Goal: Task Accomplishment & Management: Complete application form

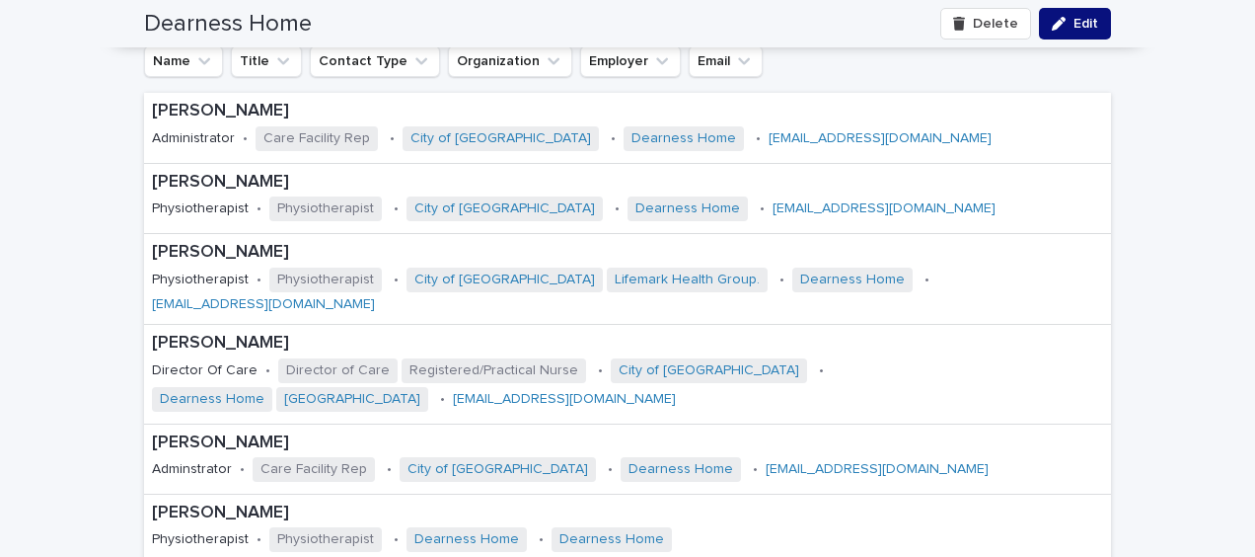
scroll to position [2961, 0]
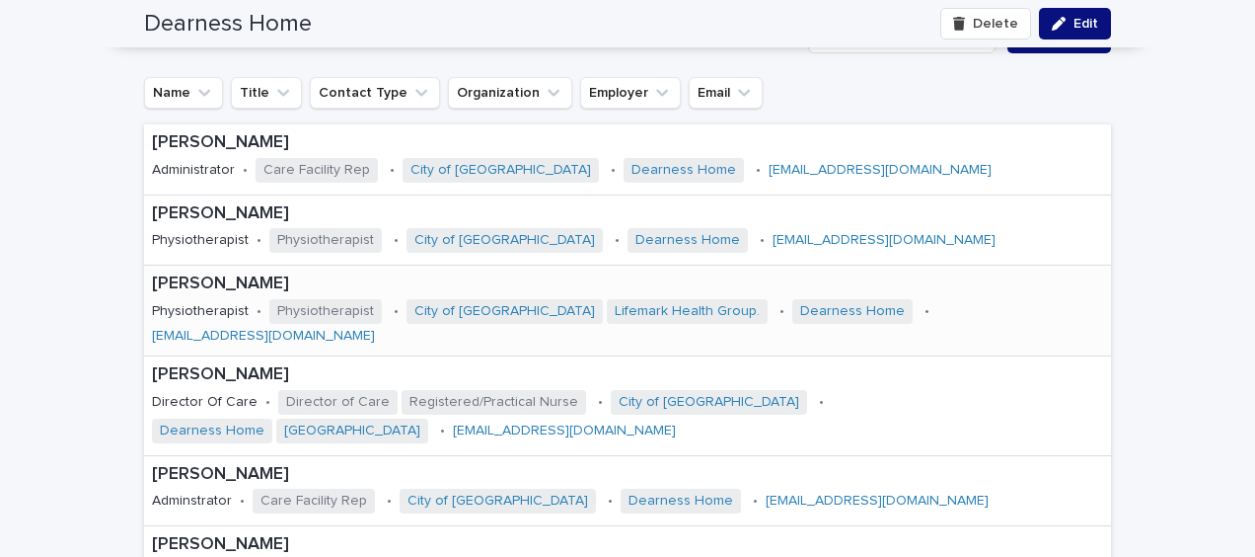
click at [995, 346] on div "[PERSON_NAME] Physiotherapist • Physiotherapist • City of London Lifemark Healt…" at bounding box center [627, 311] width 967 height 90
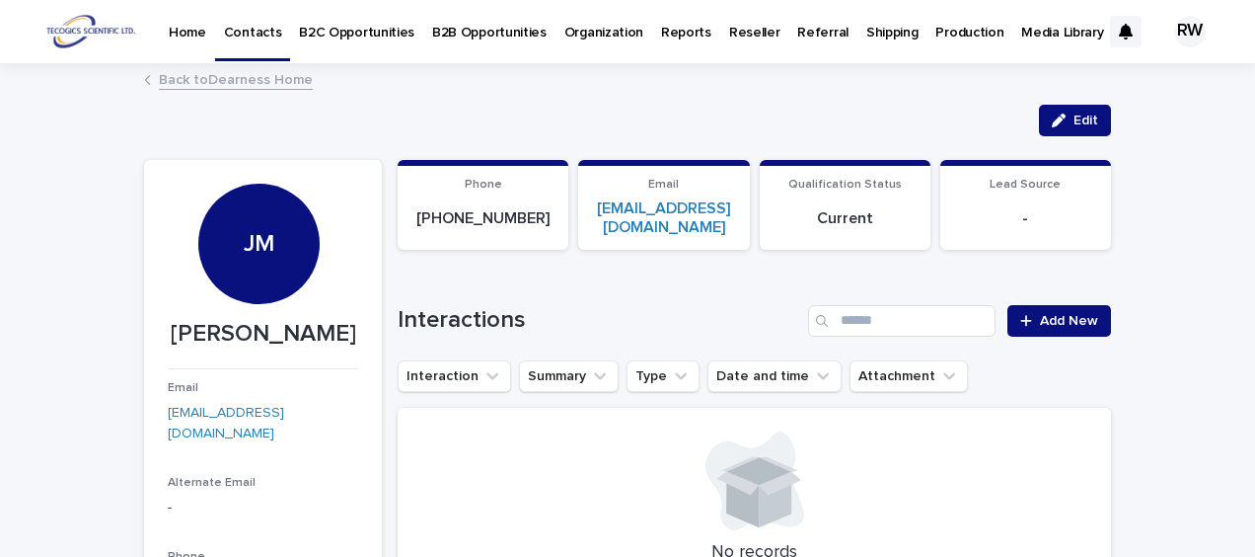
drag, startPoint x: 207, startPoint y: 331, endPoint x: 328, endPoint y: 361, distance: 124.2
click at [328, 348] on p "[PERSON_NAME]" at bounding box center [263, 334] width 190 height 29
drag, startPoint x: 328, startPoint y: 361, endPoint x: 284, endPoint y: 332, distance: 52.6
copy p "[PERSON_NAME]"
click at [175, 78] on link "Back to Dearness Home" at bounding box center [236, 78] width 154 height 23
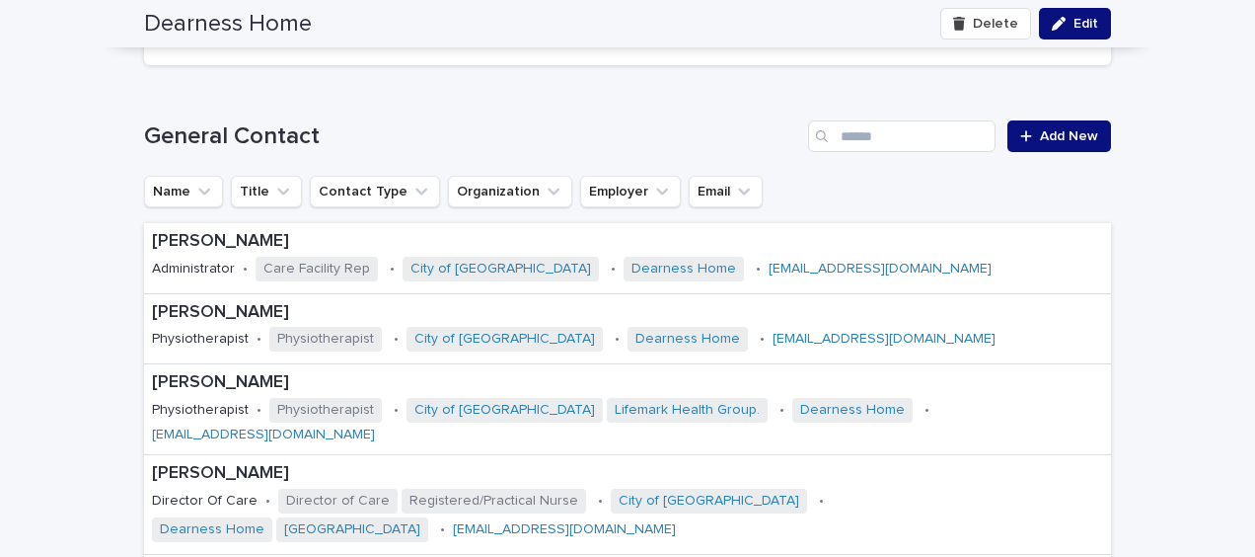
scroll to position [2961, 0]
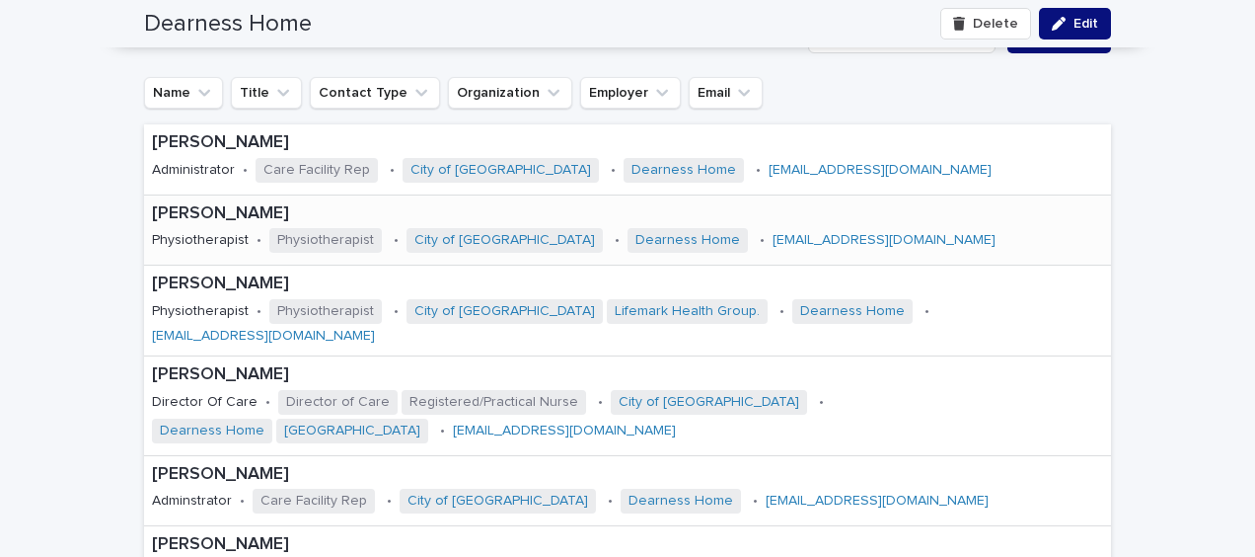
click at [859, 265] on div "[PERSON_NAME] Physiotherapist • Physiotherapist • City of [GEOGRAPHIC_DATA] • D…" at bounding box center [627, 229] width 967 height 69
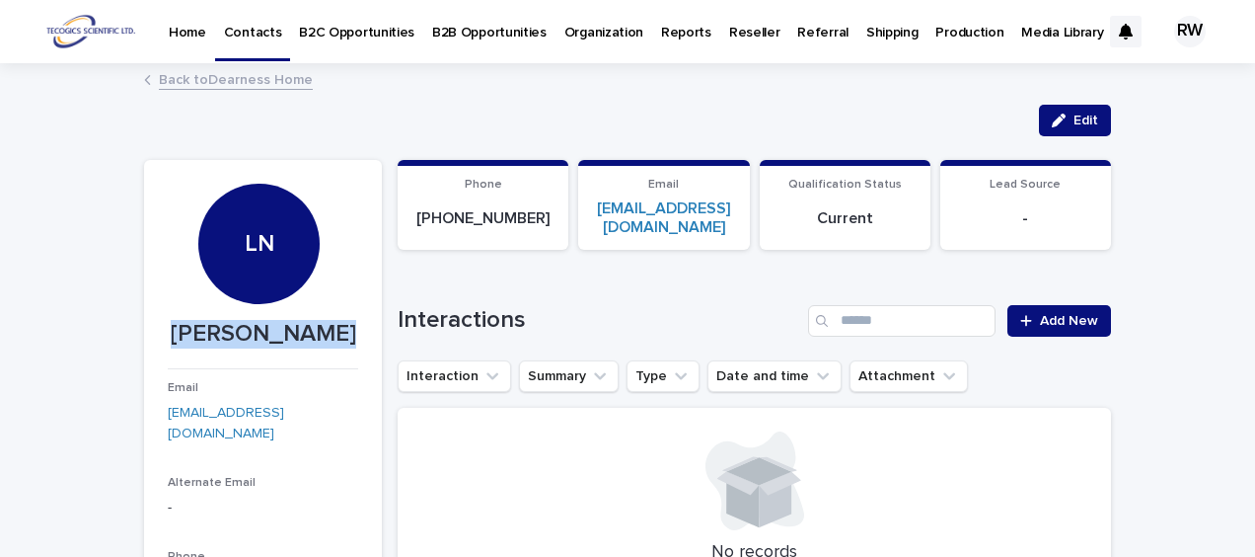
drag, startPoint x: 180, startPoint y: 330, endPoint x: 338, endPoint y: 338, distance: 158.1
click at [338, 338] on p "[PERSON_NAME]" at bounding box center [263, 334] width 190 height 29
drag, startPoint x: 338, startPoint y: 338, endPoint x: 311, endPoint y: 337, distance: 26.7
copy p "[PERSON_NAME]"
click at [159, 83] on link "Back to Dearness Home" at bounding box center [236, 78] width 154 height 23
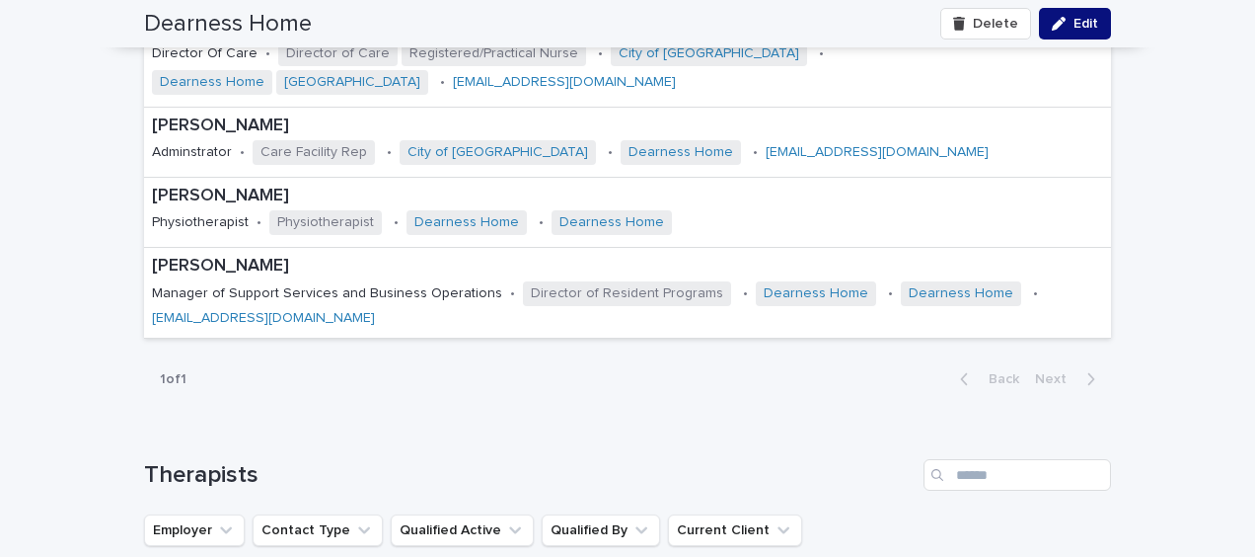
scroll to position [3356, 0]
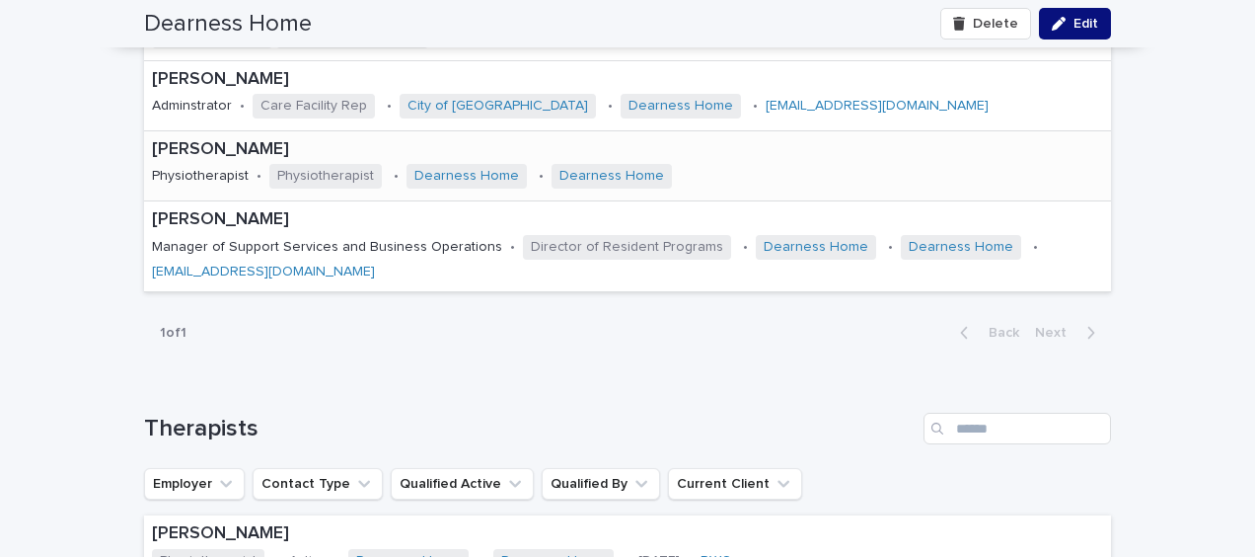
click at [680, 161] on p "[PERSON_NAME]" at bounding box center [482, 150] width 661 height 22
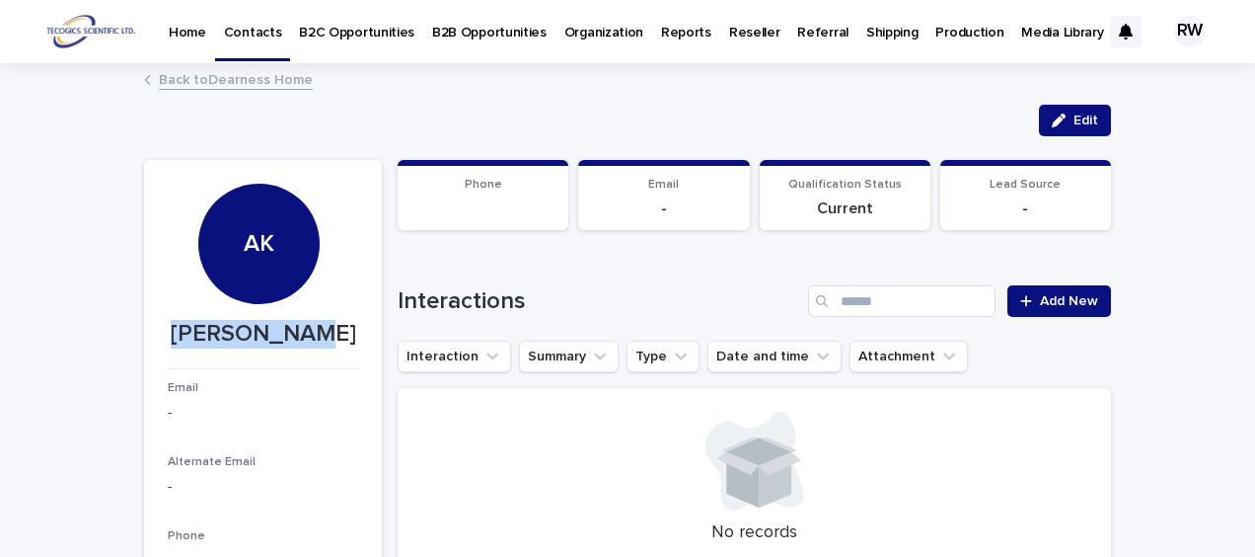
drag, startPoint x: 174, startPoint y: 333, endPoint x: 327, endPoint y: 332, distance: 153.0
click at [327, 332] on p "[PERSON_NAME]" at bounding box center [263, 334] width 190 height 29
drag, startPoint x: 327, startPoint y: 332, endPoint x: 301, endPoint y: 330, distance: 25.7
copy p "[PERSON_NAME]"
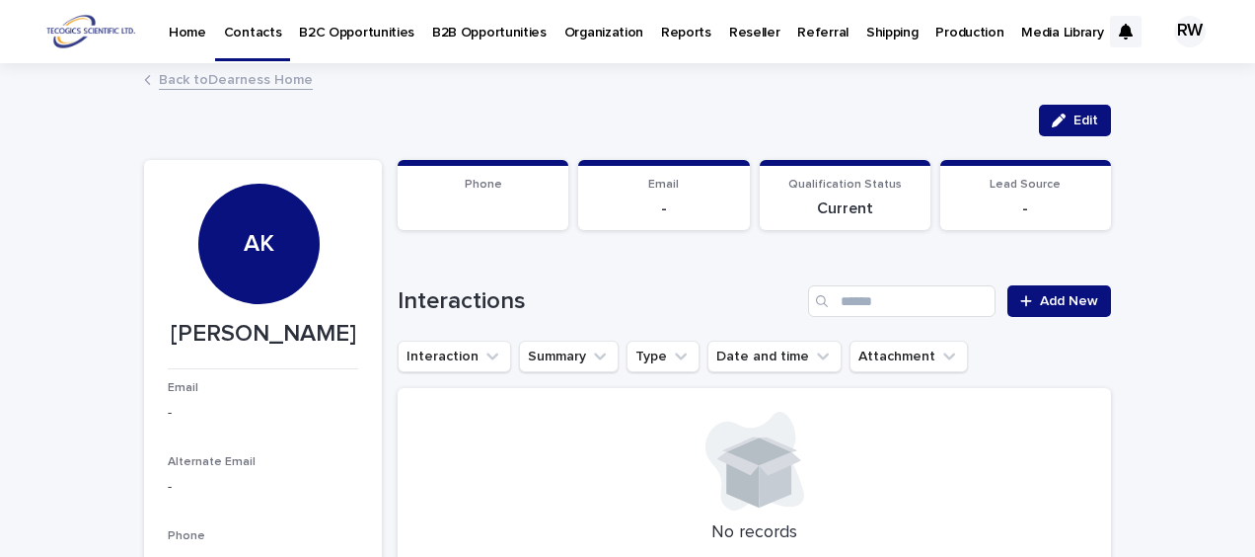
click at [606, 32] on p "Organization" at bounding box center [604, 20] width 79 height 41
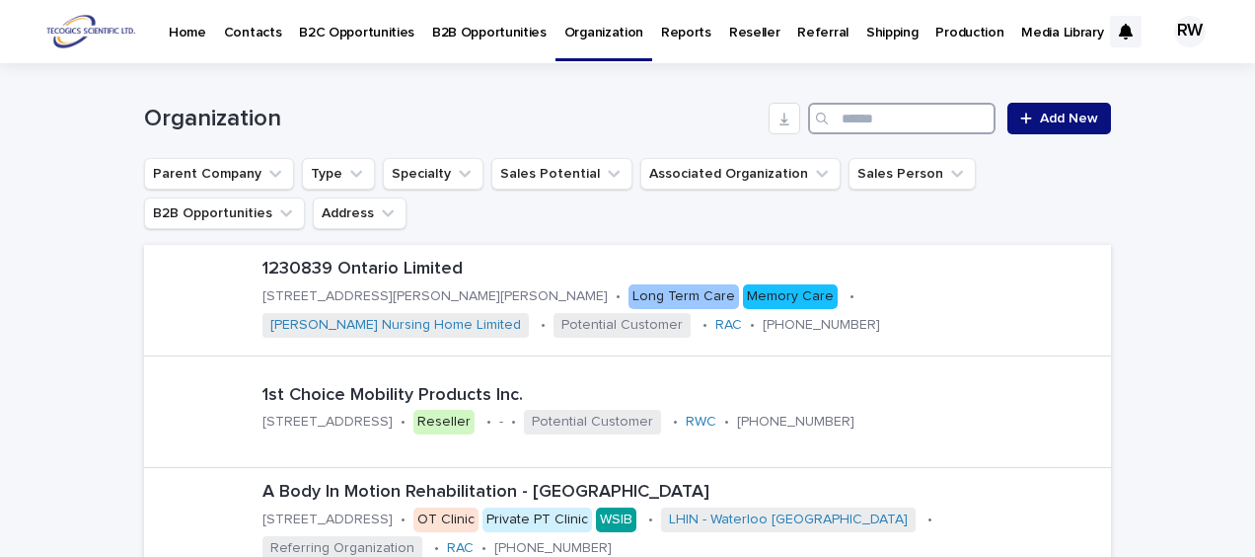
paste input "**********"
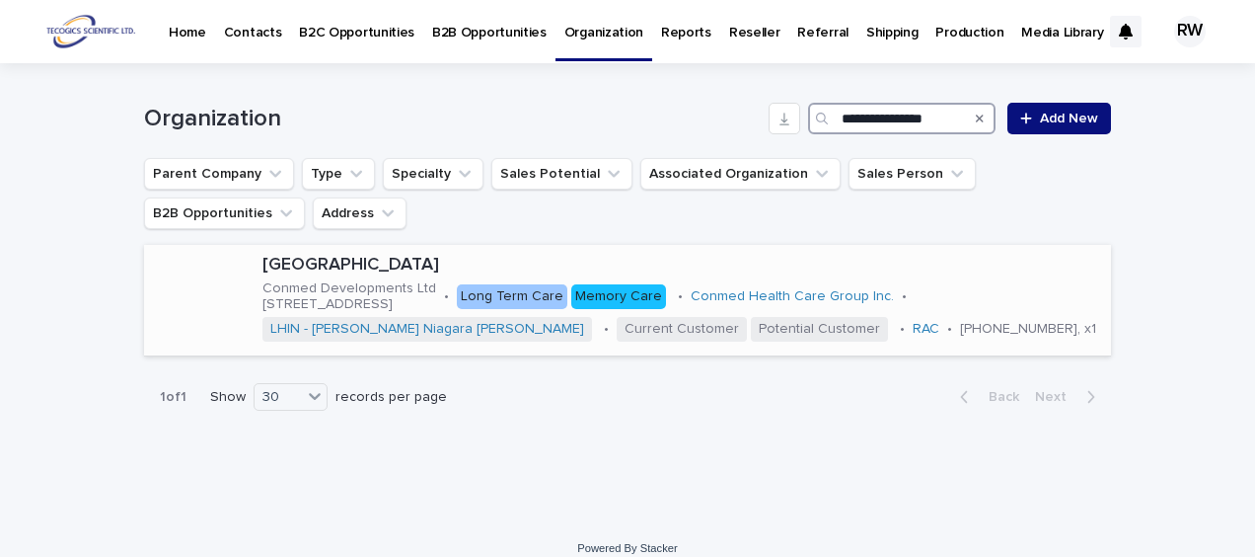
type input "**********"
click at [1013, 322] on div "[GEOGRAPHIC_DATA] Conmed Developments Ltd [STREET_ADDRESS] • Long Term Care Mem…" at bounding box center [683, 300] width 857 height 107
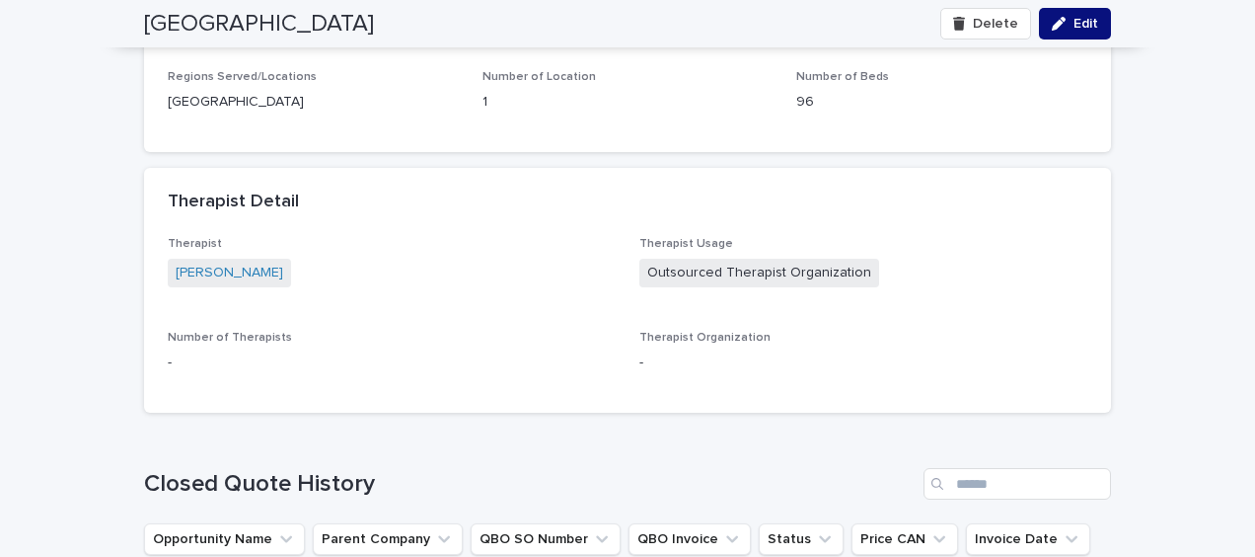
scroll to position [4726, 0]
click at [194, 282] on link "[PERSON_NAME]" at bounding box center [230, 272] width 108 height 21
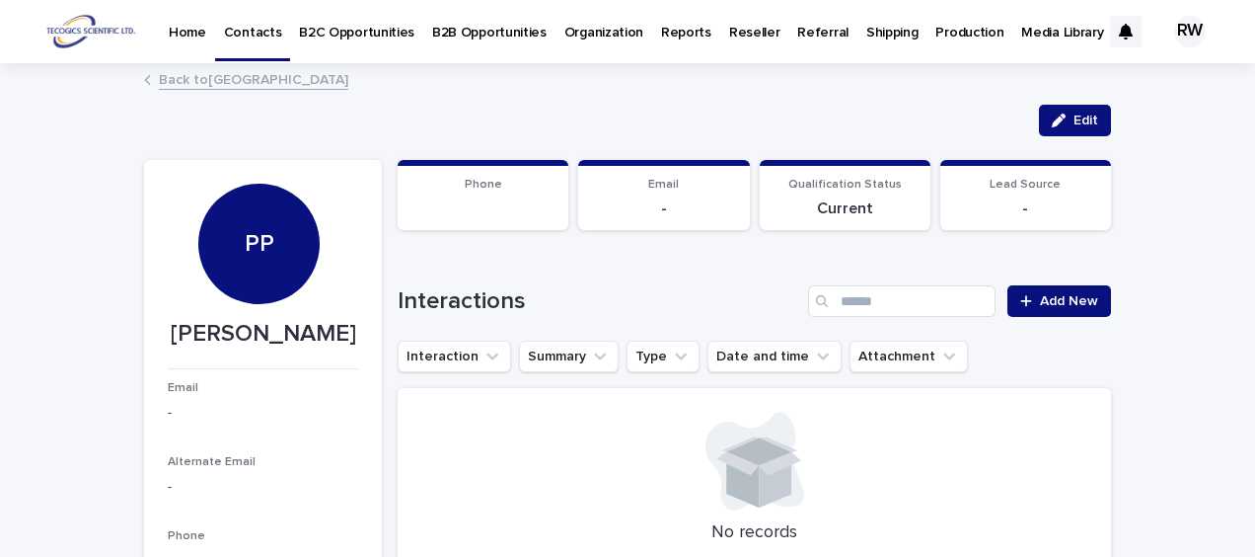
click at [233, 81] on link "Back to [GEOGRAPHIC_DATA]" at bounding box center [254, 78] width 190 height 23
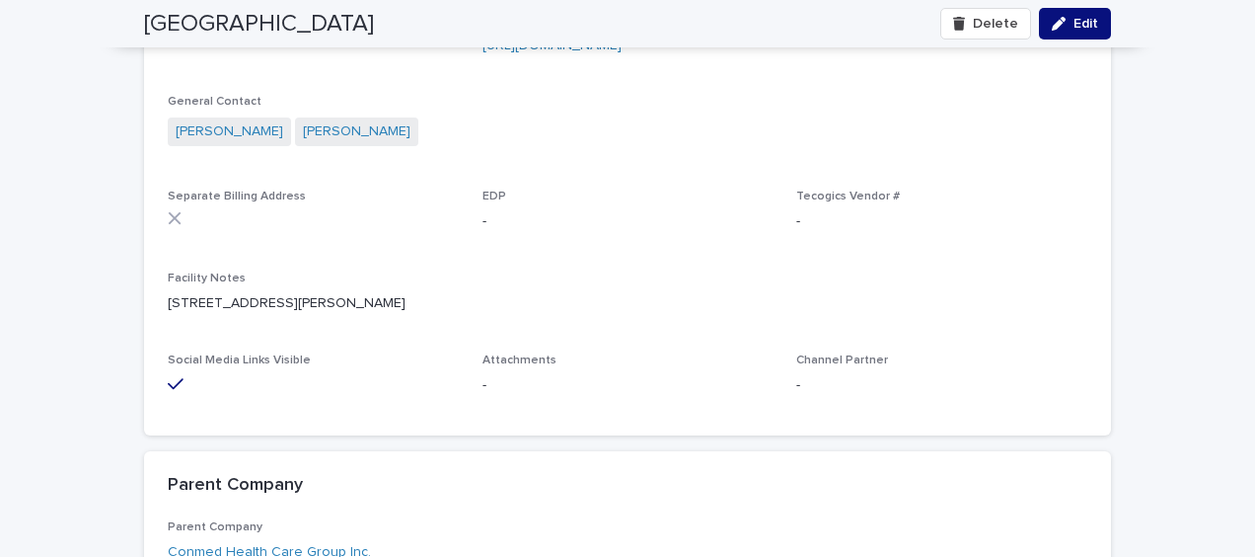
scroll to position [1974, 0]
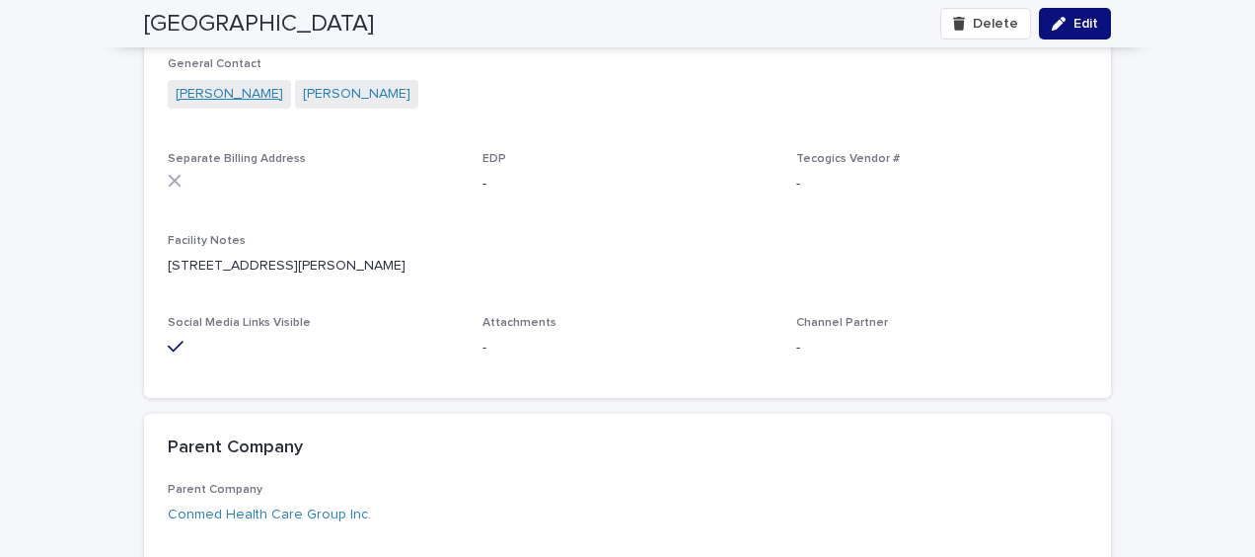
click at [190, 105] on link "[PERSON_NAME]" at bounding box center [230, 94] width 108 height 21
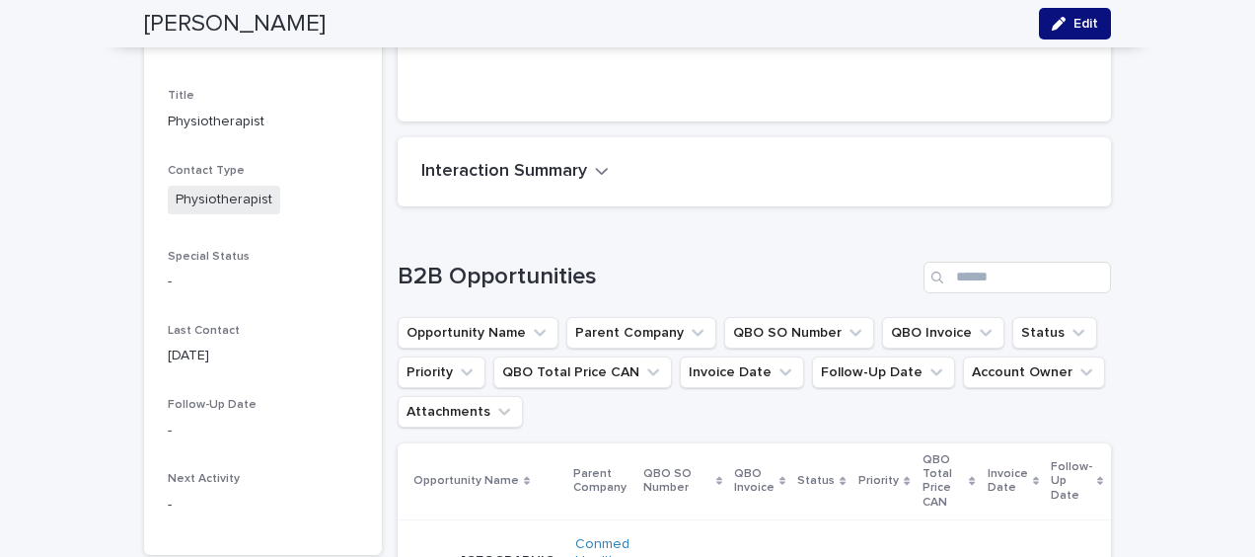
scroll to position [592, 0]
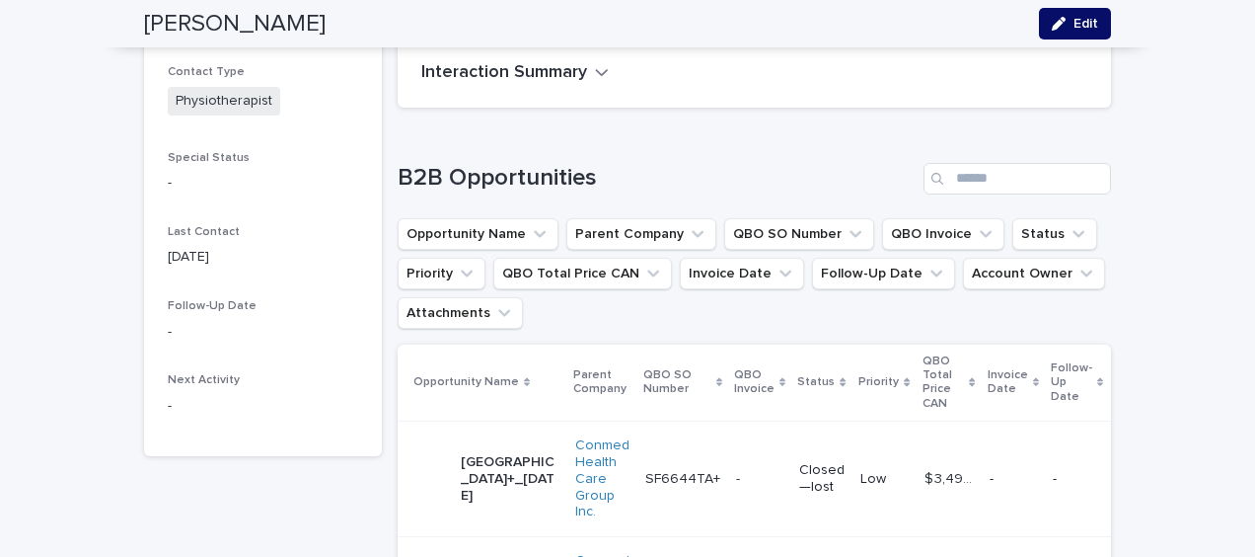
click at [1064, 27] on div "button" at bounding box center [1063, 24] width 22 height 14
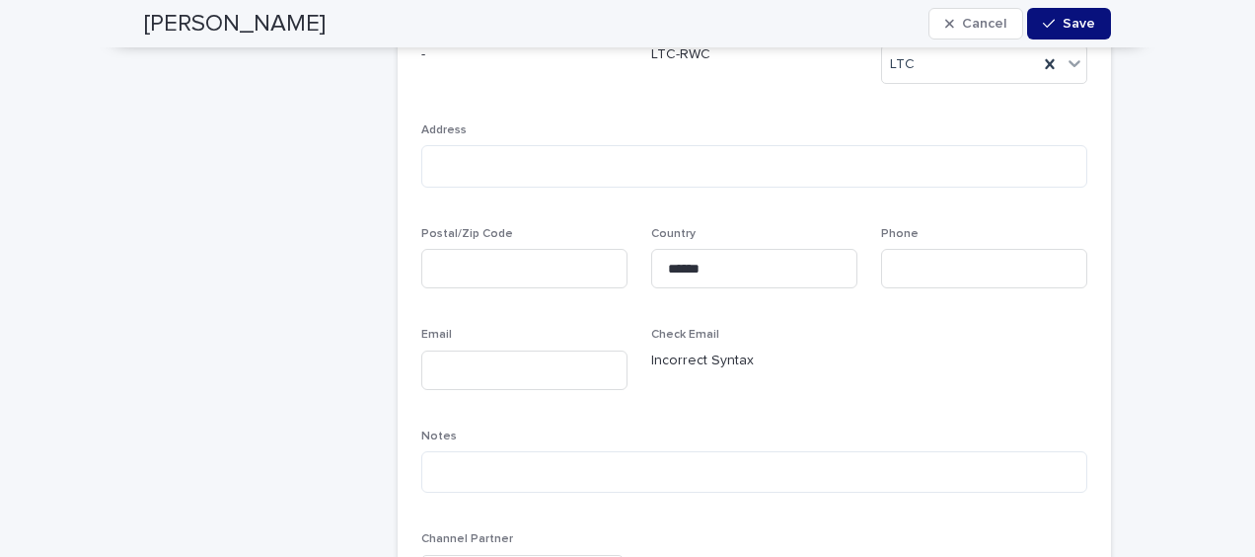
scroll to position [1875, 0]
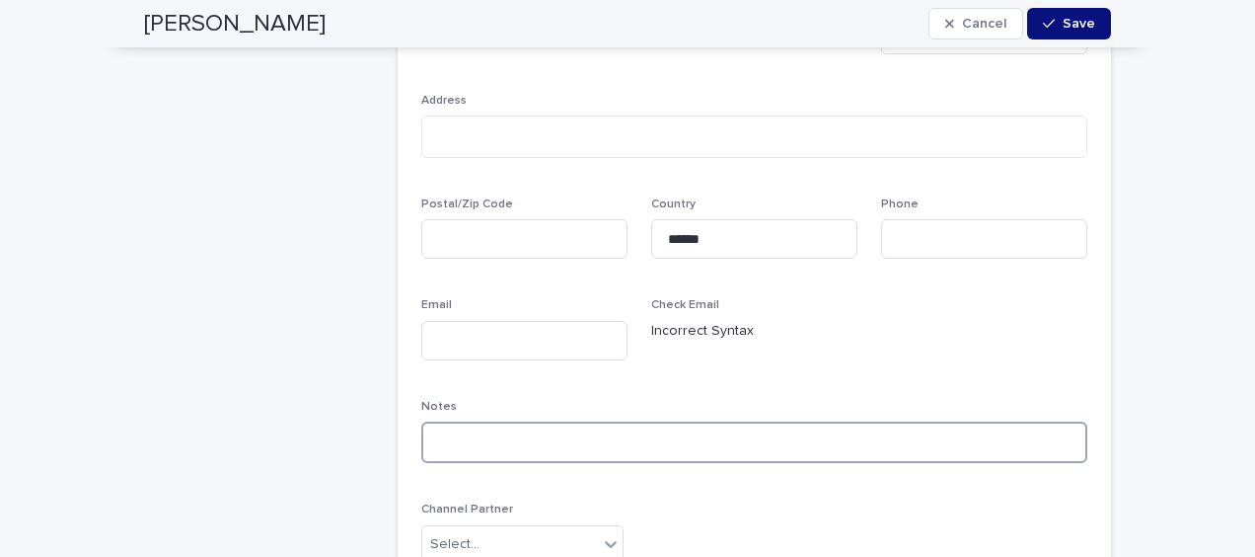
click at [443, 450] on textarea at bounding box center [754, 441] width 666 height 41
type textarea "**********"
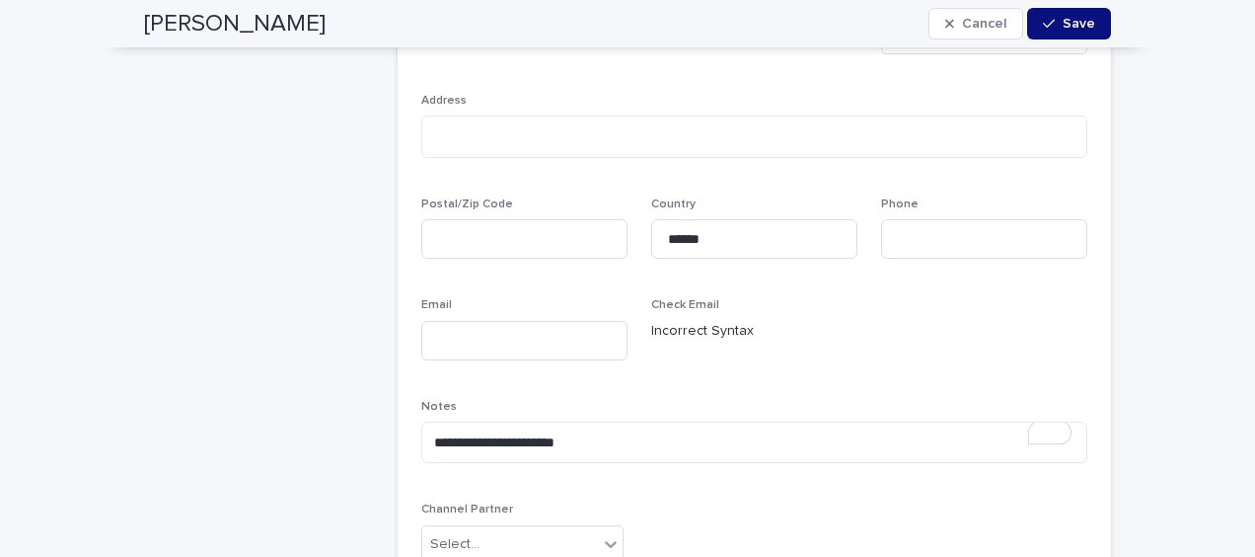
drag, startPoint x: 132, startPoint y: 24, endPoint x: 251, endPoint y: 27, distance: 118.5
click at [251, 27] on div "[PERSON_NAME] Cancel Save" at bounding box center [628, 23] width 1062 height 47
click at [254, 28] on h2 "[PERSON_NAME]" at bounding box center [235, 24] width 182 height 29
drag, startPoint x: 254, startPoint y: 23, endPoint x: 138, endPoint y: 26, distance: 115.5
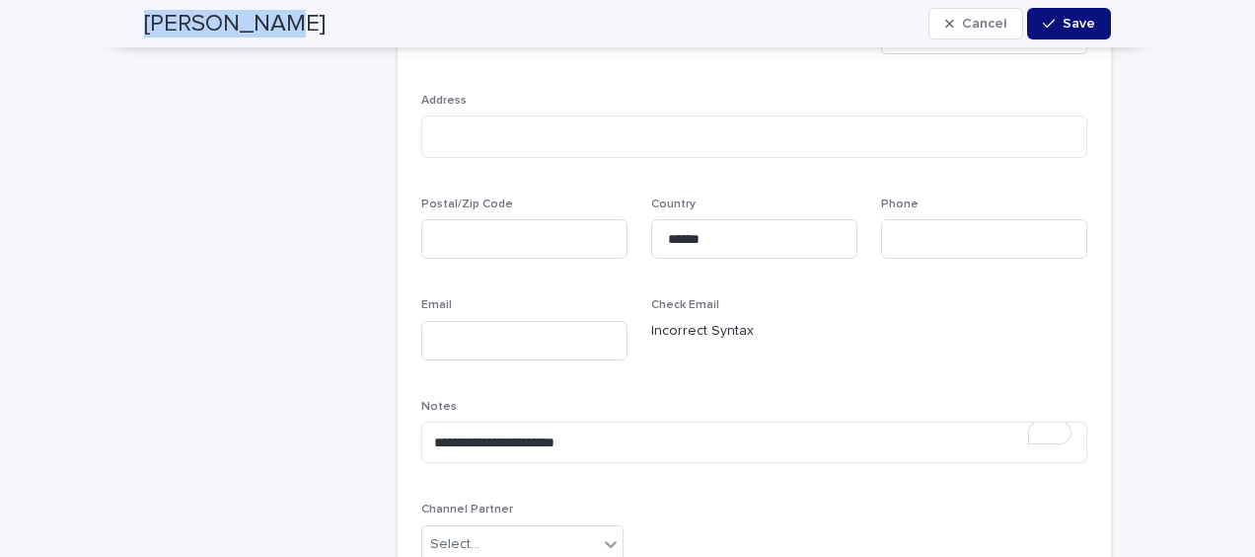
click at [144, 26] on h2 "[PERSON_NAME]" at bounding box center [235, 24] width 182 height 29
copy h2 "[PERSON_NAME]"
click at [1063, 18] on span "Save" at bounding box center [1079, 24] width 33 height 14
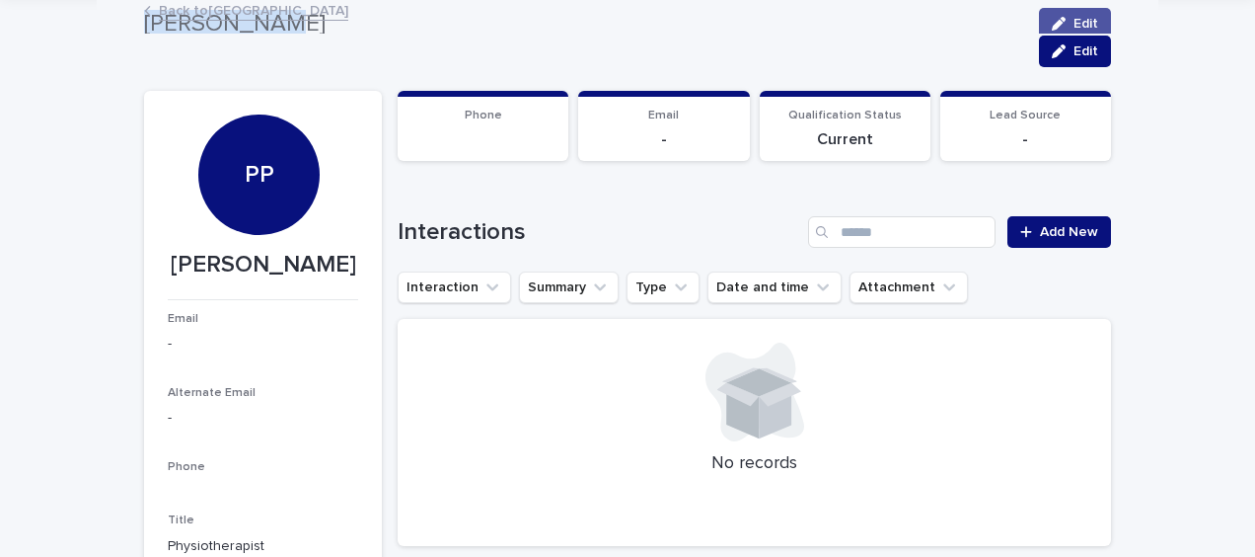
scroll to position [0, 0]
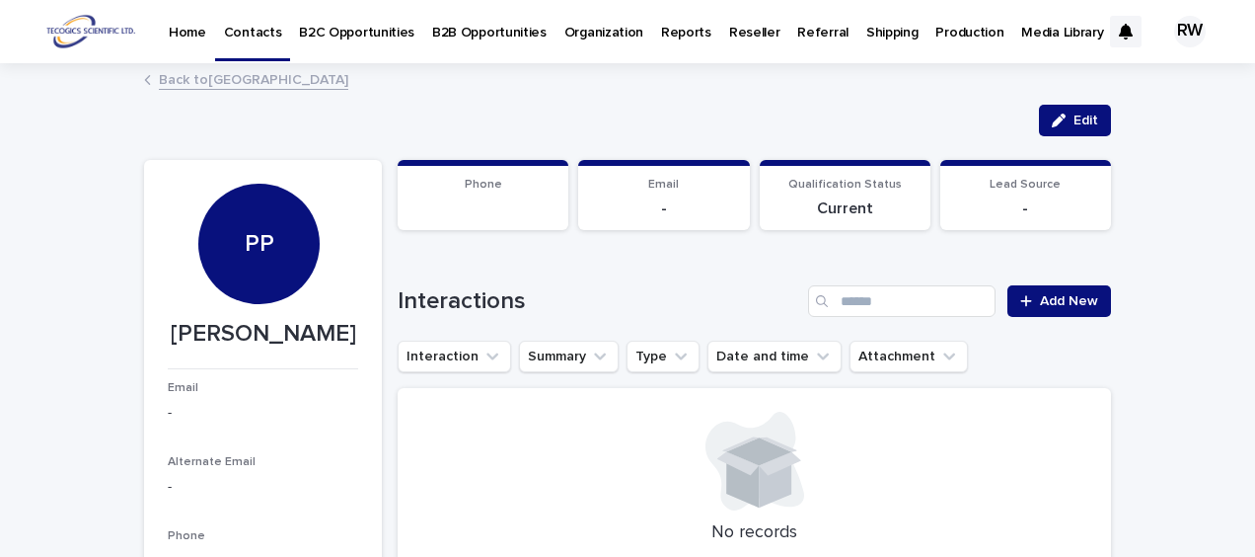
click at [381, 30] on p "B2C Opportunities" at bounding box center [356, 20] width 115 height 41
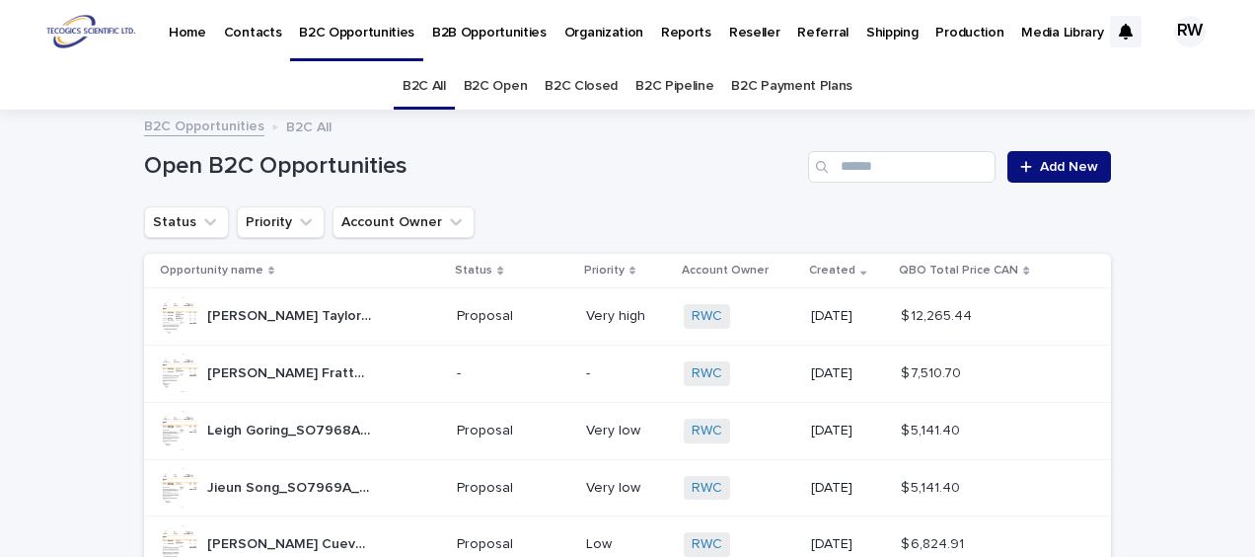
click at [502, 82] on link "B2C Open" at bounding box center [496, 86] width 64 height 46
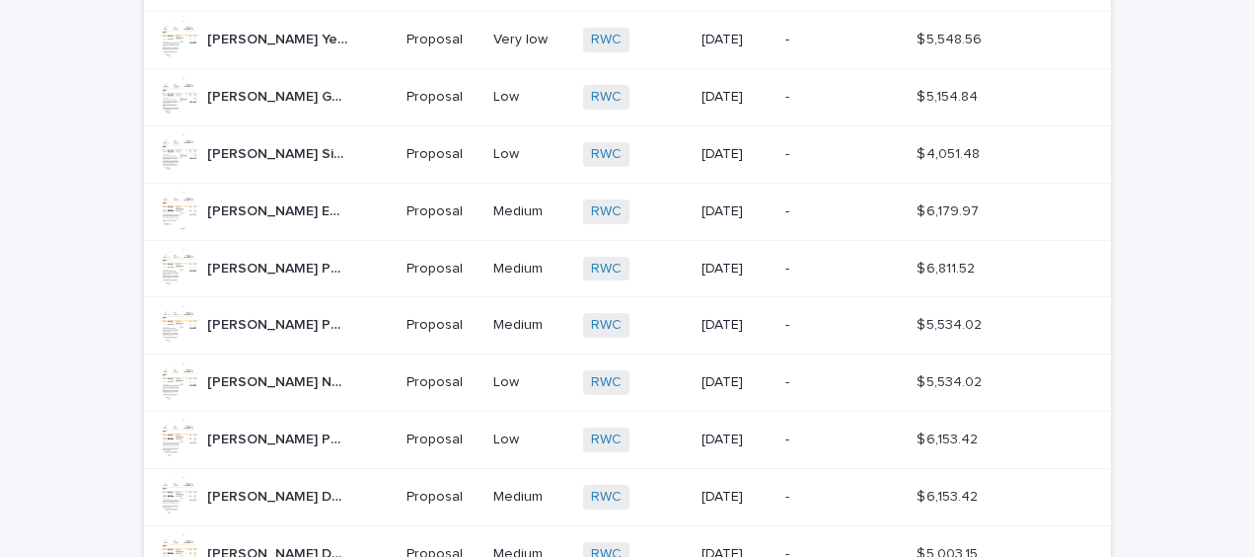
scroll to position [888, 0]
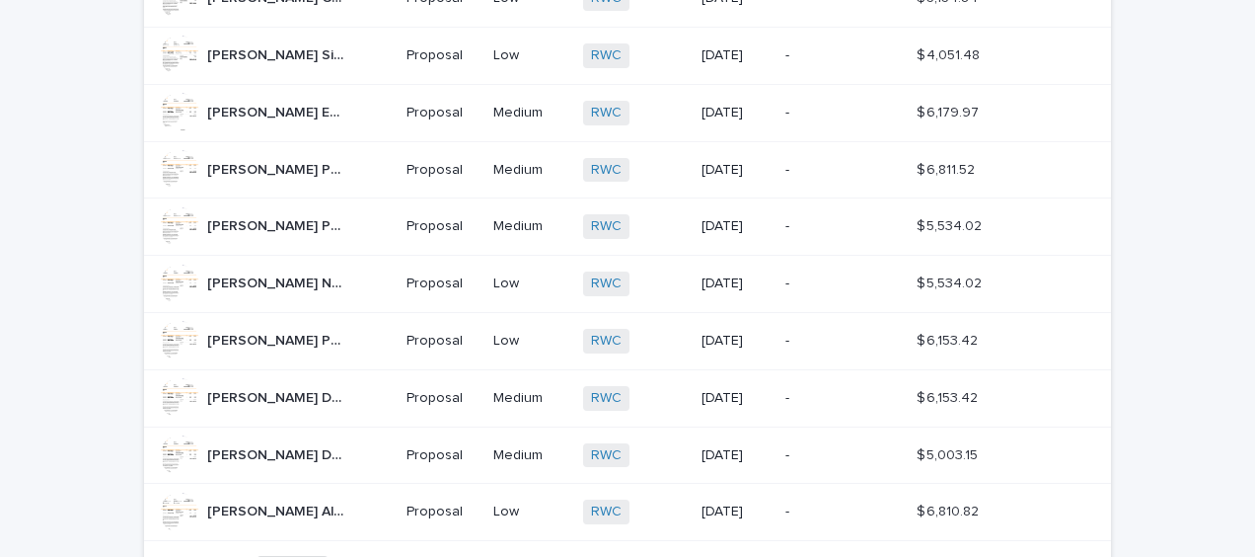
click at [301, 222] on p "[PERSON_NAME] Pease_SO7944A_[DATE]" at bounding box center [279, 224] width 145 height 21
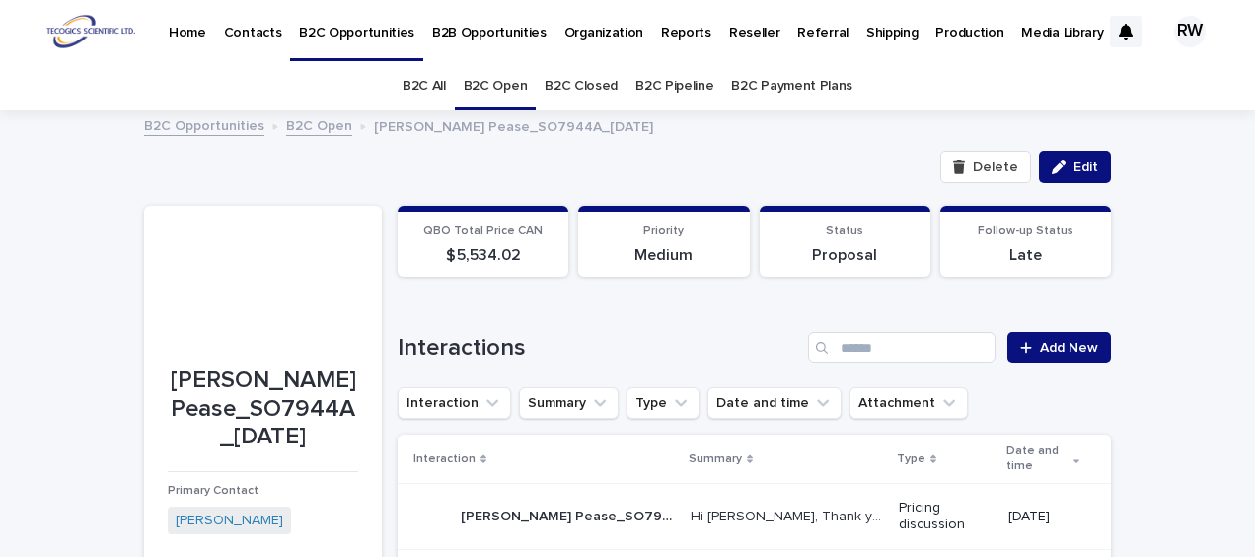
click at [936, 27] on p "Production" at bounding box center [970, 20] width 68 height 41
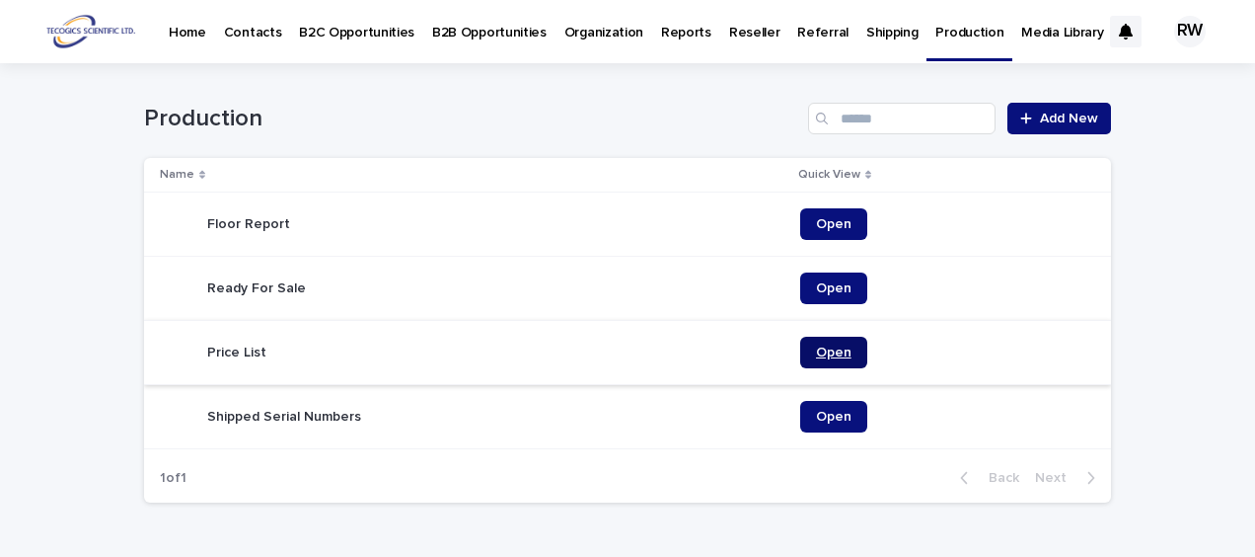
click at [817, 343] on link "Open" at bounding box center [833, 353] width 67 height 32
click at [353, 33] on p "B2C Opportunities" at bounding box center [356, 20] width 115 height 41
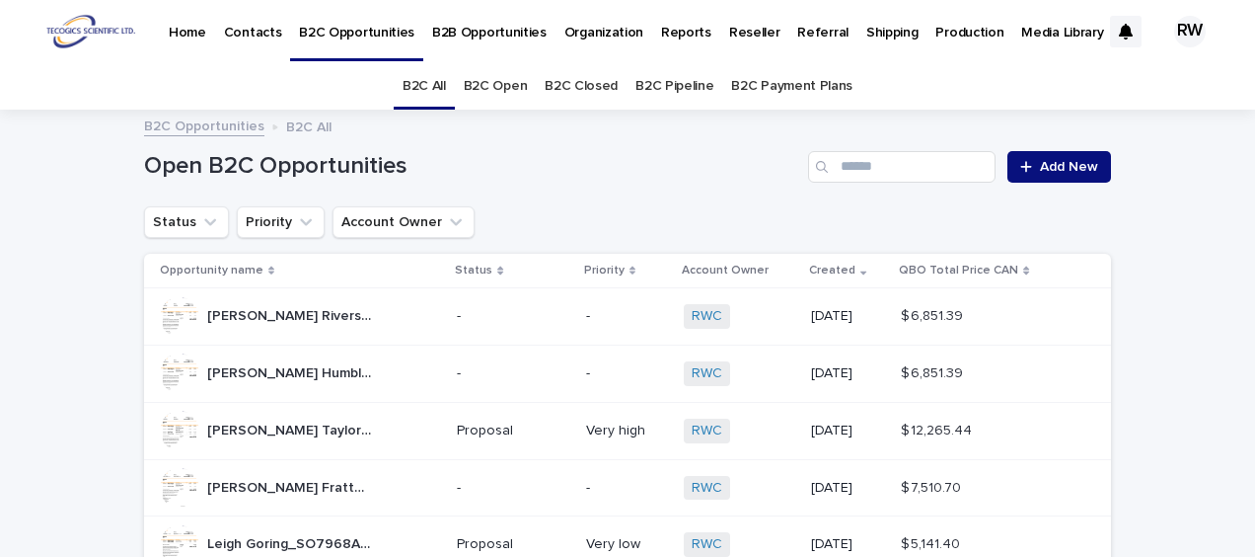
click at [514, 84] on link "B2C Open" at bounding box center [496, 86] width 64 height 46
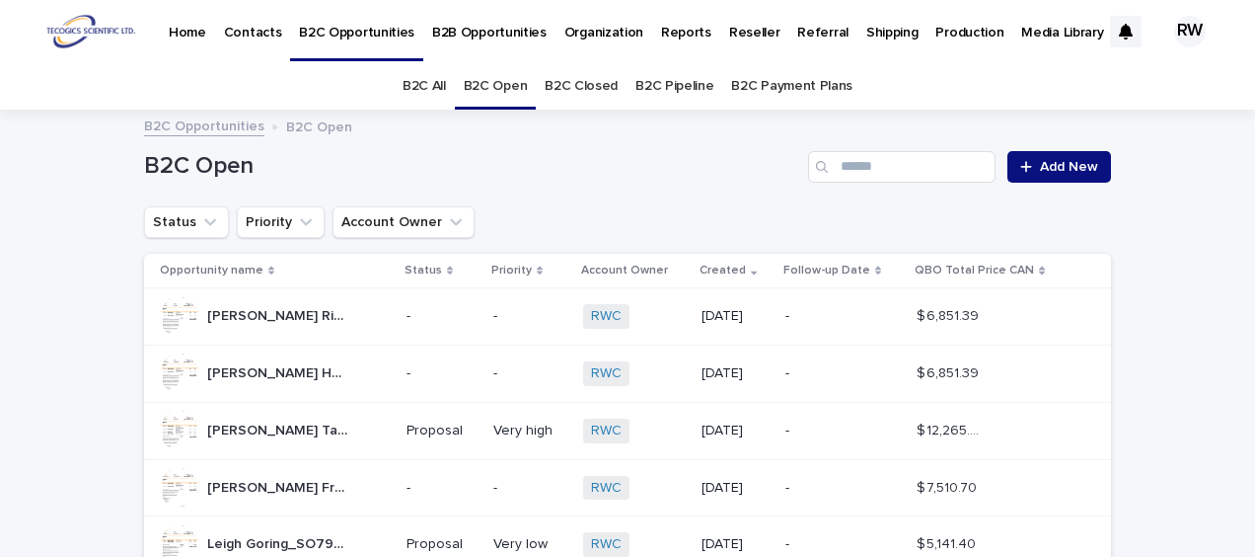
scroll to position [99, 0]
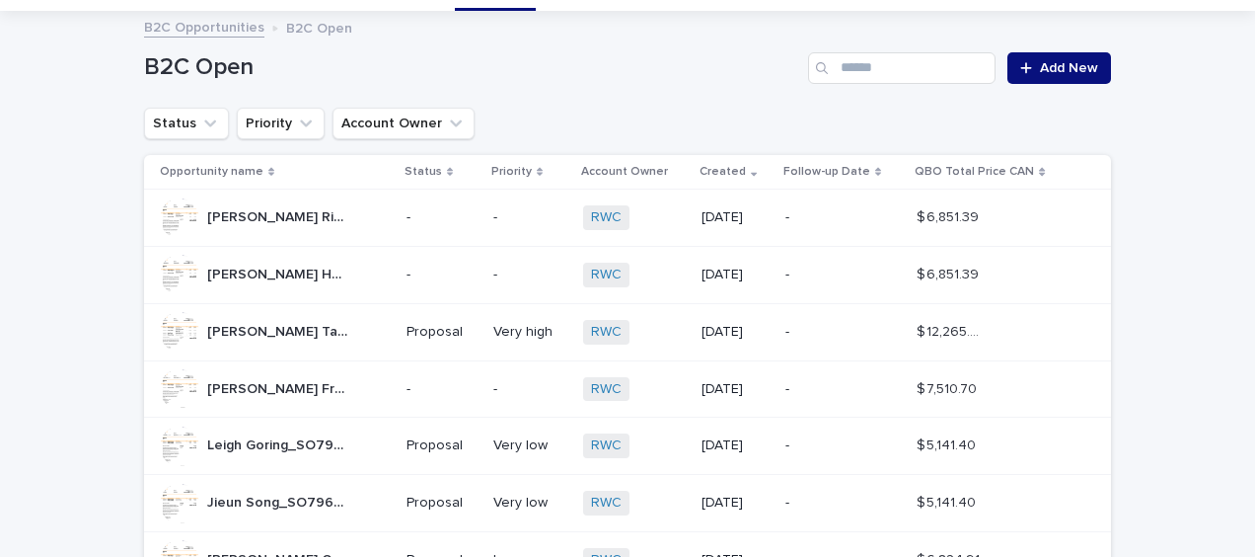
click at [448, 261] on div "-" at bounding box center [442, 275] width 71 height 33
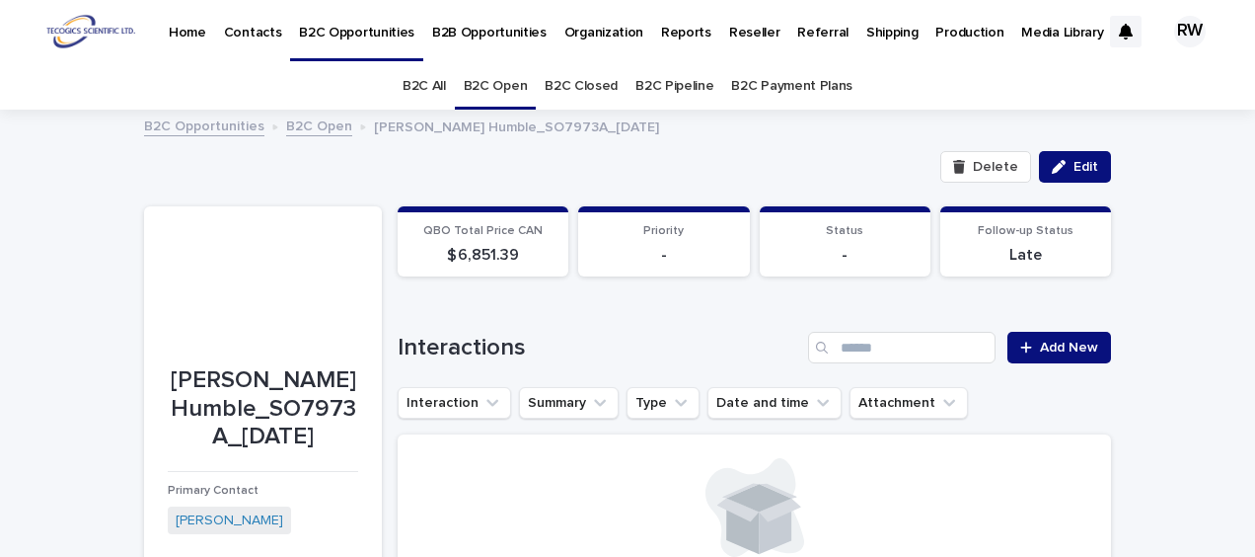
drag, startPoint x: 1073, startPoint y: 166, endPoint x: 904, endPoint y: 188, distance: 170.2
click at [1074, 166] on span "Edit" at bounding box center [1086, 167] width 25 height 14
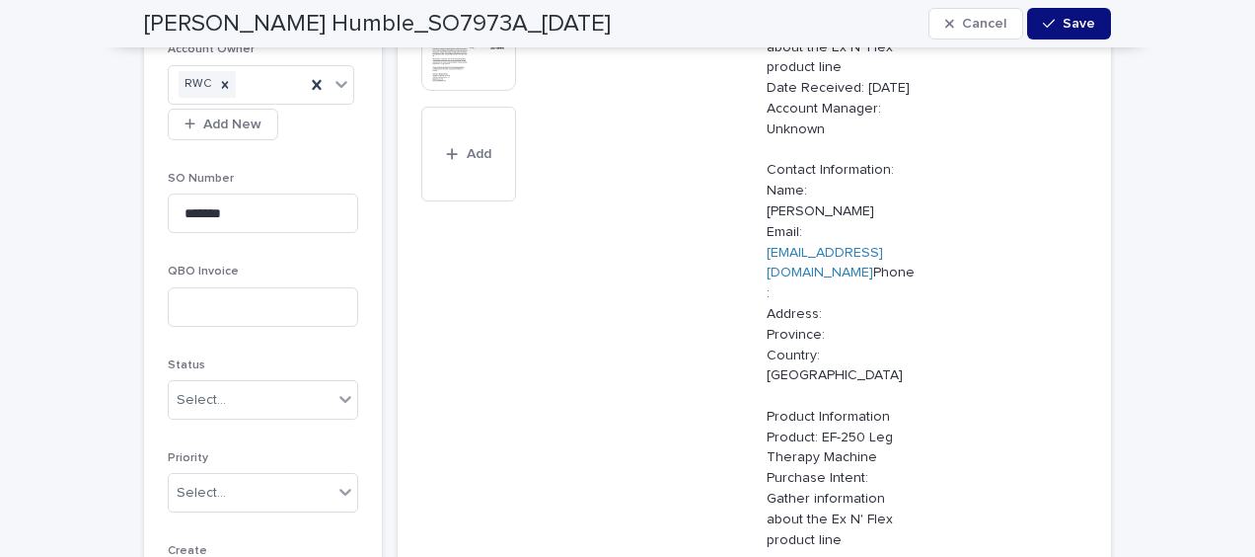
scroll to position [888, 0]
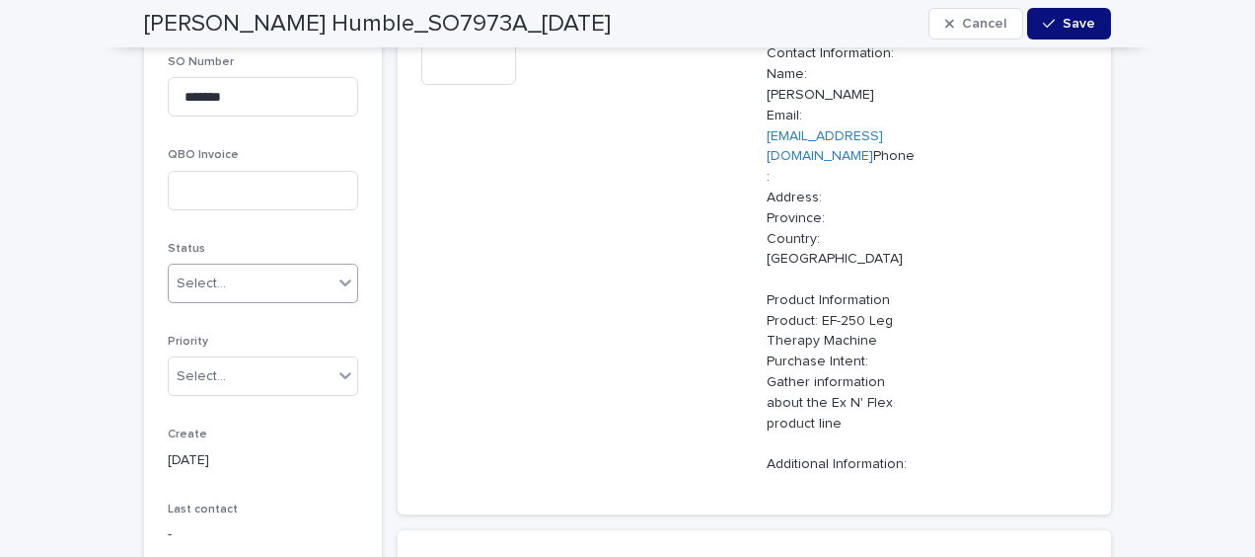
click at [194, 273] on div "Select..." at bounding box center [201, 283] width 49 height 21
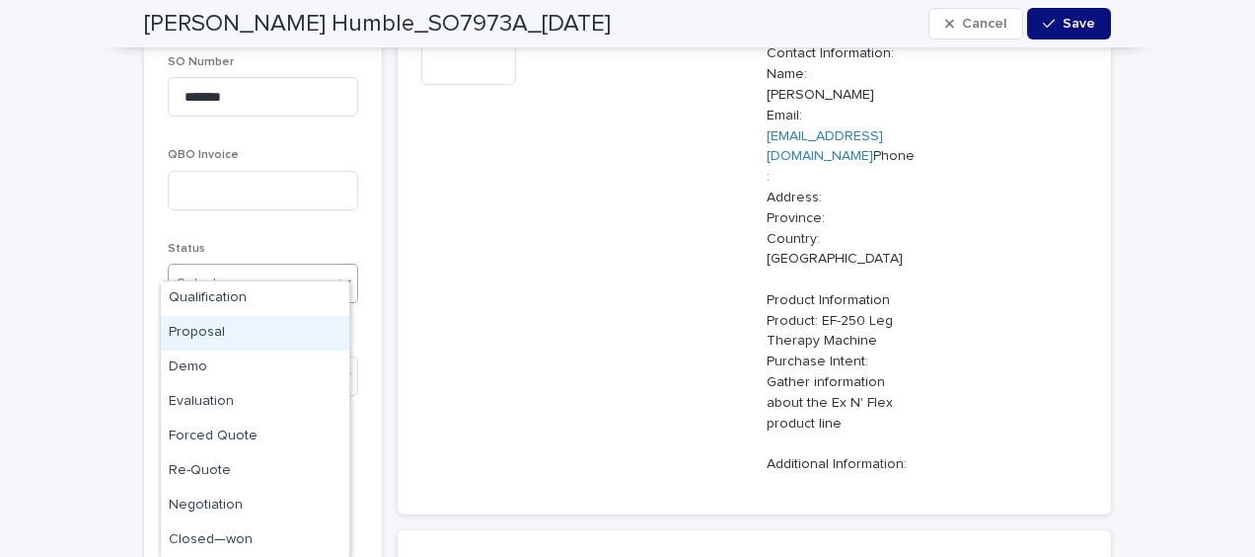
click at [201, 329] on div "Proposal" at bounding box center [255, 333] width 189 height 35
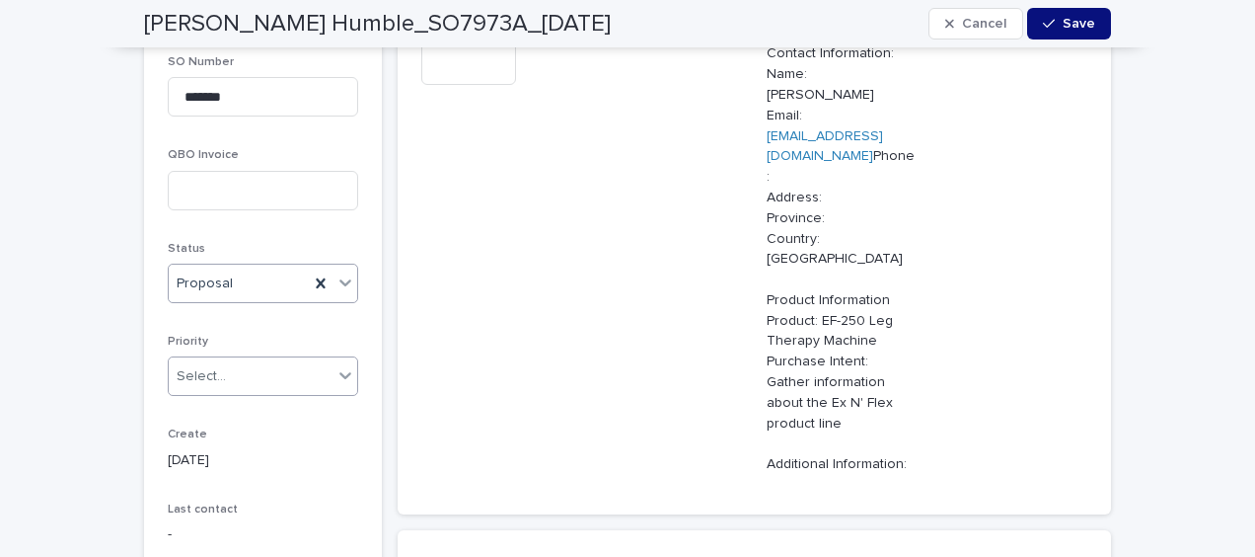
click at [191, 366] on div "Select..." at bounding box center [201, 376] width 49 height 21
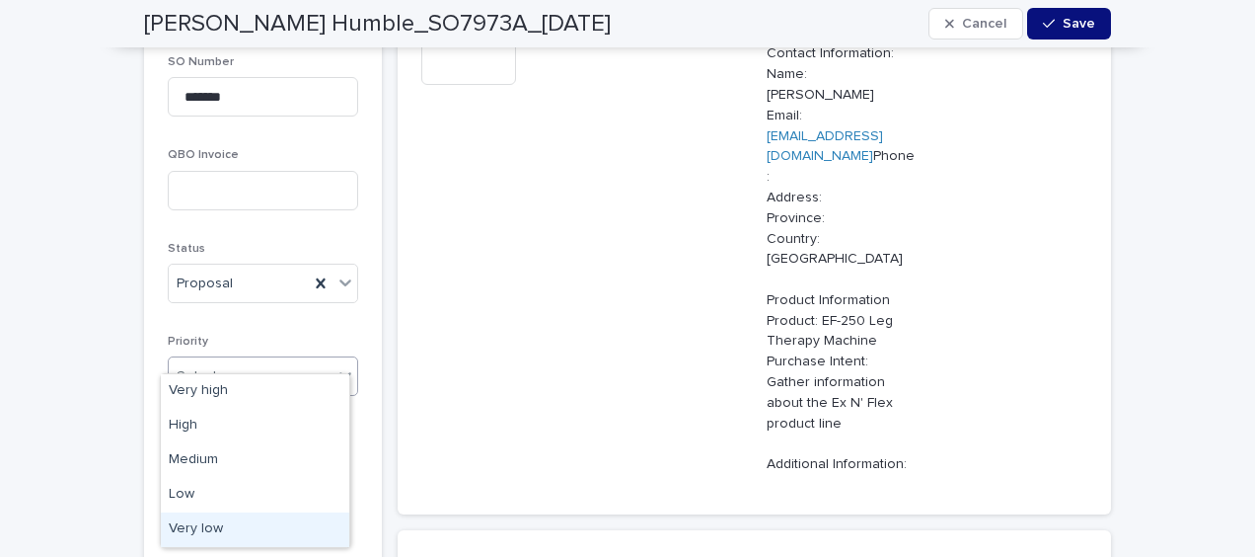
click at [199, 523] on div "Very low" at bounding box center [255, 529] width 189 height 35
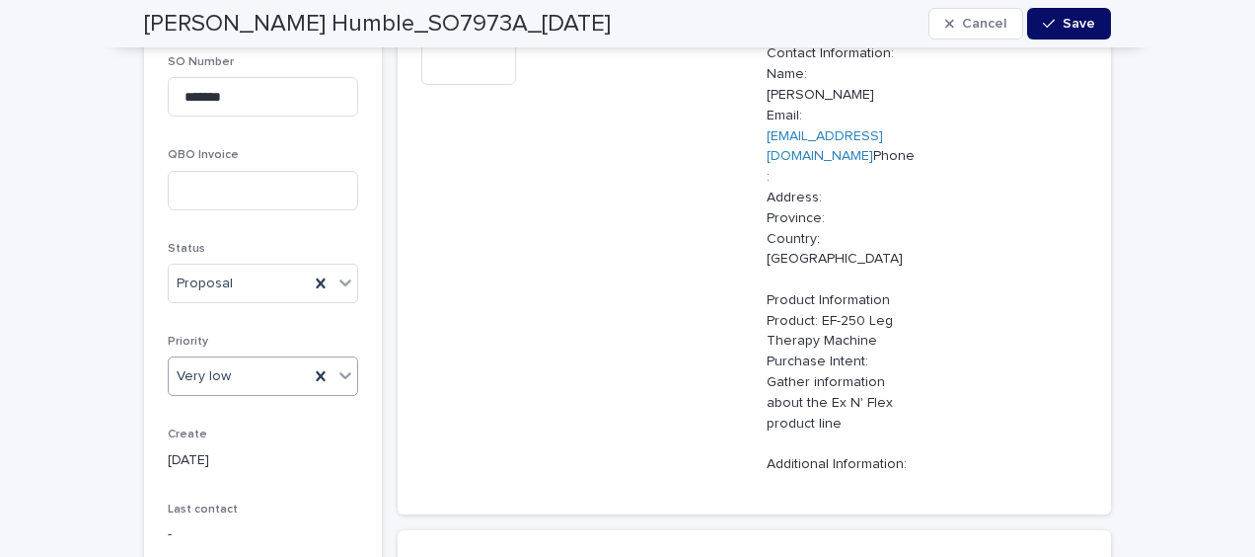
click at [1063, 30] on span "Save" at bounding box center [1079, 24] width 33 height 14
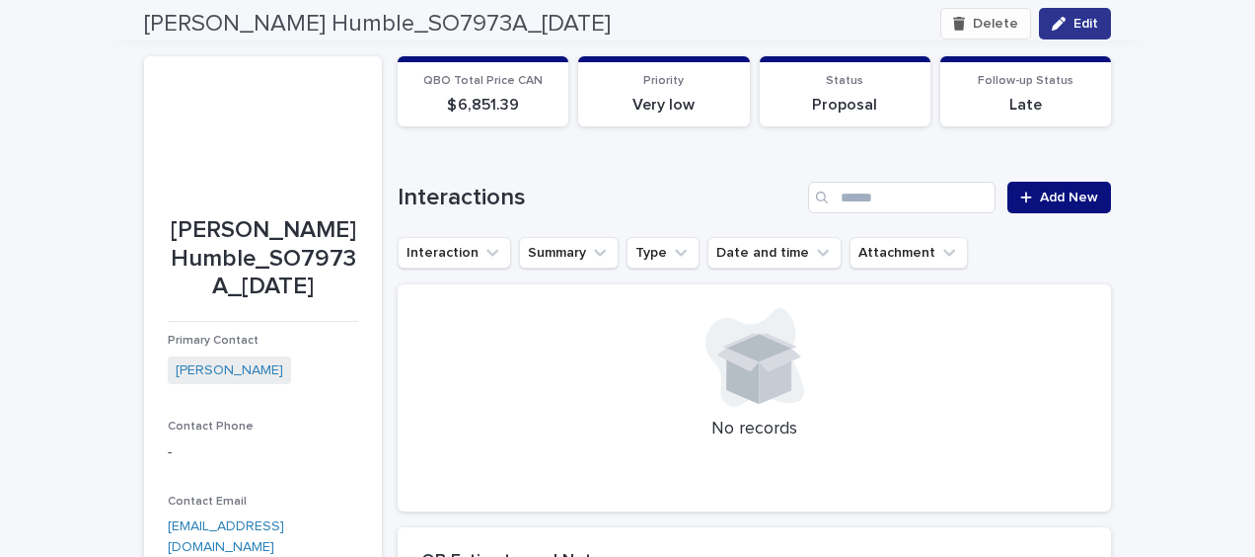
scroll to position [99, 0]
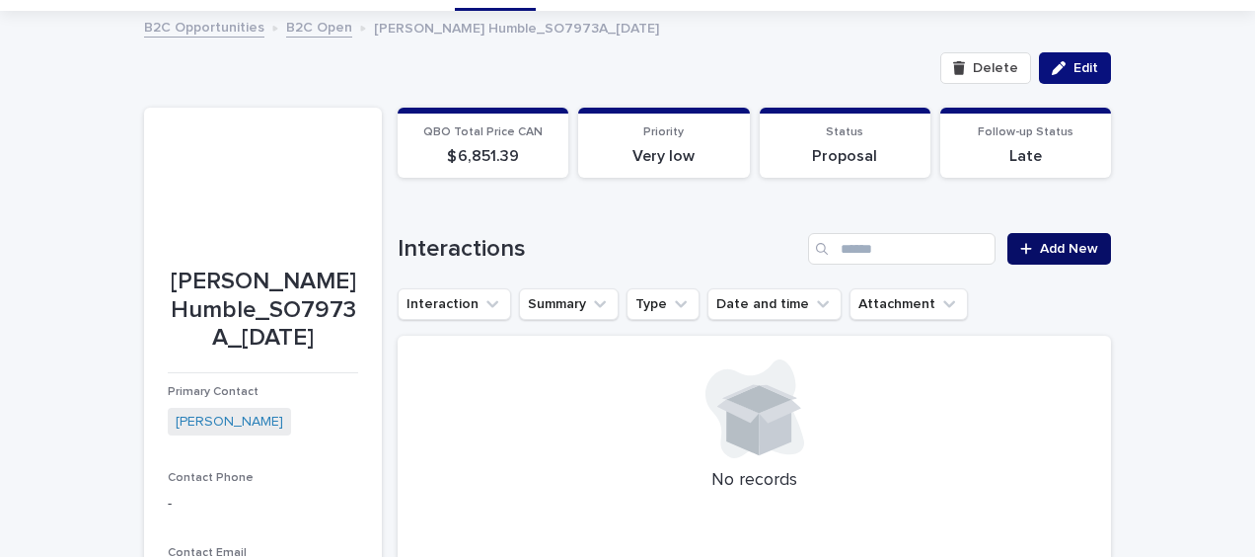
click at [1042, 245] on span "Add New" at bounding box center [1069, 249] width 58 height 14
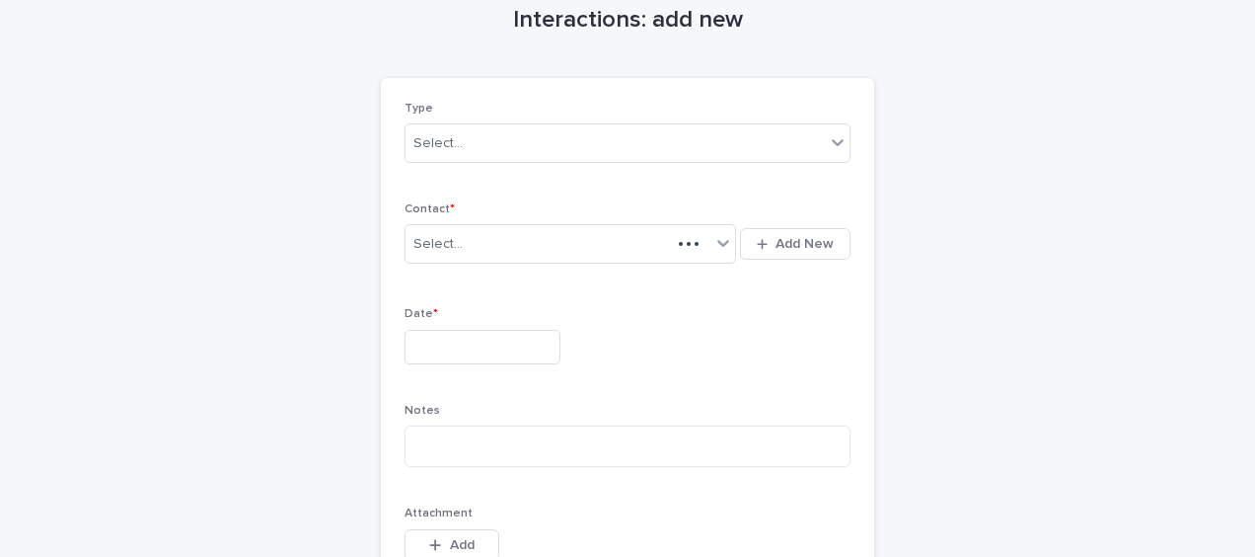
scroll to position [116, 0]
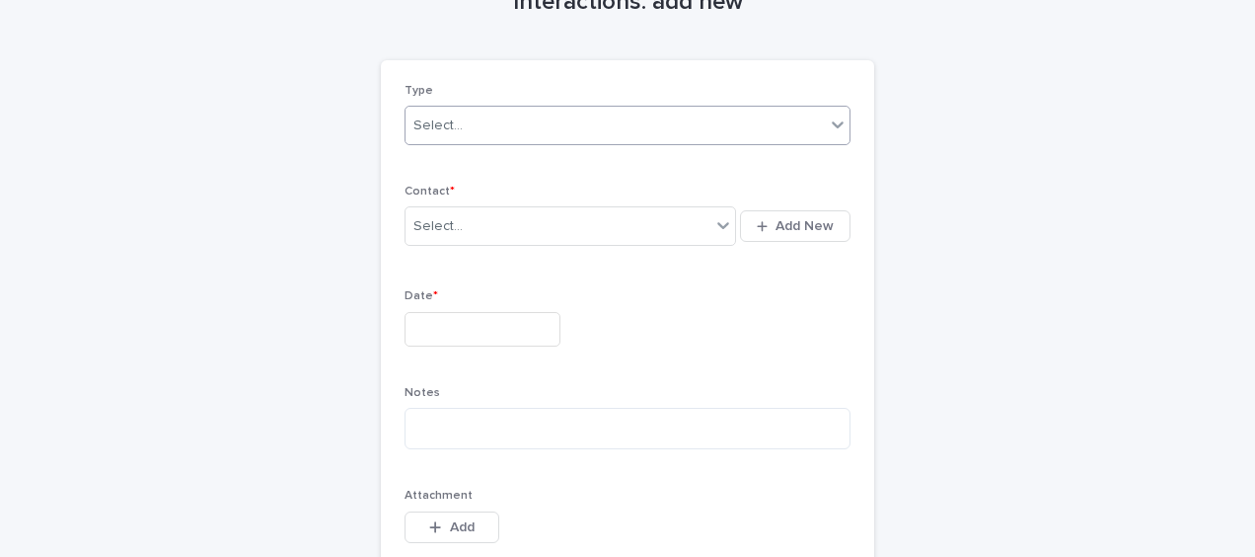
click at [480, 118] on div "Select..." at bounding box center [615, 126] width 419 height 33
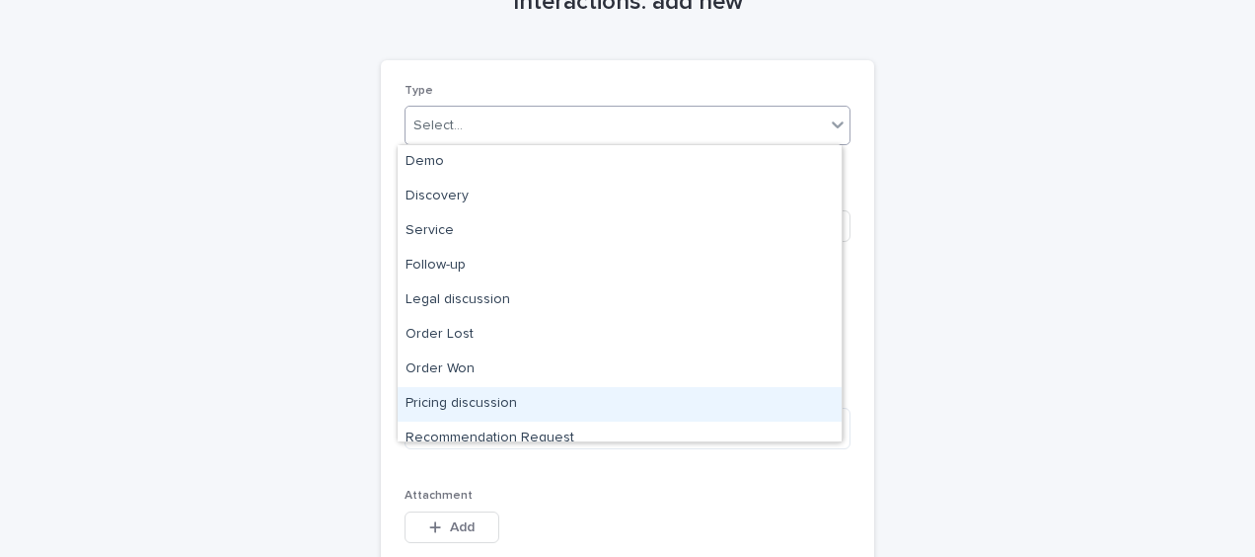
click at [495, 400] on div "Pricing discussion" at bounding box center [620, 404] width 444 height 35
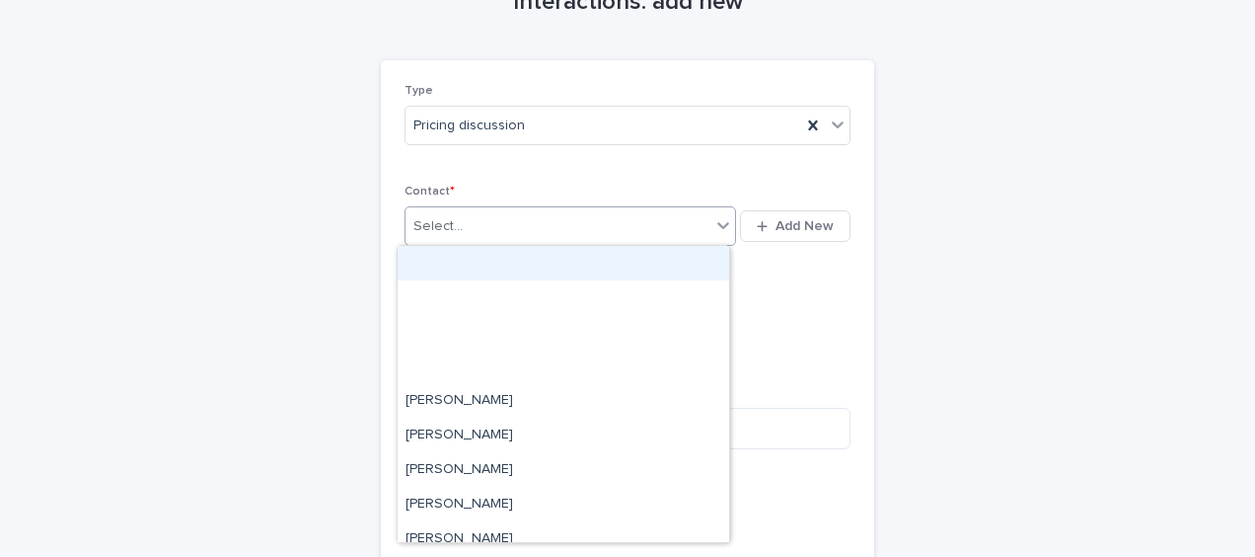
click at [448, 234] on div "Select..." at bounding box center [438, 226] width 49 height 21
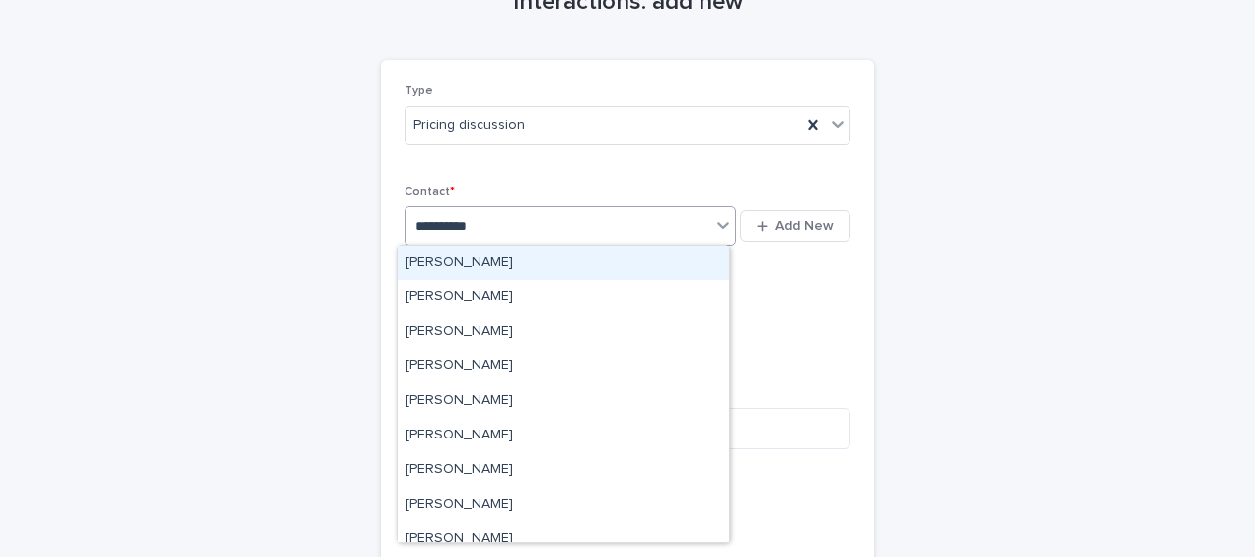
type input "**********"
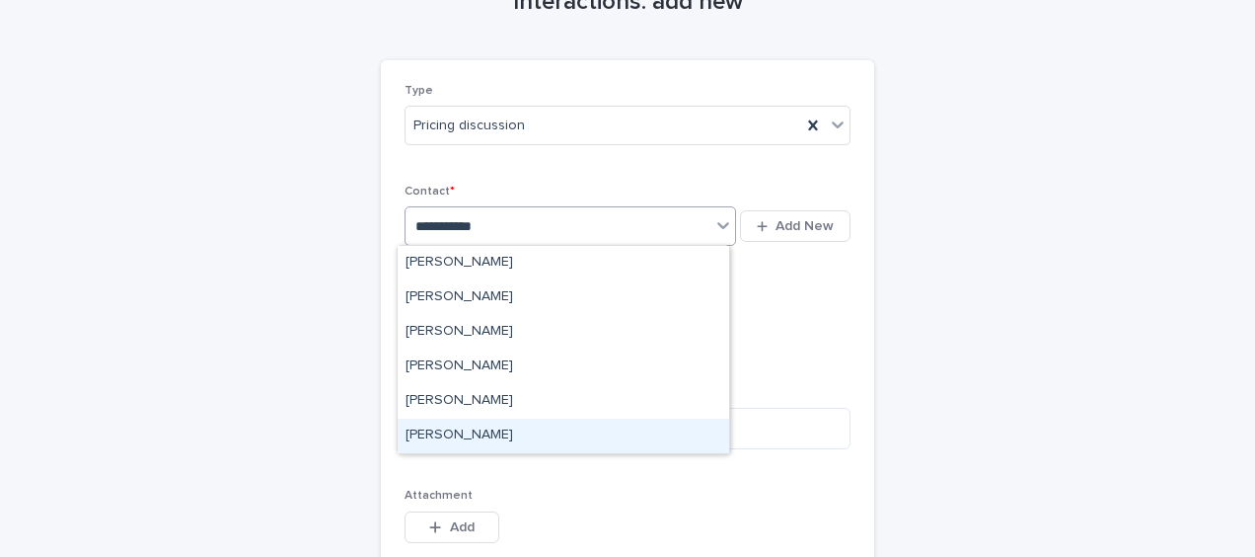
click at [499, 432] on div "[PERSON_NAME]" at bounding box center [564, 435] width 332 height 35
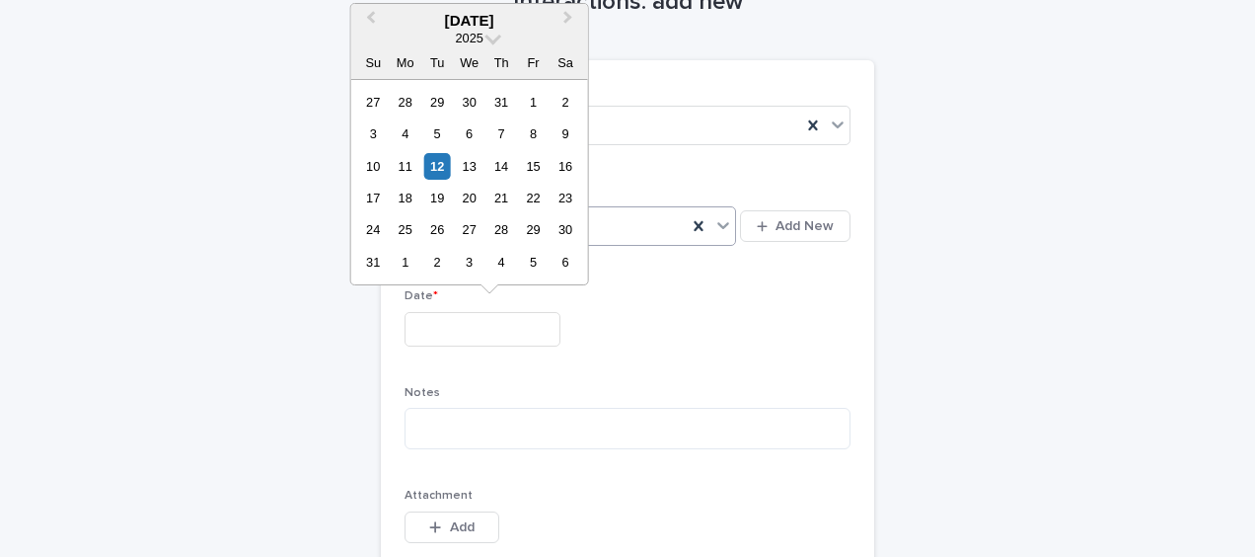
click at [428, 322] on input "text" at bounding box center [483, 329] width 156 height 35
click at [438, 172] on div "12" at bounding box center [437, 166] width 27 height 27
type input "**********"
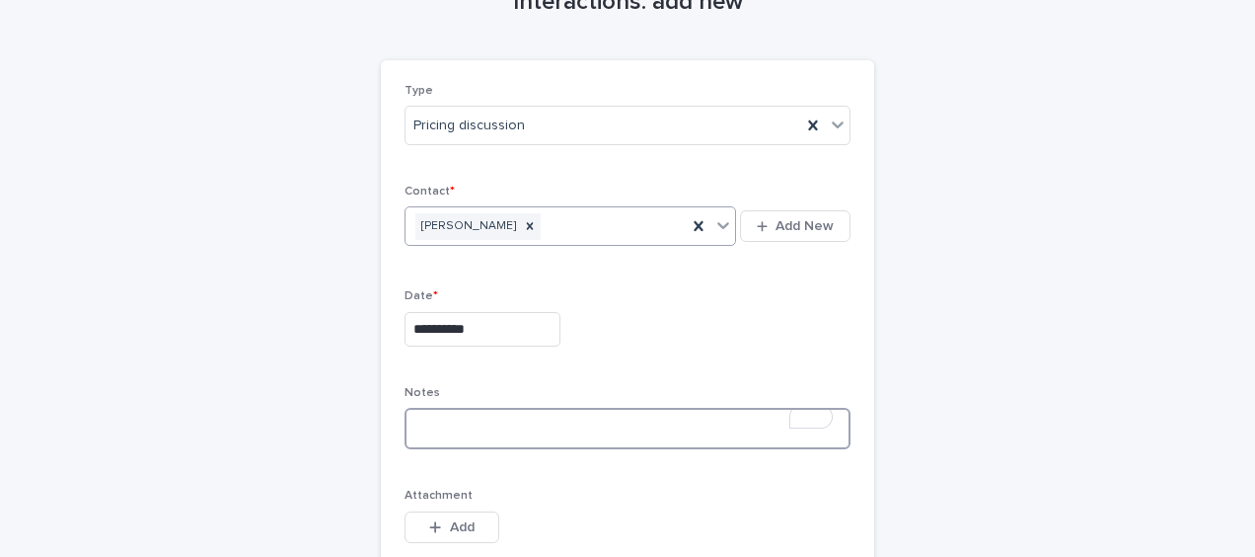
paste textarea "**********"
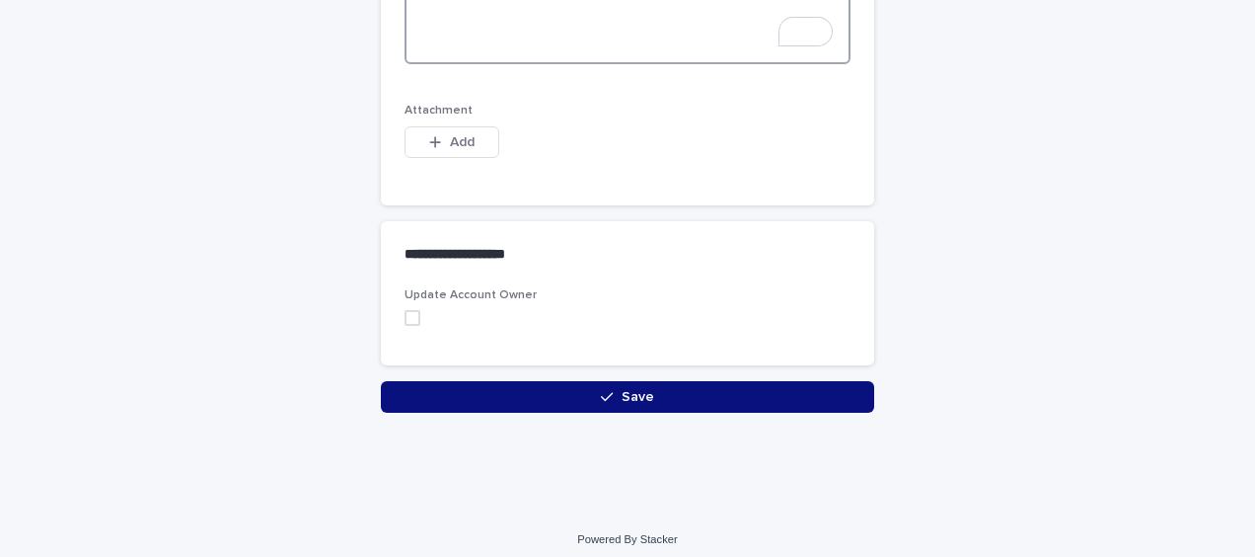
scroll to position [1420, 0]
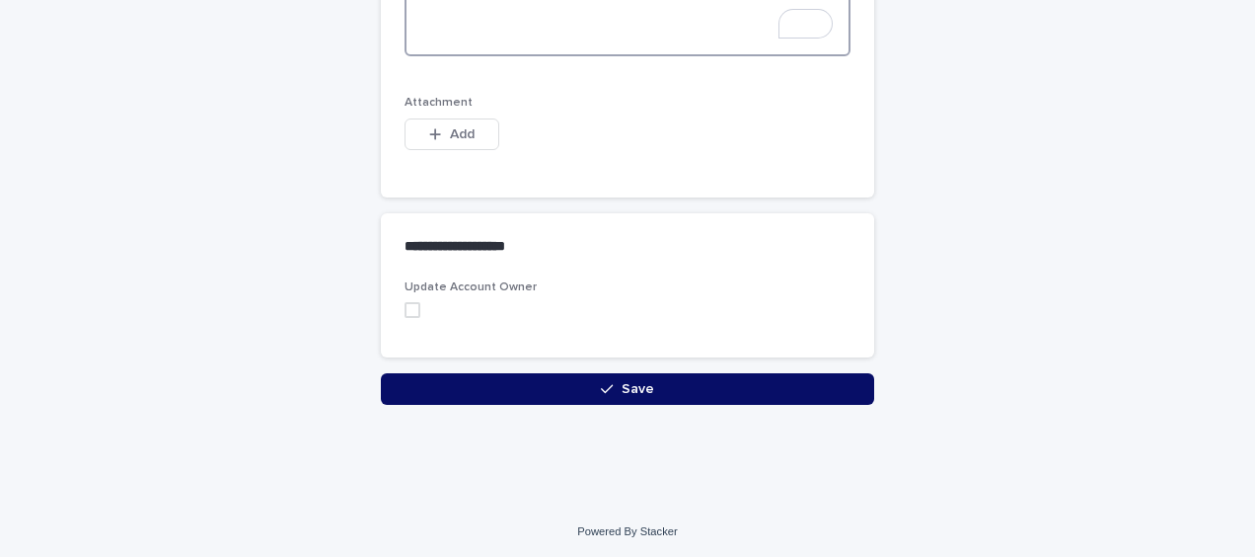
type textarea "**********"
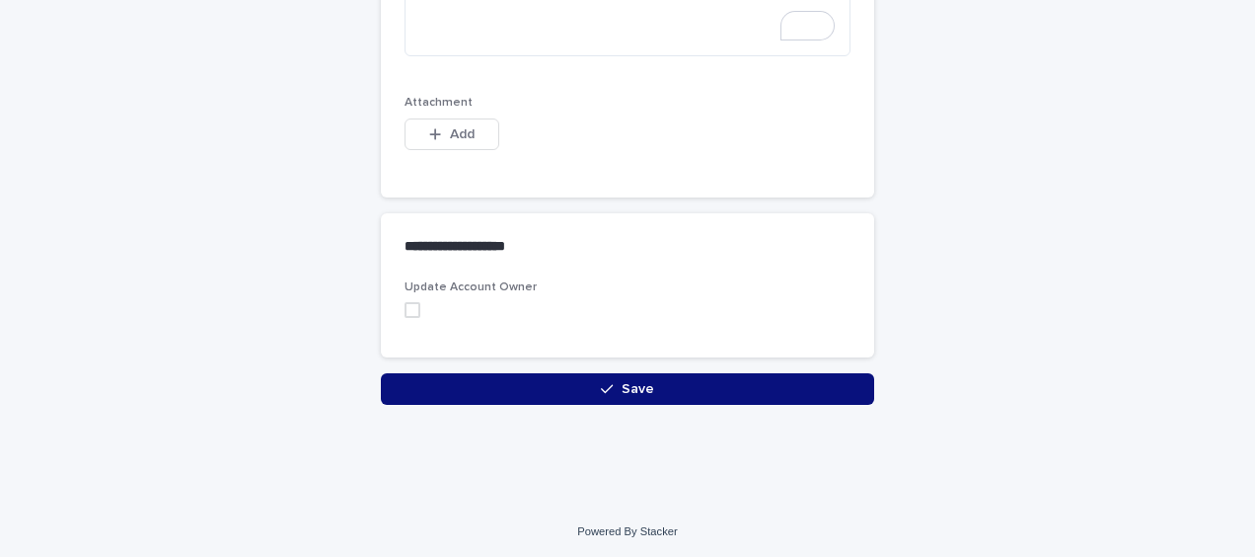
drag, startPoint x: 406, startPoint y: 380, endPoint x: 359, endPoint y: 378, distance: 46.4
click at [406, 379] on button "Save" at bounding box center [628, 389] width 494 height 32
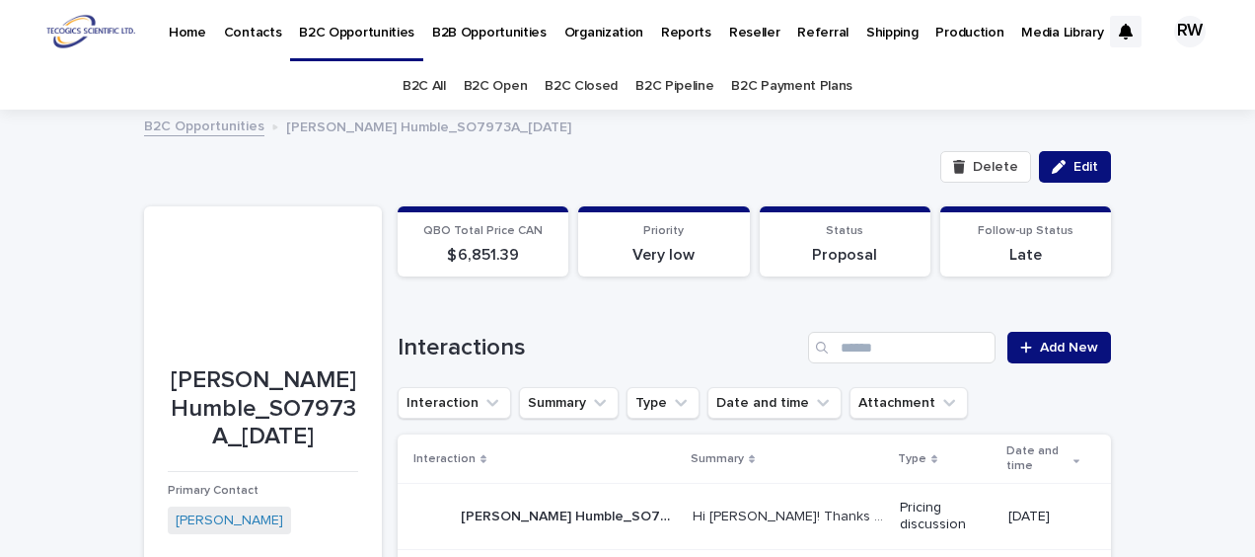
click at [503, 85] on link "B2C Open" at bounding box center [496, 86] width 64 height 46
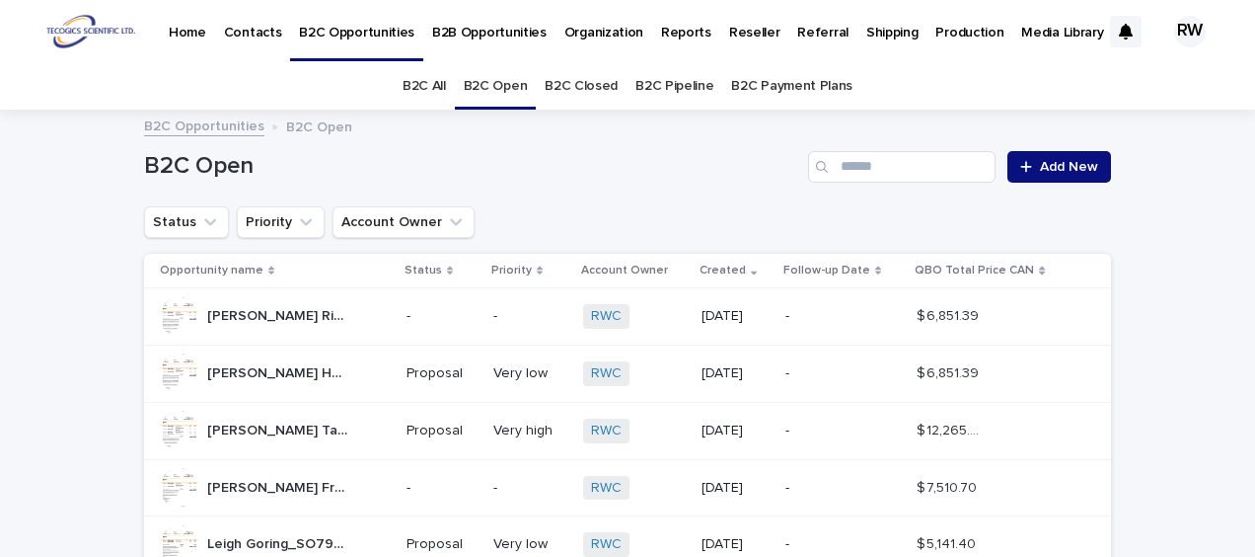
click at [461, 310] on p "-" at bounding box center [442, 316] width 71 height 17
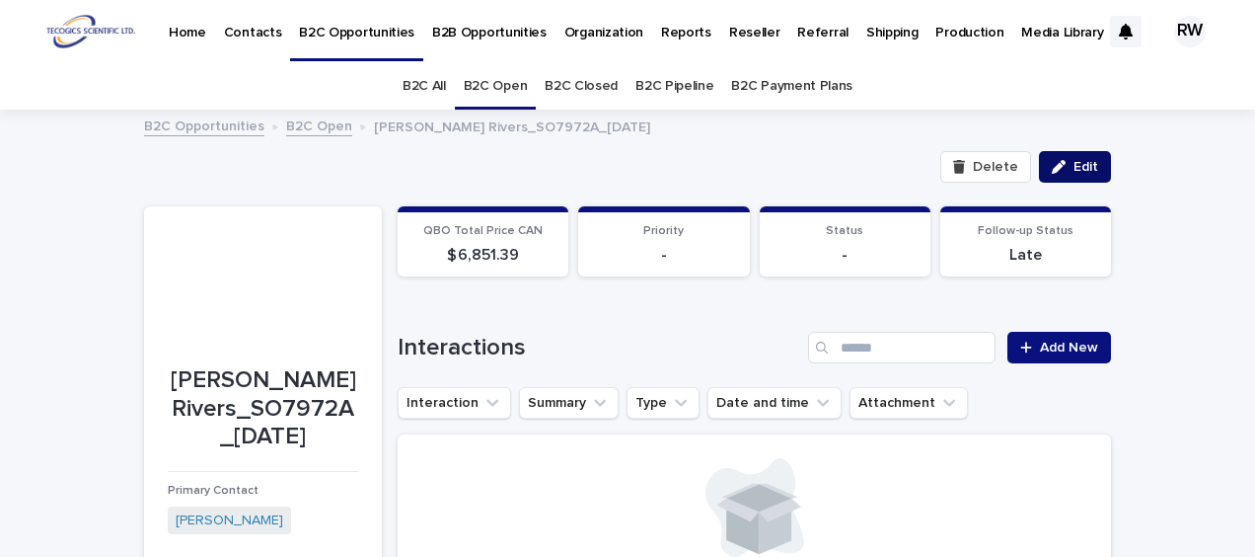
click at [1070, 157] on button "Edit" at bounding box center [1075, 167] width 72 height 32
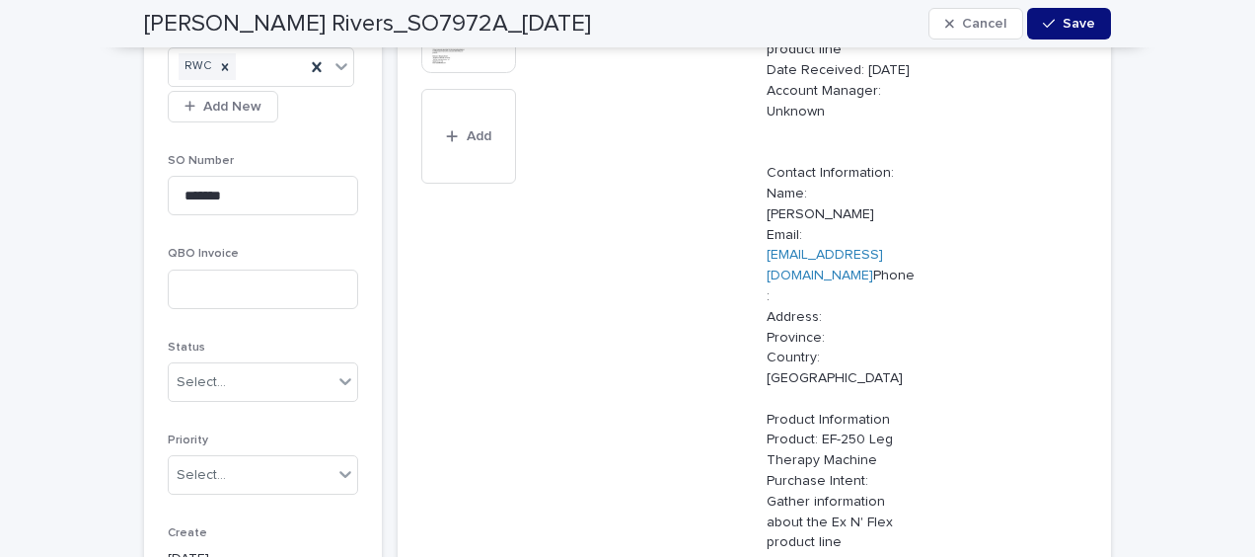
scroll to position [888, 0]
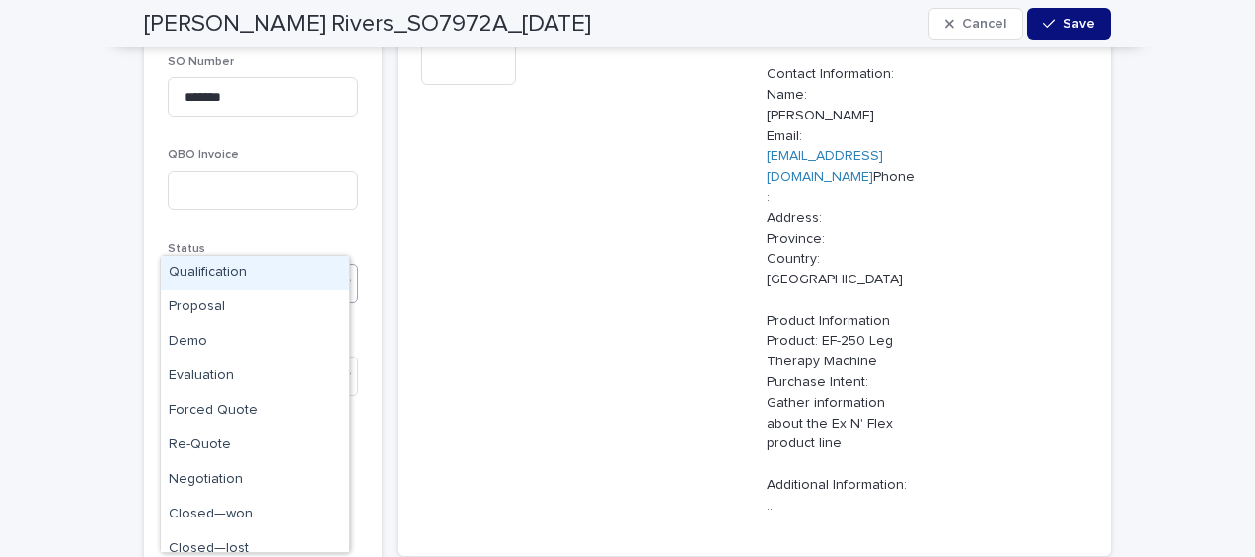
click at [225, 267] on div "Select..." at bounding box center [251, 283] width 164 height 33
click at [224, 300] on div "Proposal" at bounding box center [255, 307] width 189 height 35
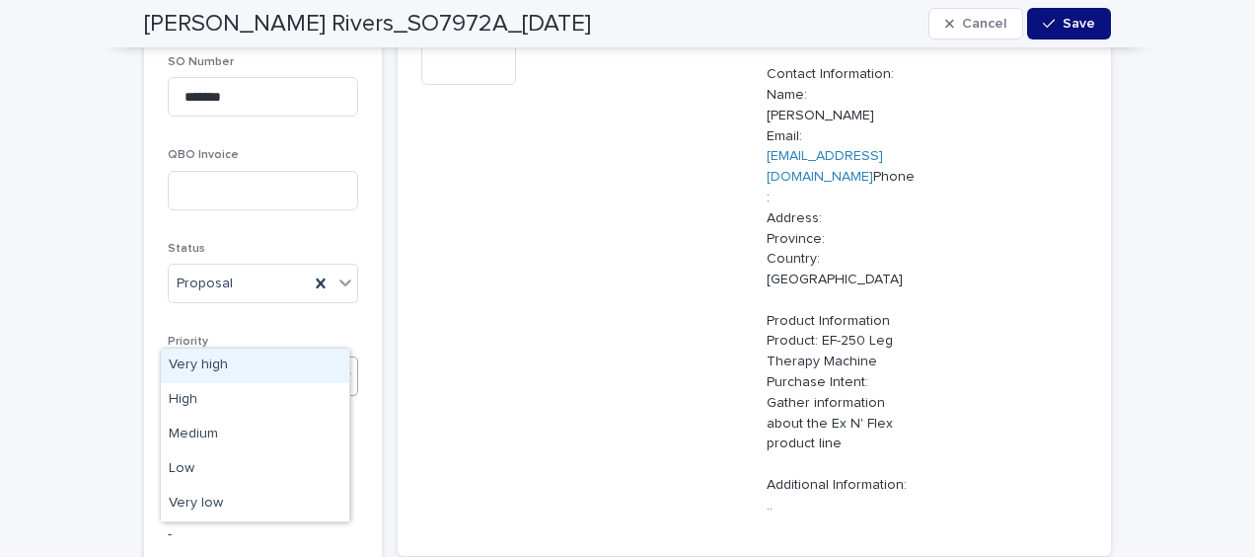
click at [210, 366] on div "Select..." at bounding box center [201, 376] width 49 height 21
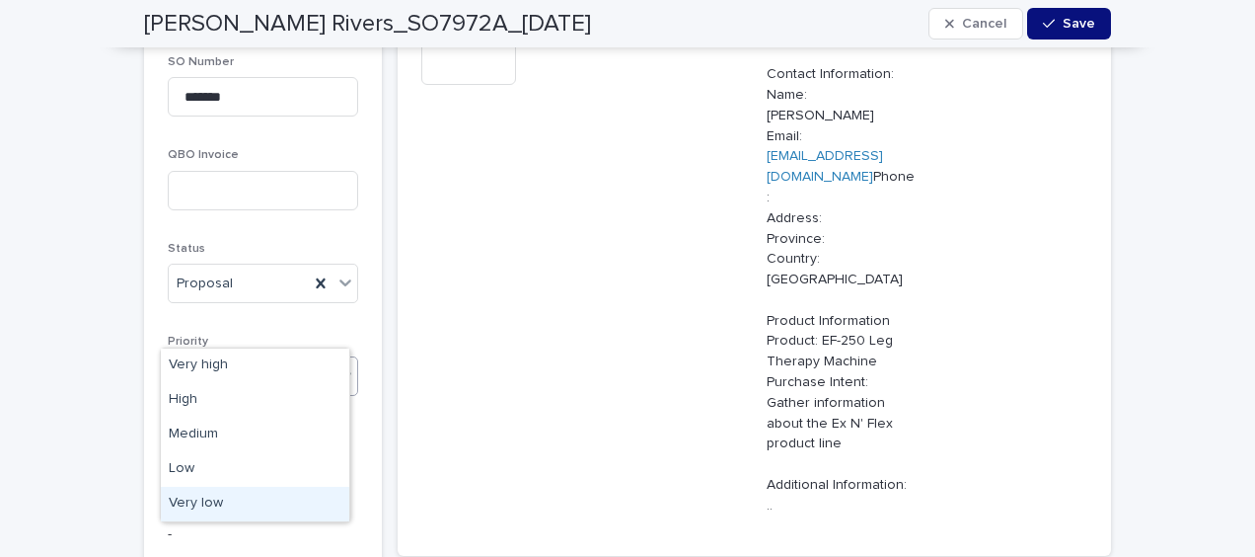
click at [203, 501] on div "Very low" at bounding box center [255, 504] width 189 height 35
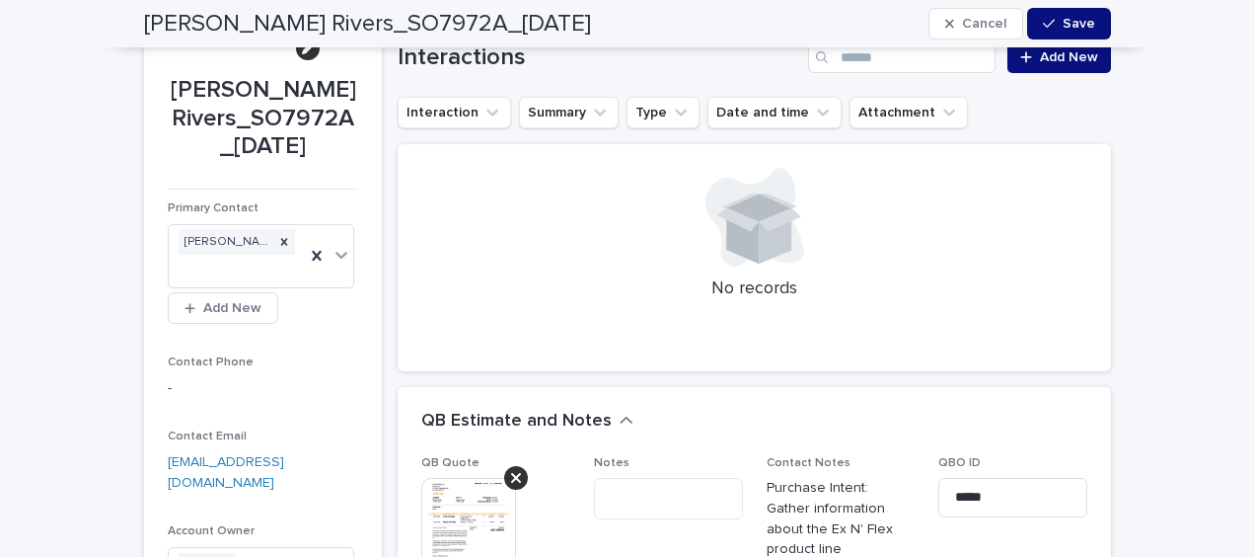
scroll to position [197, 0]
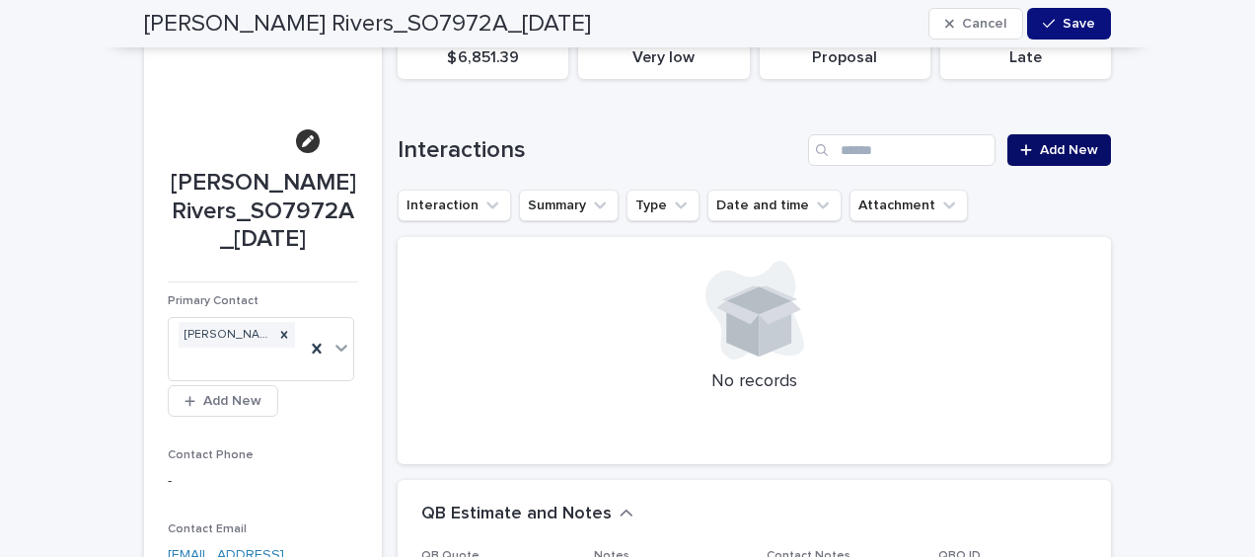
click at [1045, 146] on span "Add New" at bounding box center [1069, 150] width 58 height 14
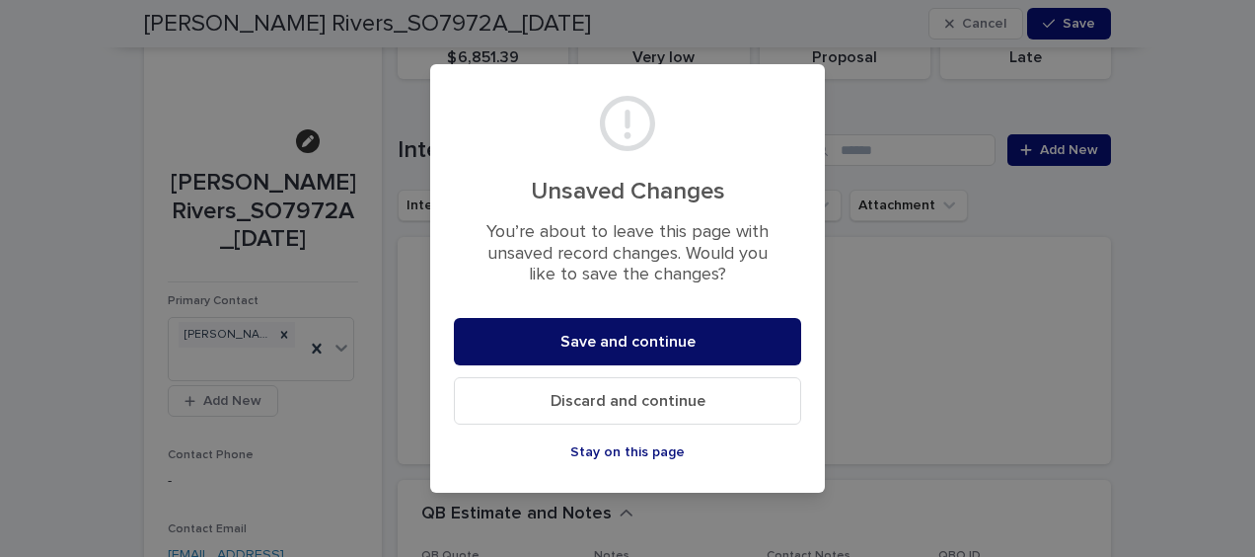
click at [693, 335] on span "Save and continue" at bounding box center [628, 342] width 135 height 16
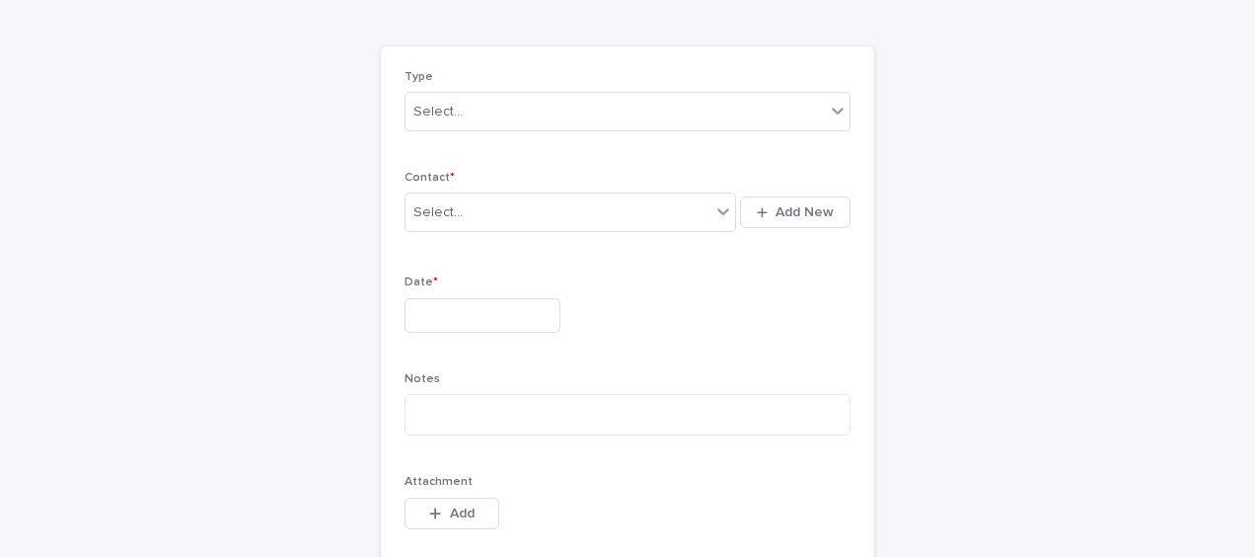
scroll to position [18, 0]
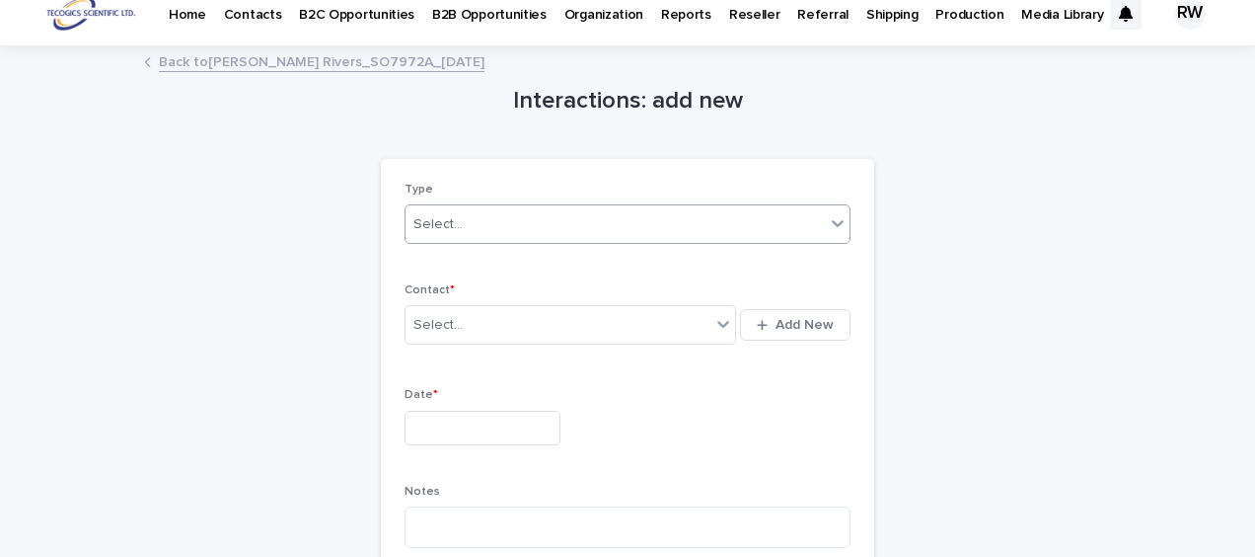
click at [428, 229] on div "Select..." at bounding box center [438, 224] width 49 height 21
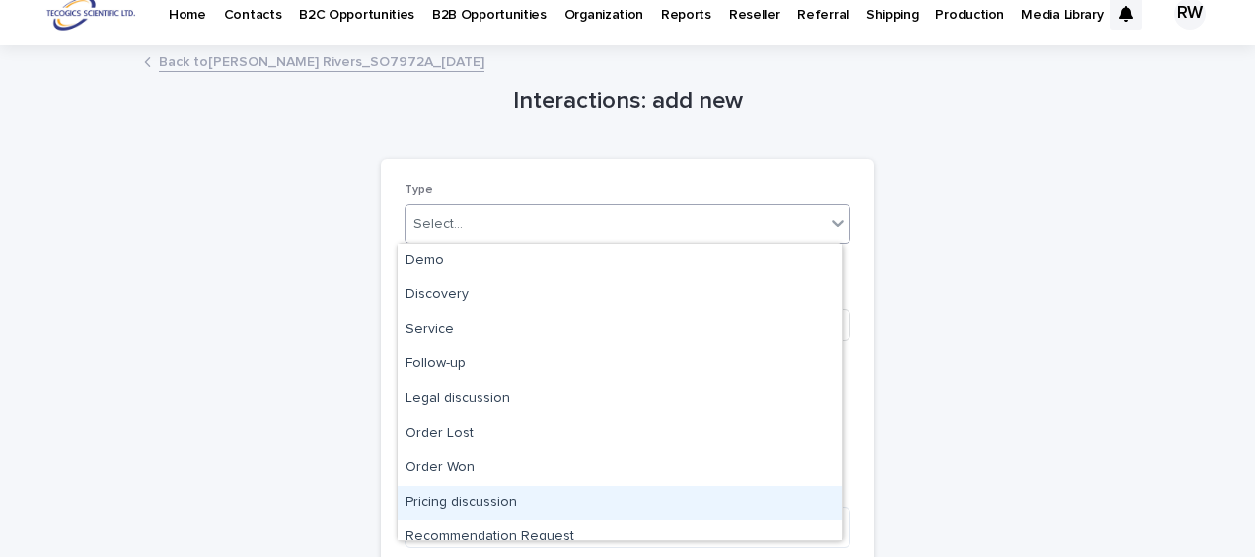
click at [503, 494] on div "Pricing discussion" at bounding box center [620, 503] width 444 height 35
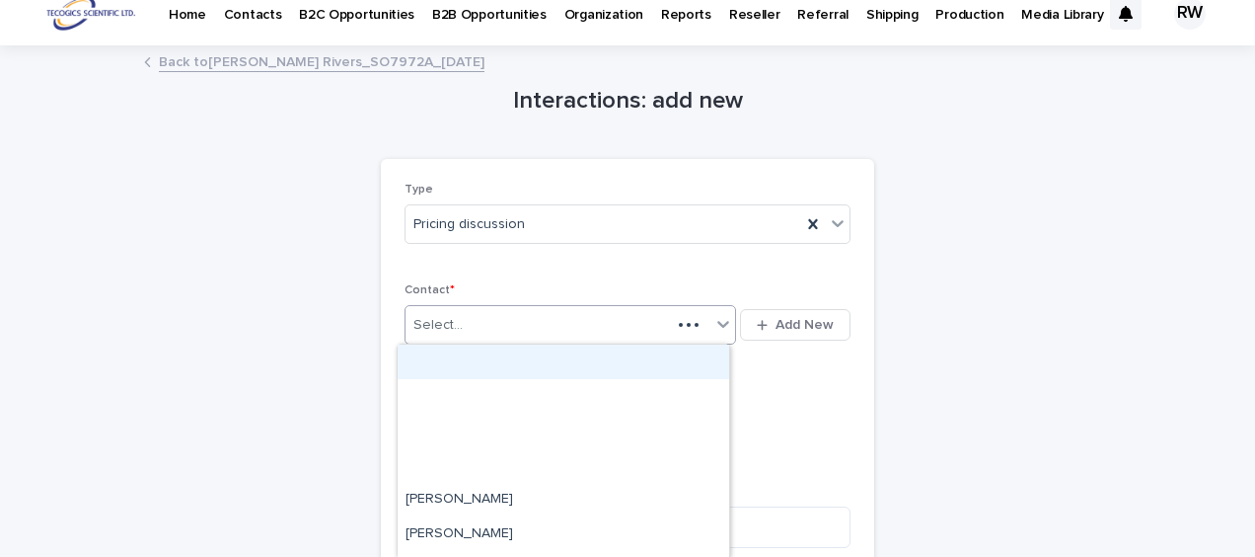
click at [434, 328] on div "Select..." at bounding box center [438, 325] width 49 height 21
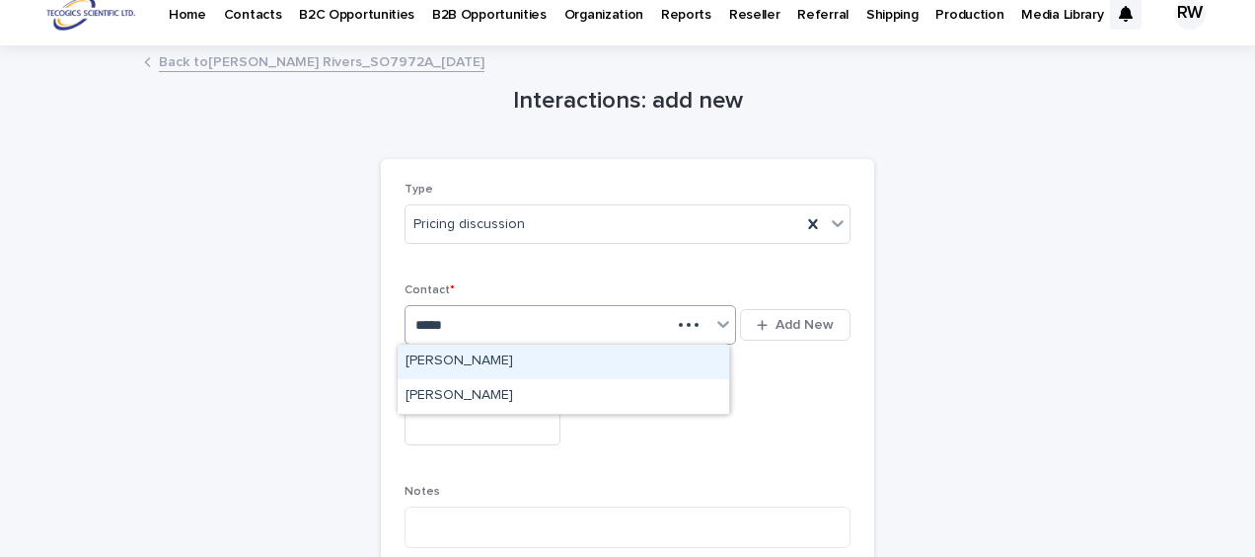
type input "******"
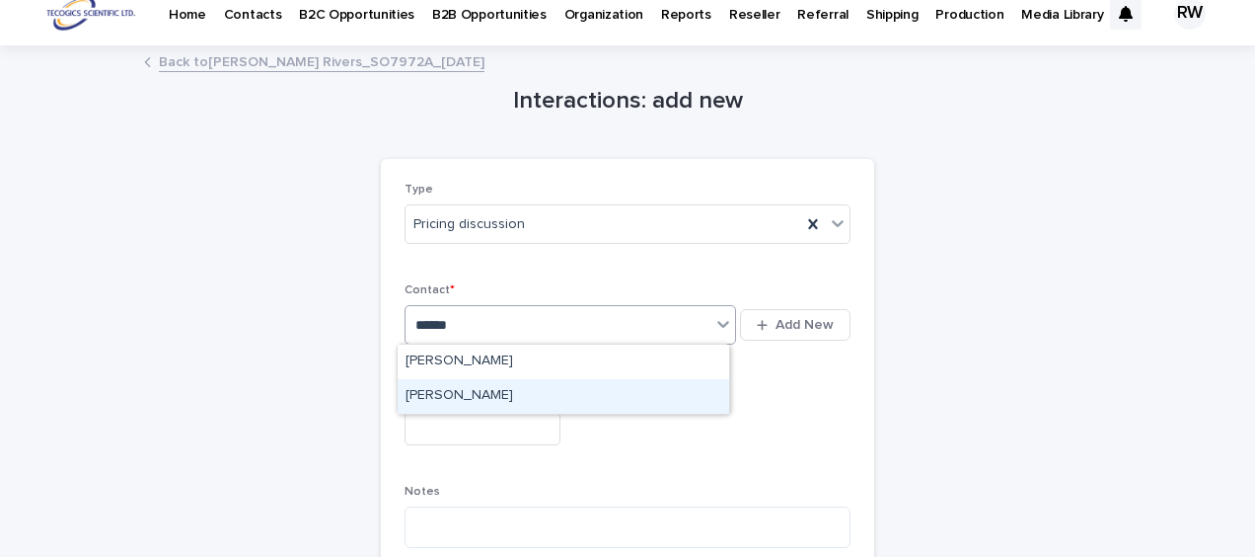
click at [442, 392] on div "[PERSON_NAME]" at bounding box center [564, 396] width 332 height 35
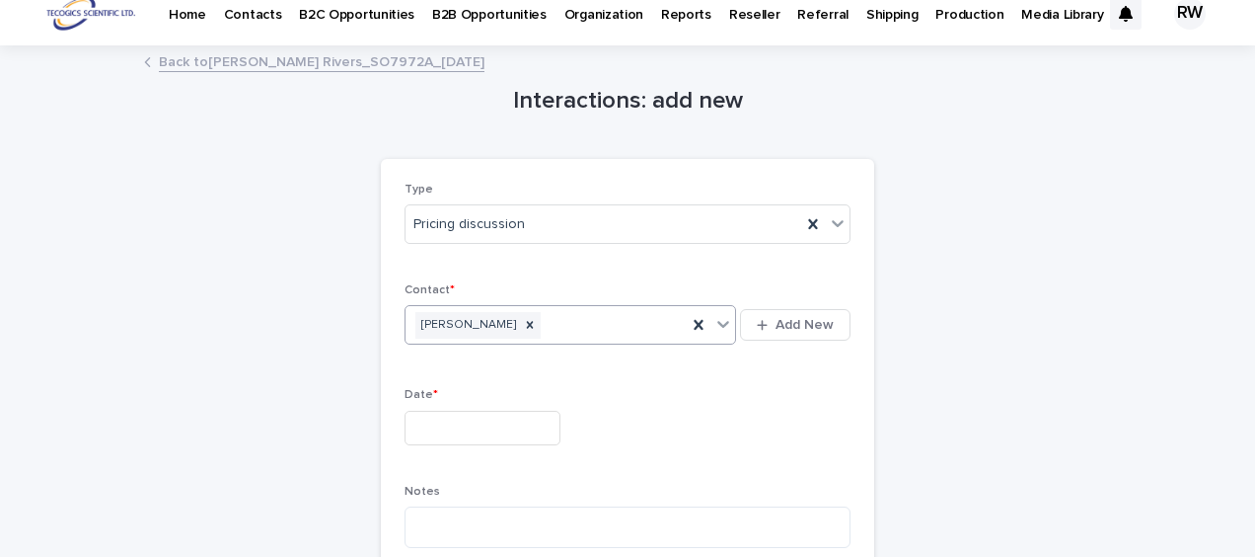
click at [416, 417] on input "text" at bounding box center [483, 428] width 156 height 35
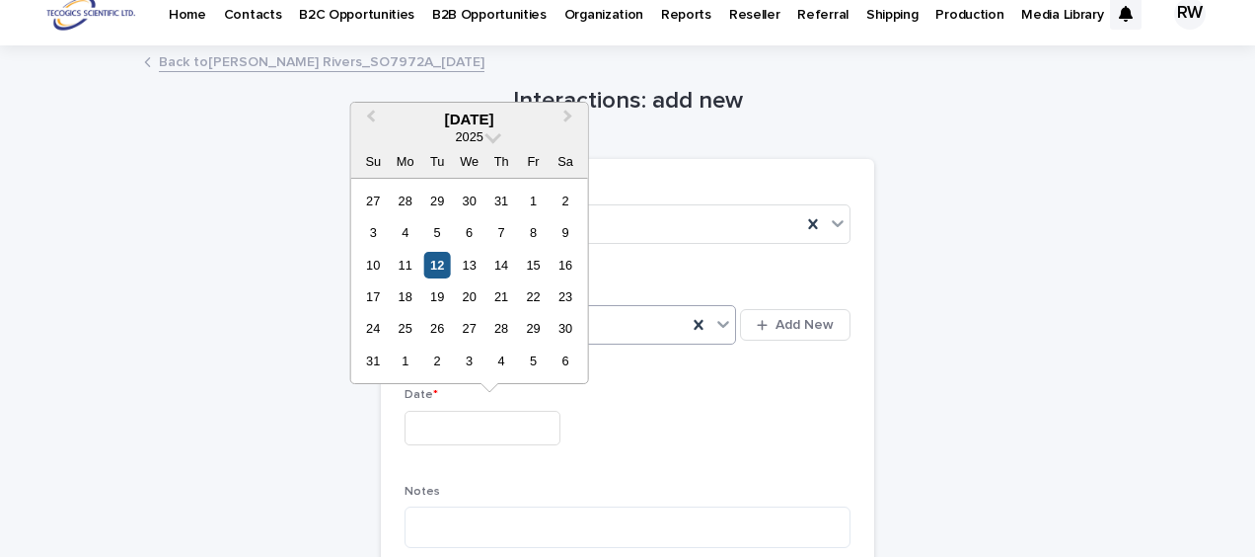
click at [441, 264] on div "12" at bounding box center [437, 265] width 27 height 27
type input "**********"
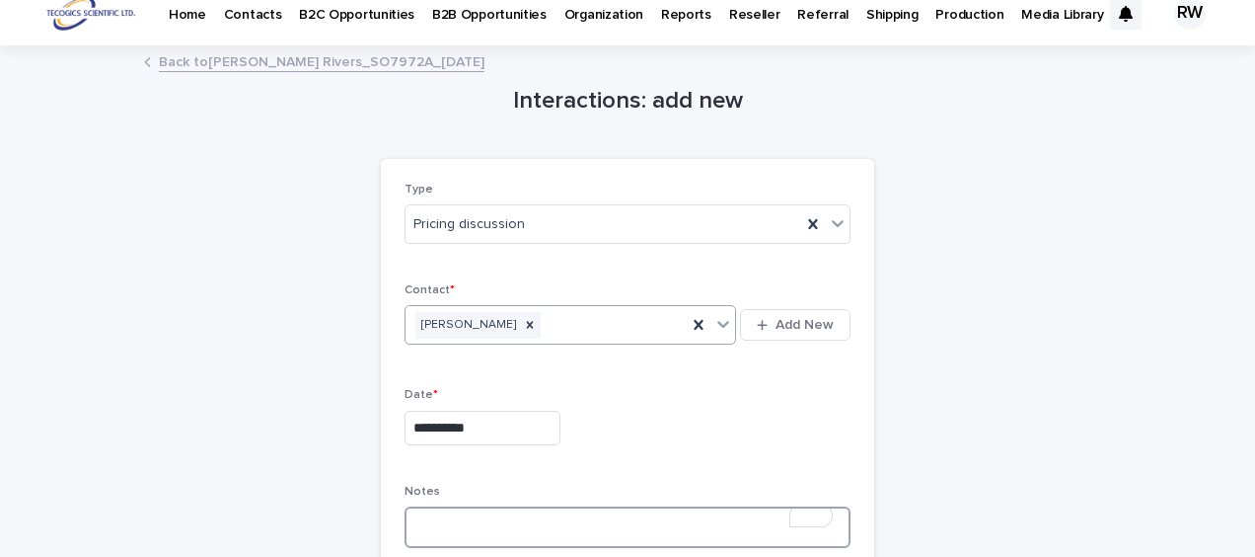
paste textarea "**********"
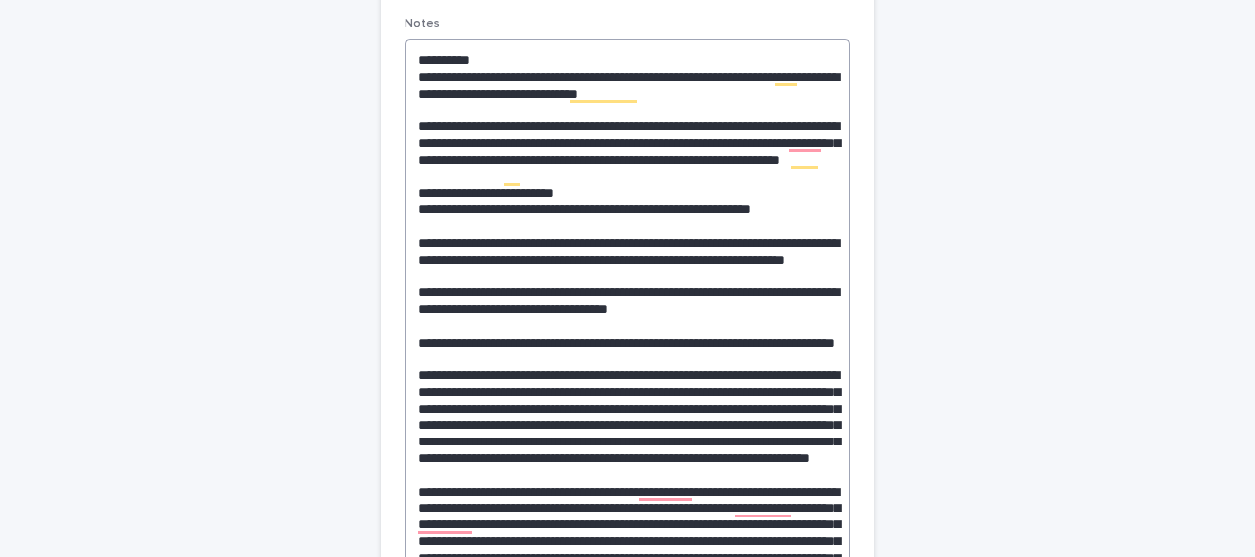
scroll to position [387, 0]
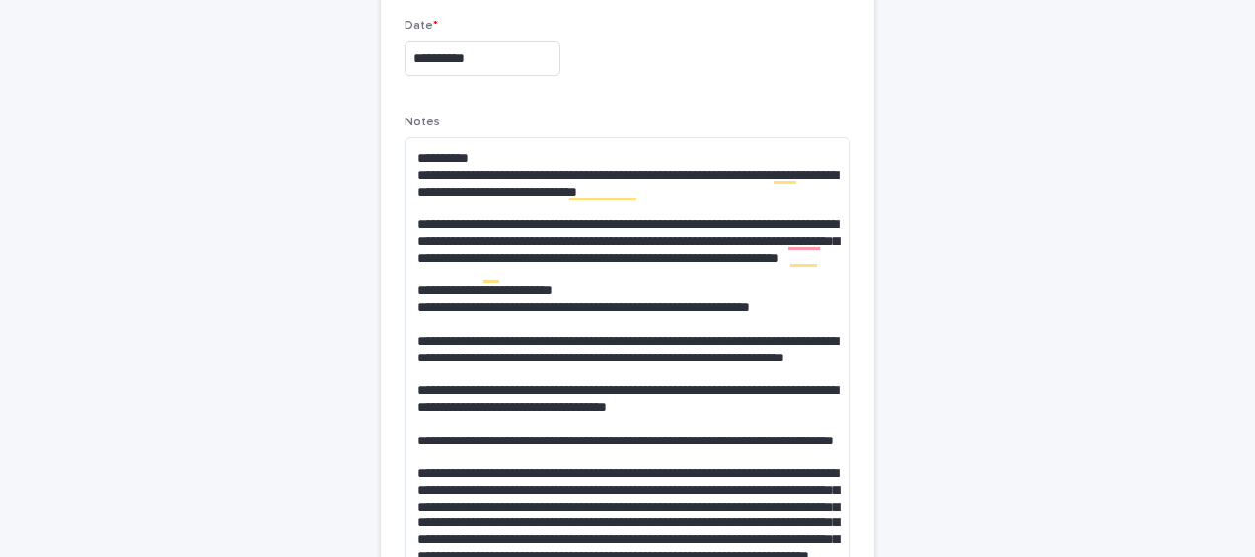
click at [217, 265] on div "**********" at bounding box center [627, 558] width 967 height 1760
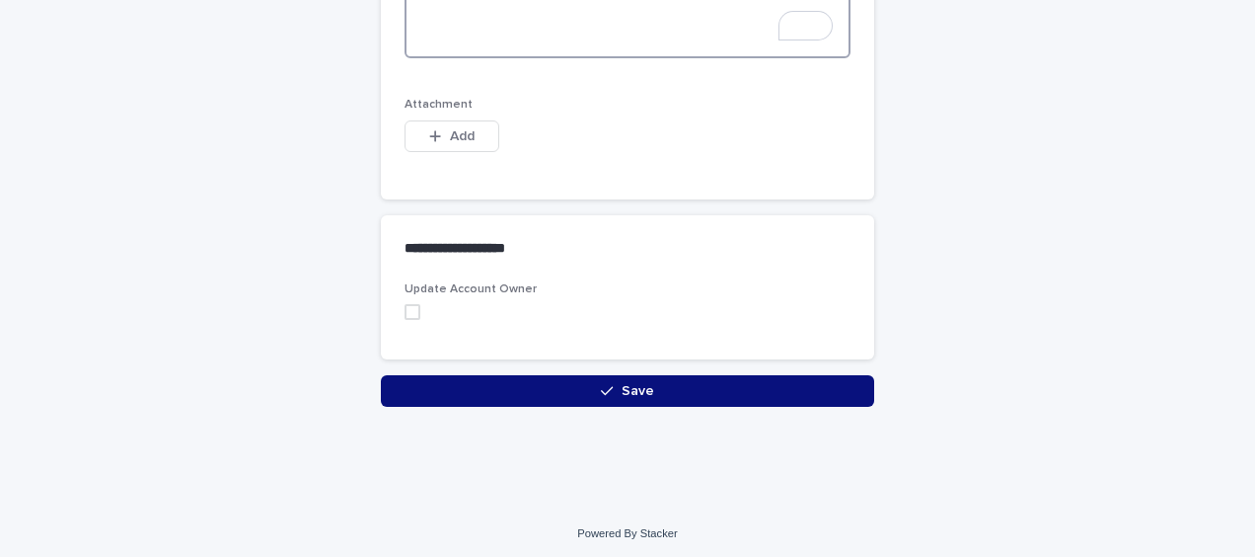
scroll to position [1420, 0]
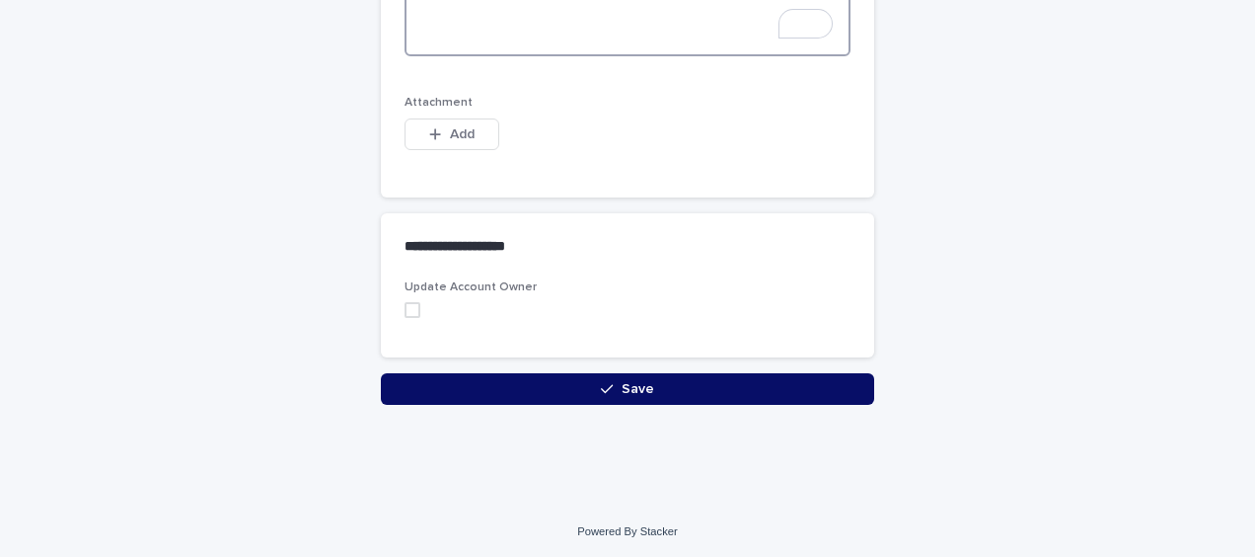
type textarea "**********"
click at [602, 388] on icon "button" at bounding box center [607, 389] width 12 height 14
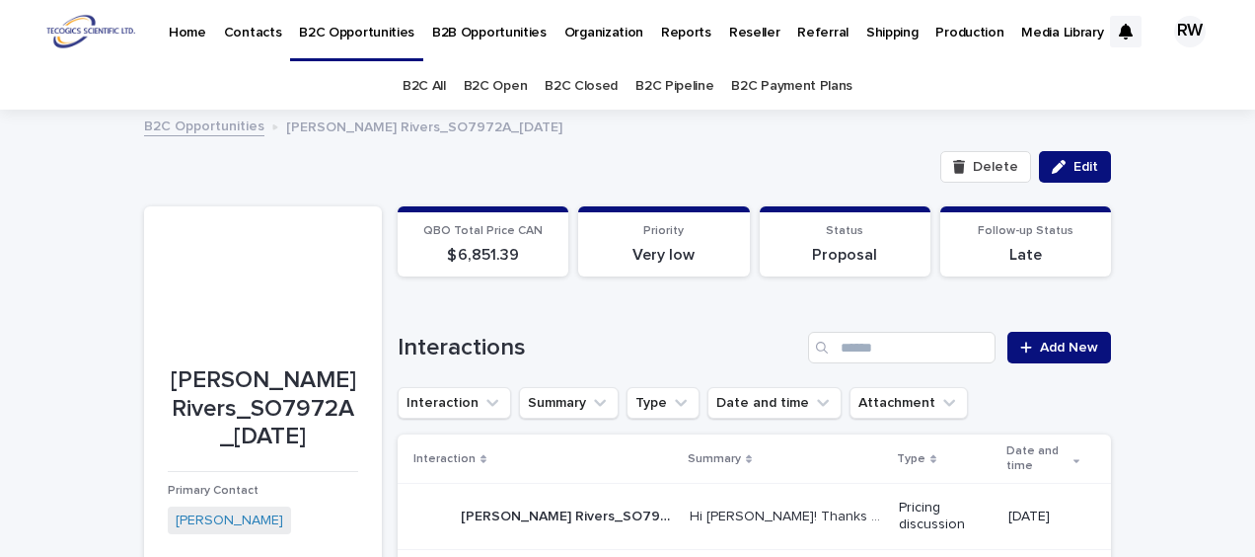
click at [602, 28] on p "Organization" at bounding box center [604, 20] width 79 height 41
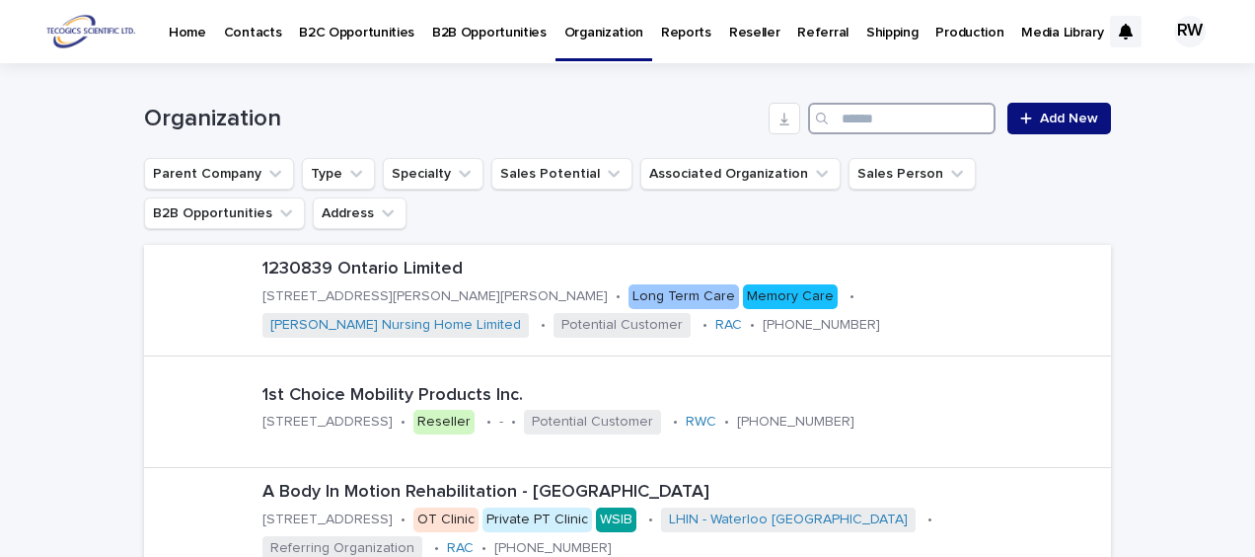
paste input "**********"
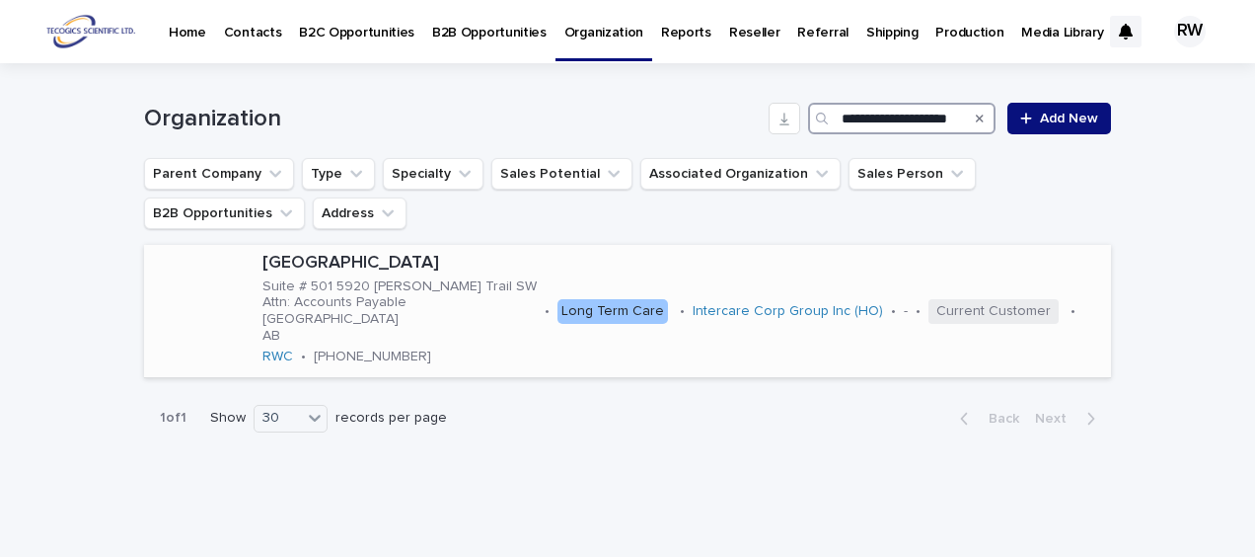
type input "**********"
click at [652, 348] on div "[GEOGRAPHIC_DATA] # 501 5920 [PERSON_NAME] Trail SW Attn: Accounts Payable [GEO…" at bounding box center [683, 311] width 857 height 132
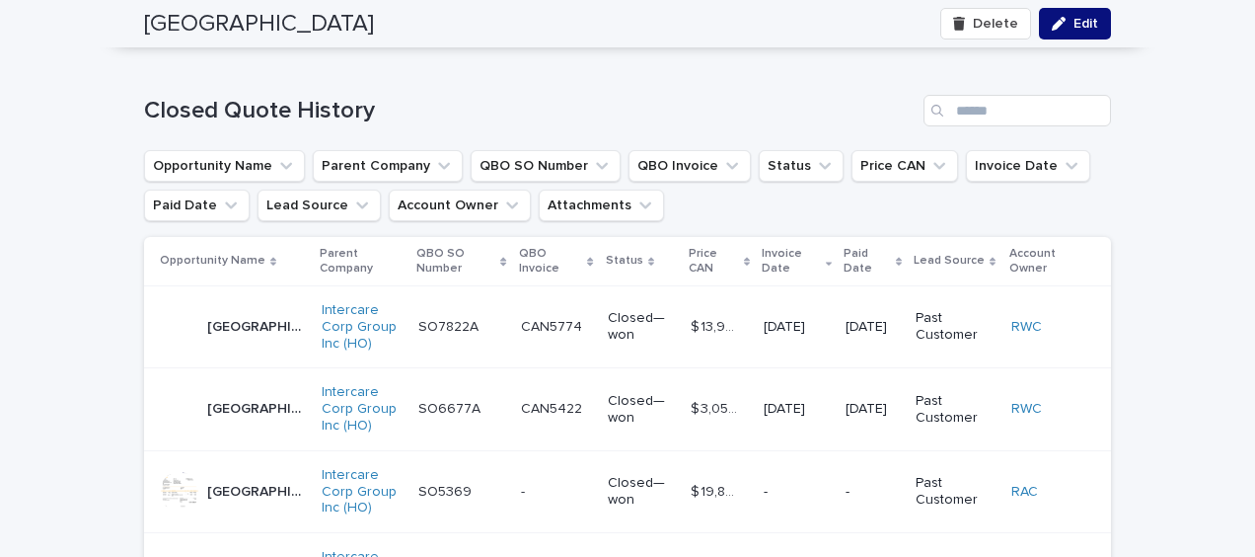
scroll to position [6120, 0]
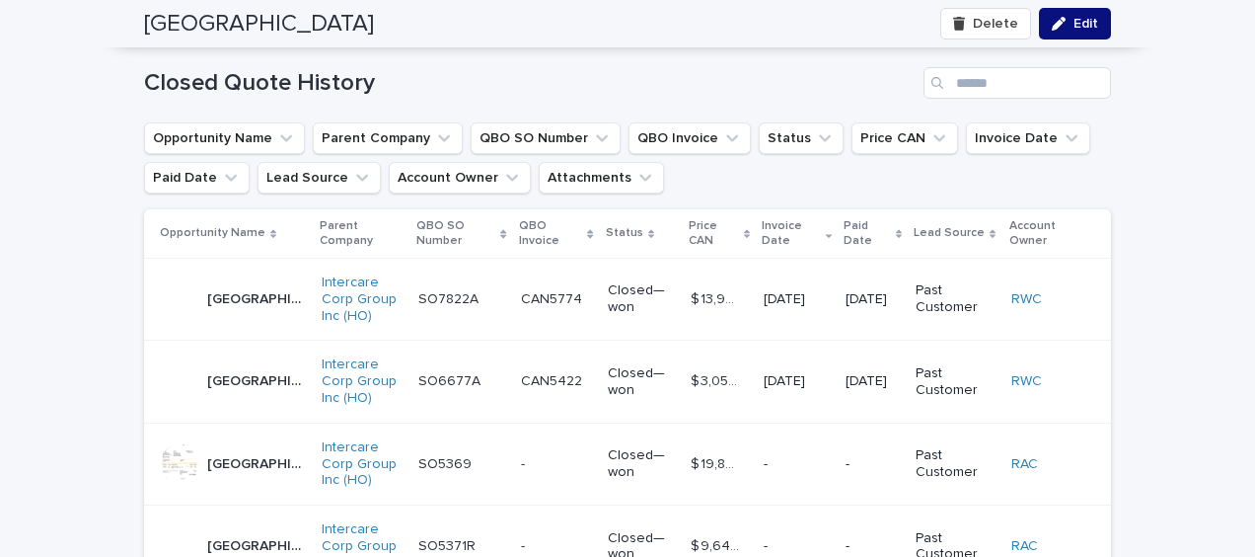
click at [215, 287] on p "[GEOGRAPHIC_DATA][DATE]" at bounding box center [258, 297] width 103 height 21
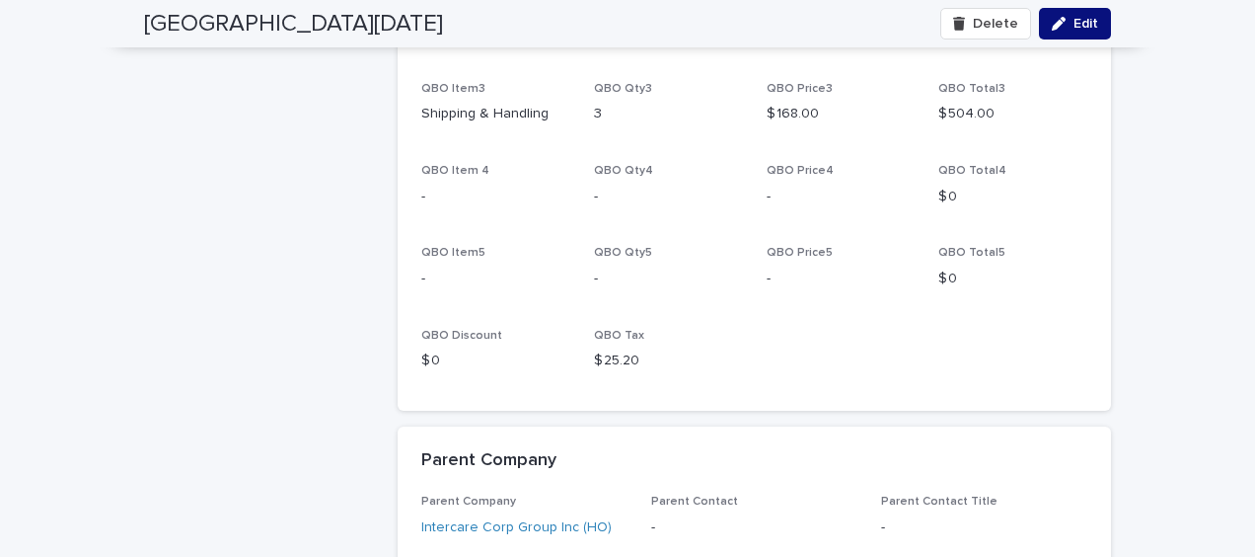
scroll to position [1875, 0]
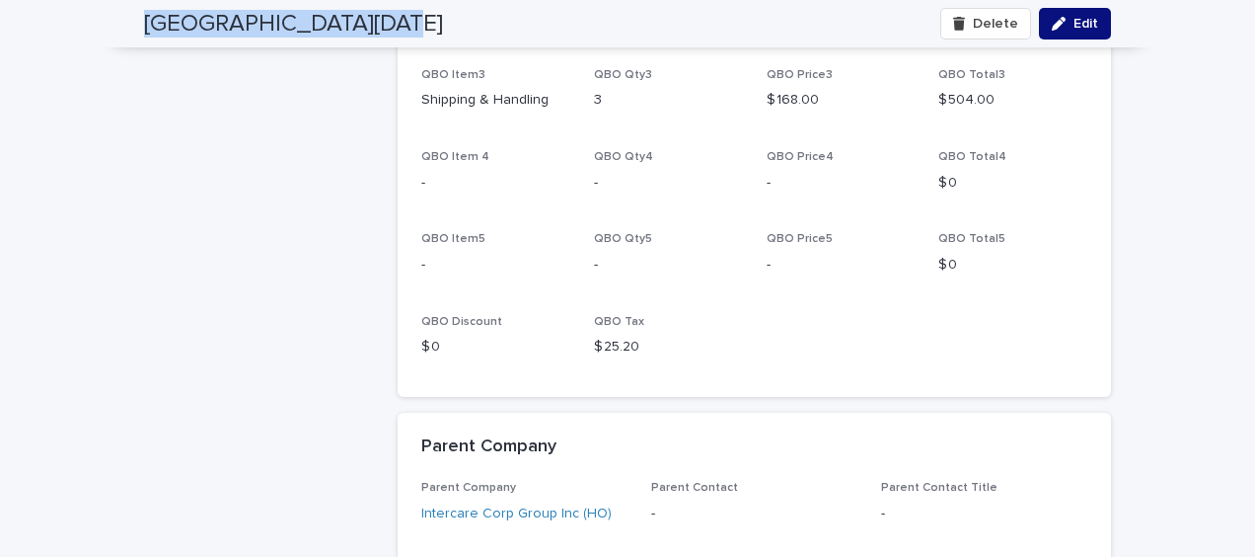
drag, startPoint x: 134, startPoint y: 20, endPoint x: 382, endPoint y: 34, distance: 248.1
click at [382, 34] on div "[GEOGRAPHIC_DATA][DATE] Delete Edit" at bounding box center [628, 23] width 1062 height 47
drag, startPoint x: 382, startPoint y: 34, endPoint x: 361, endPoint y: 18, distance: 26.1
copy h2 "[GEOGRAPHIC_DATA]"
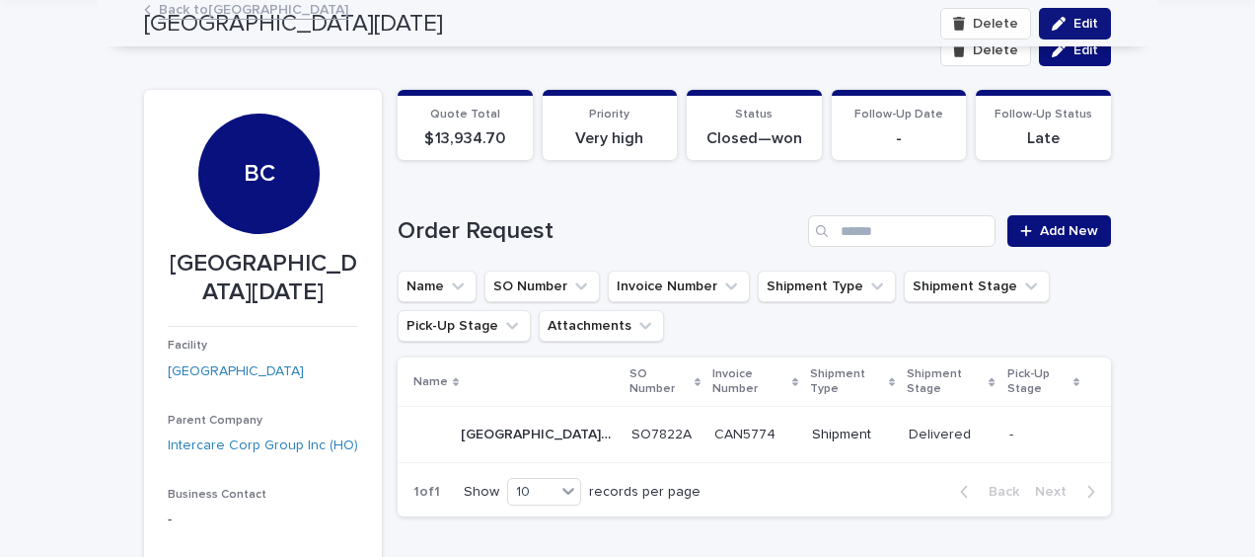
scroll to position [0, 0]
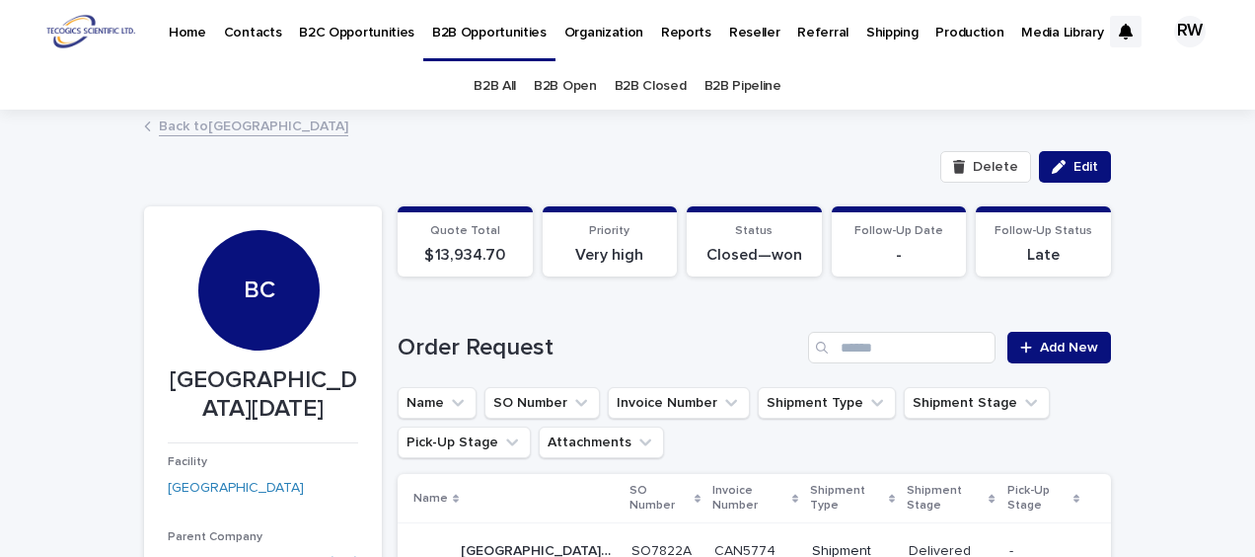
click at [251, 126] on link "Back to [GEOGRAPHIC_DATA]" at bounding box center [254, 125] width 190 height 23
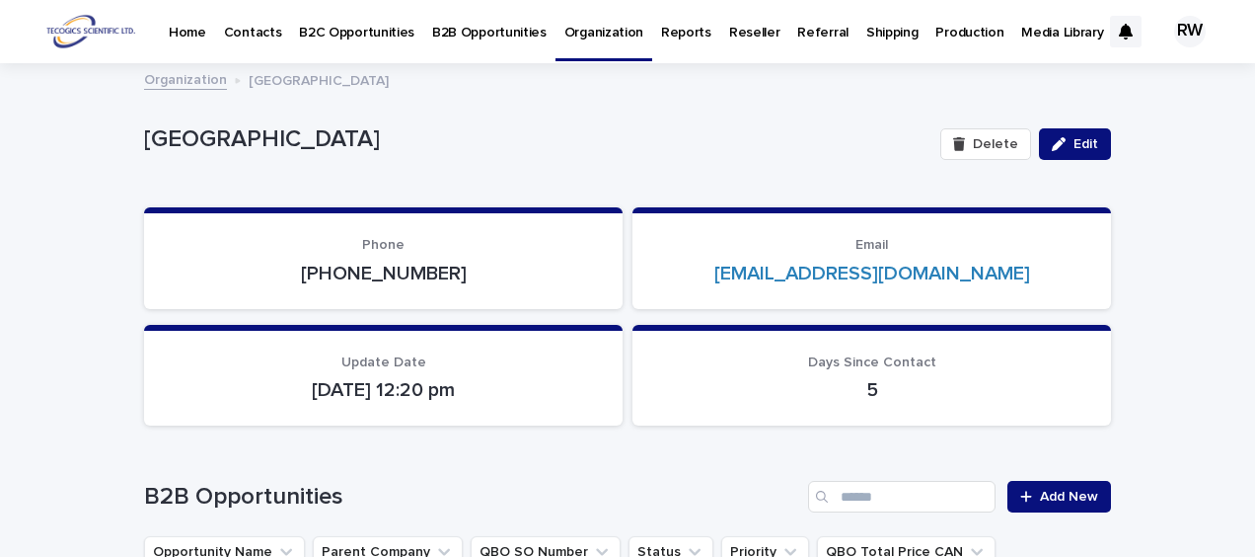
click at [251, 32] on p "Contacts" at bounding box center [253, 20] width 58 height 41
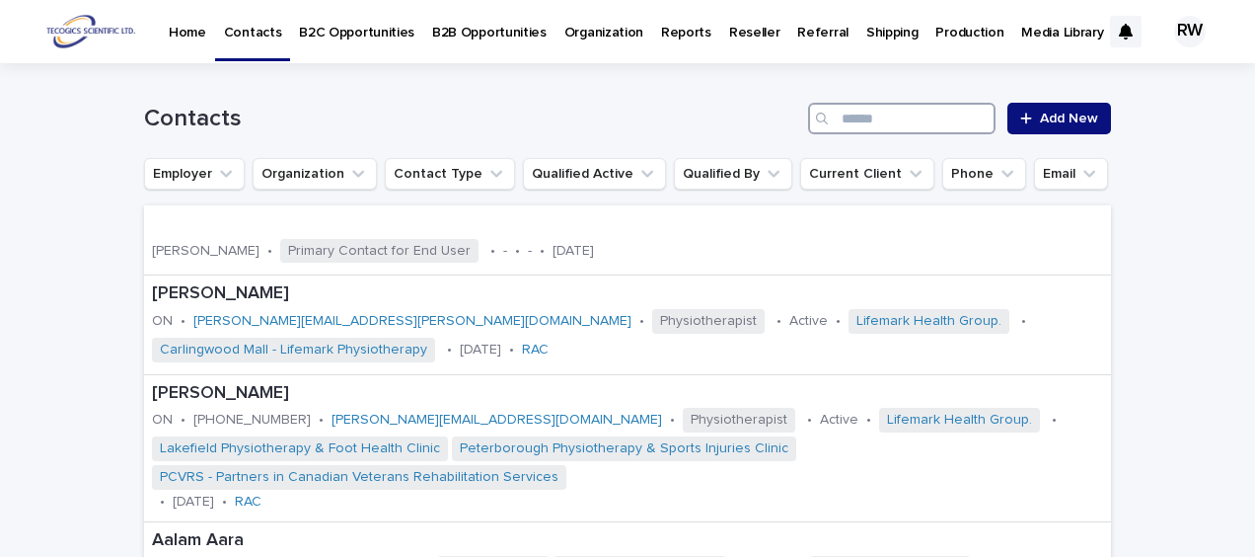
click at [877, 116] on input "Search" at bounding box center [902, 119] width 188 height 32
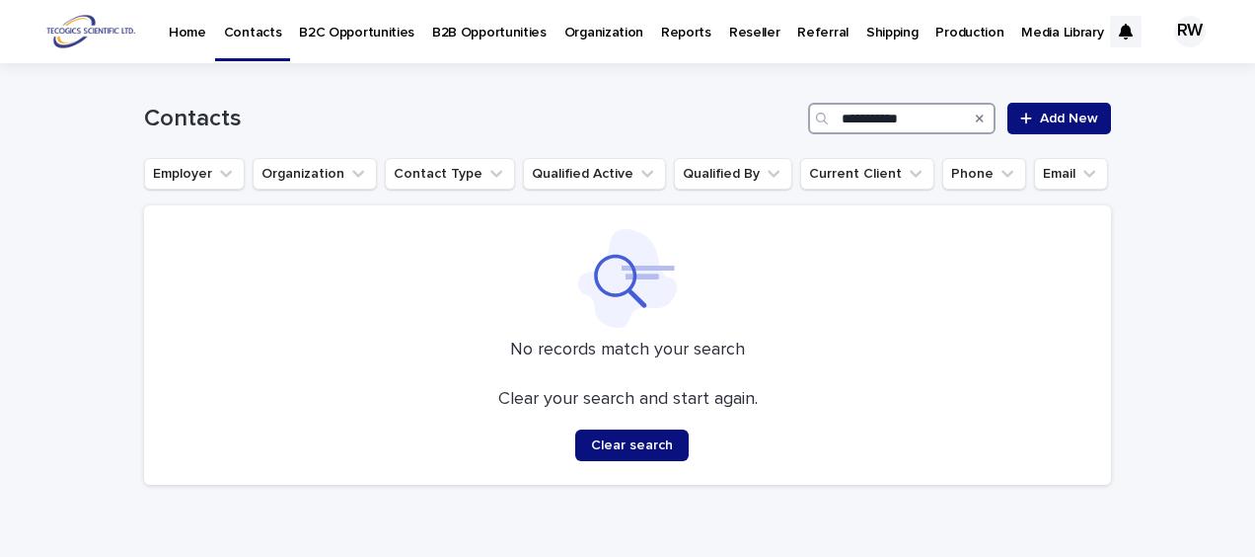
drag, startPoint x: 930, startPoint y: 114, endPoint x: 827, endPoint y: 116, distance: 102.7
click at [827, 116] on div "**********" at bounding box center [902, 119] width 188 height 32
type input "**********"
click at [1025, 114] on icon at bounding box center [1027, 119] width 12 height 14
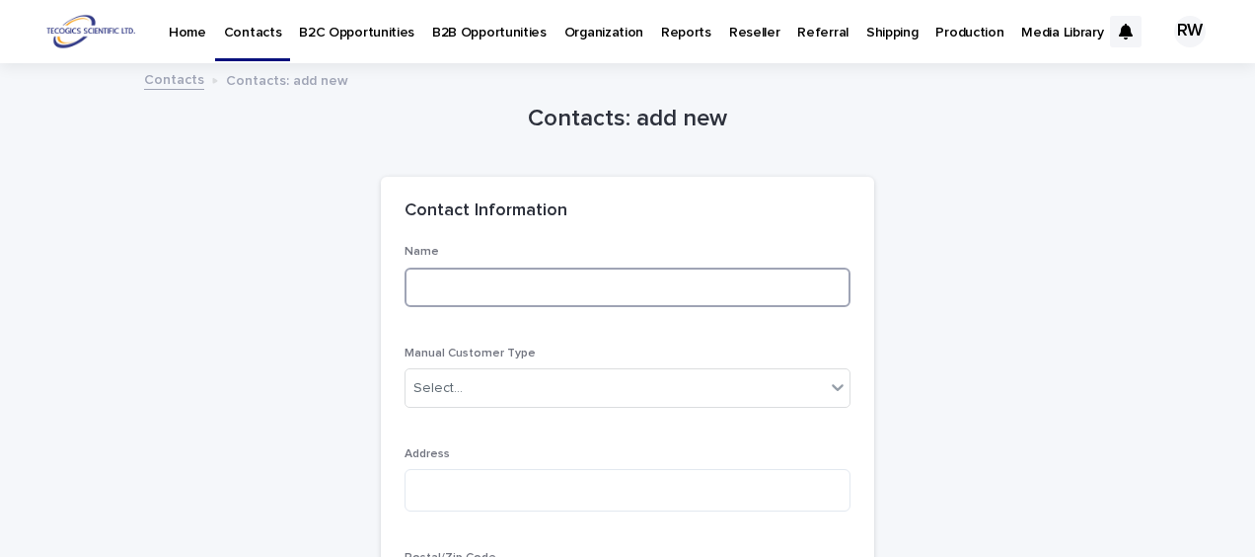
paste input "**********"
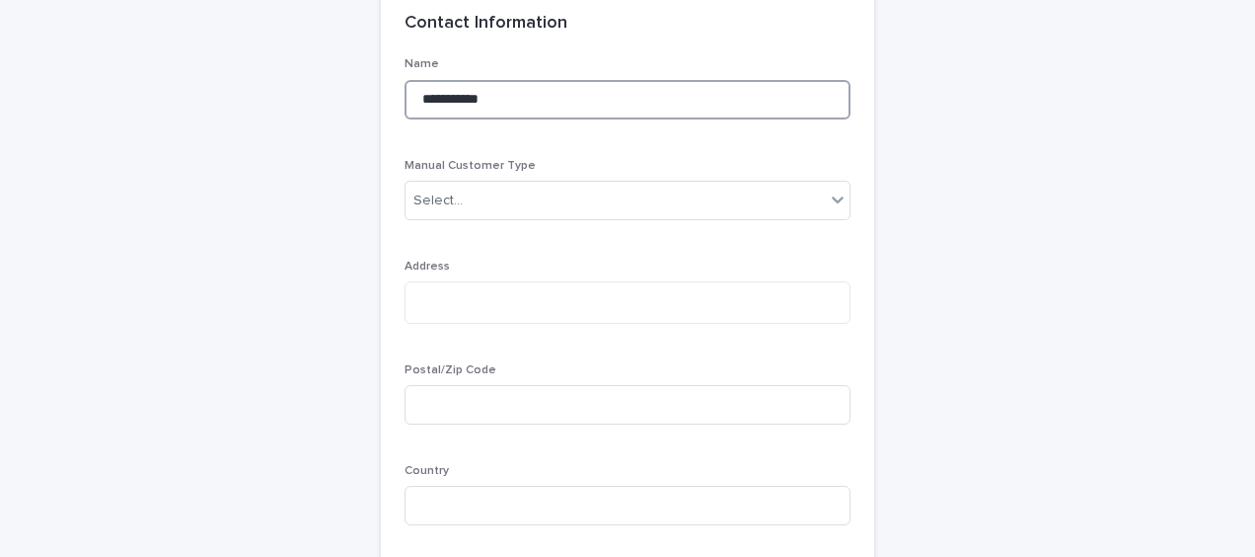
type input "**********"
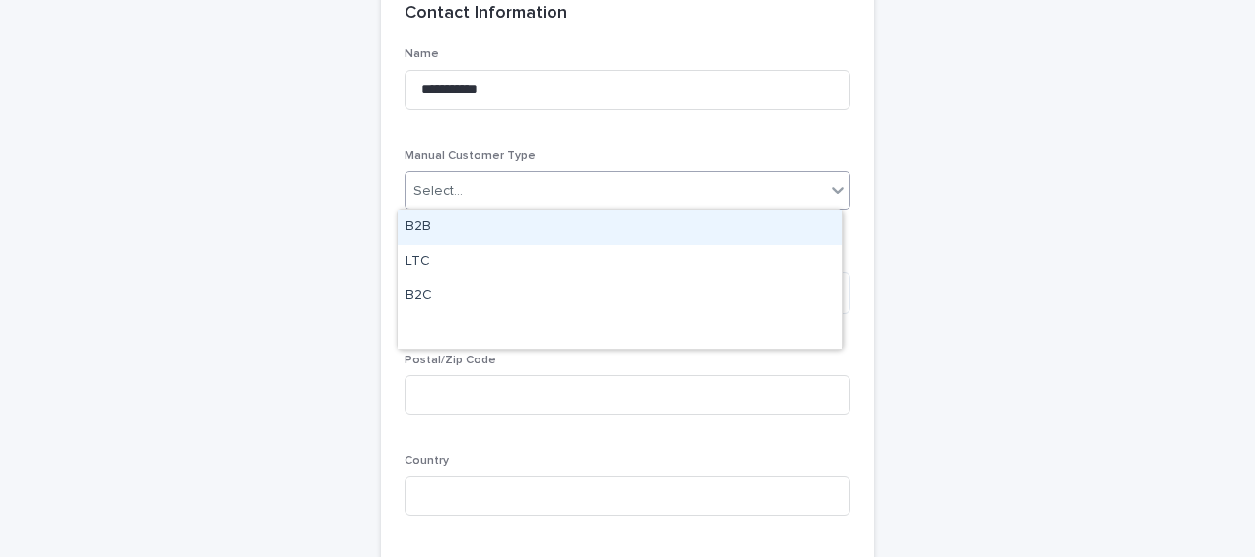
click at [466, 184] on div "Select..." at bounding box center [615, 191] width 419 height 33
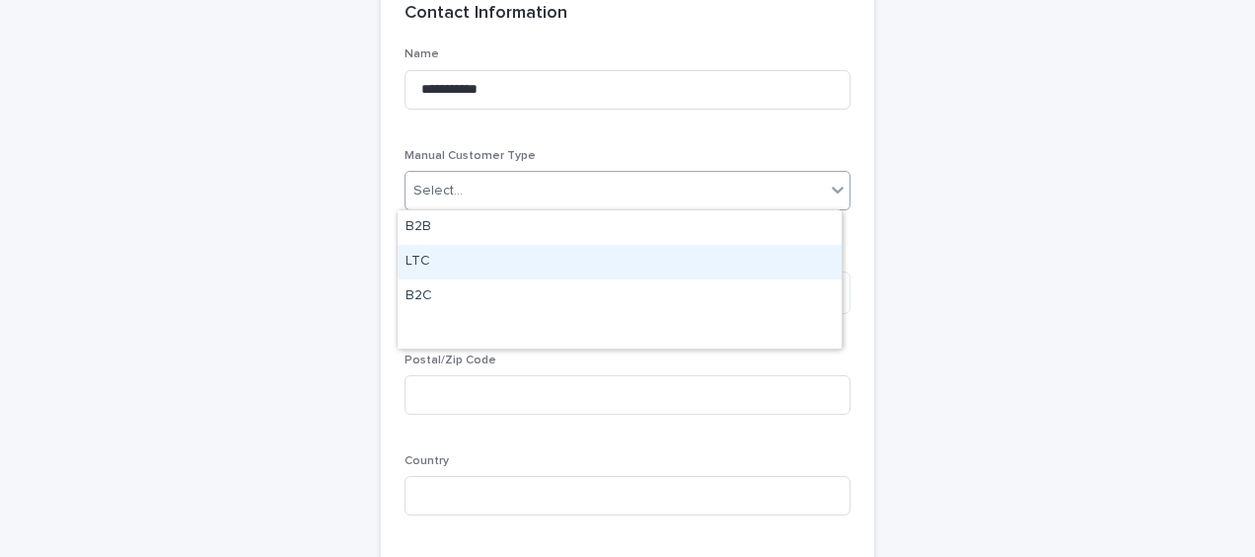
click at [431, 259] on div "LTC" at bounding box center [620, 262] width 444 height 35
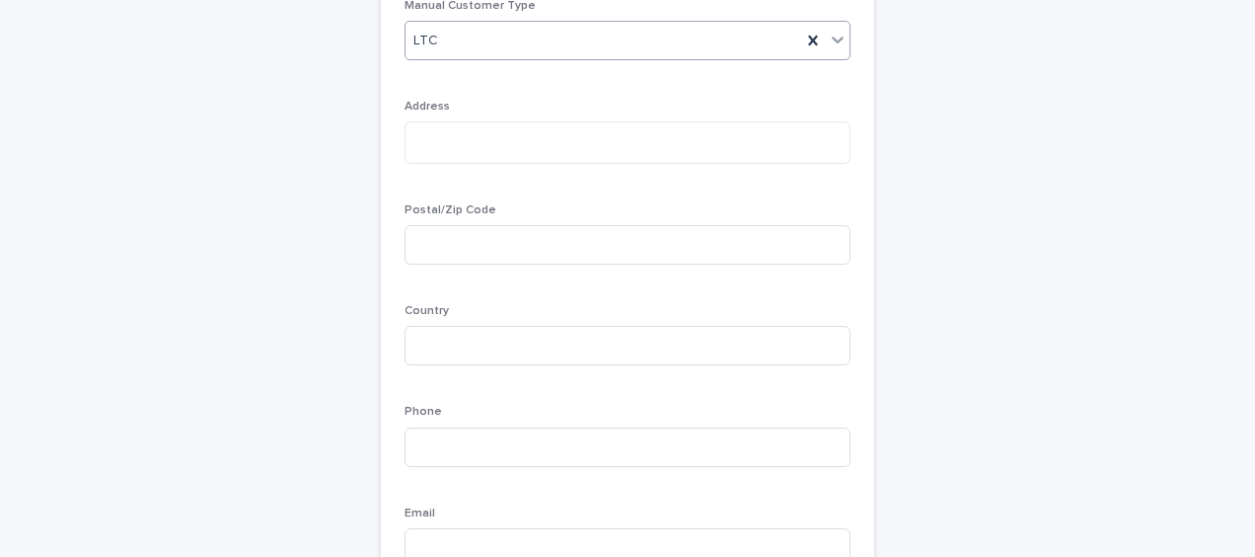
scroll to position [395, 0]
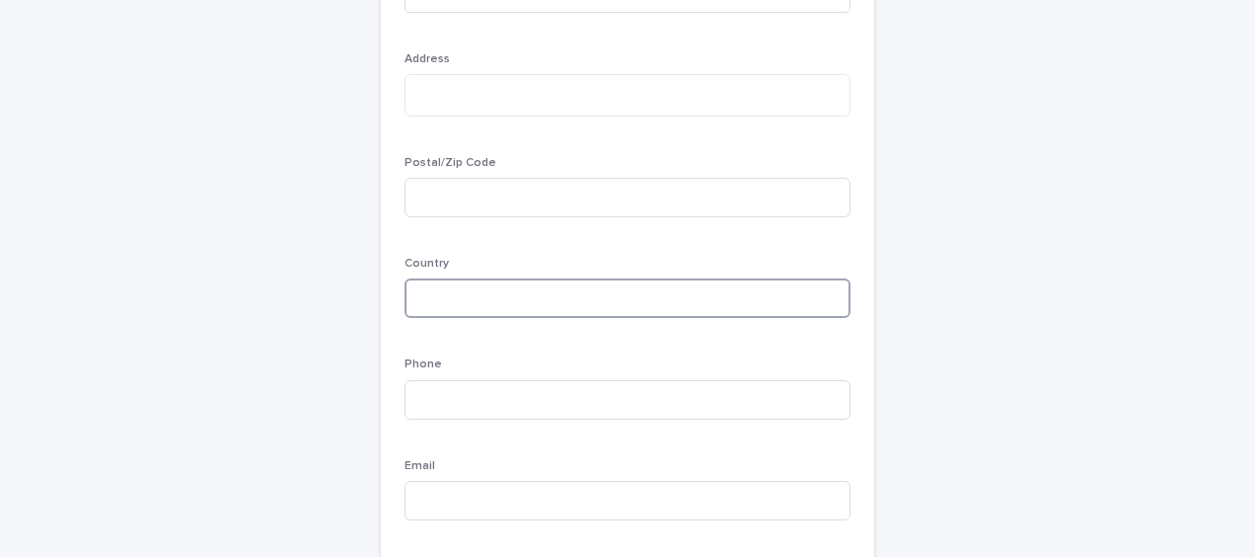
drag, startPoint x: 422, startPoint y: 296, endPoint x: 286, endPoint y: 278, distance: 137.4
click at [418, 296] on input at bounding box center [628, 297] width 446 height 39
type input "******"
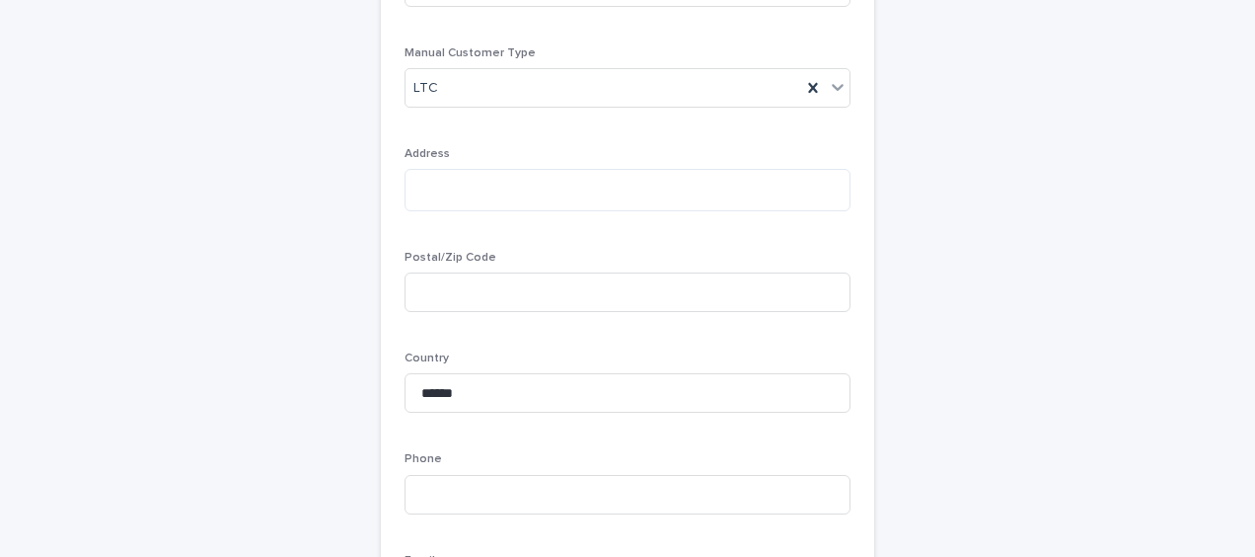
scroll to position [197, 0]
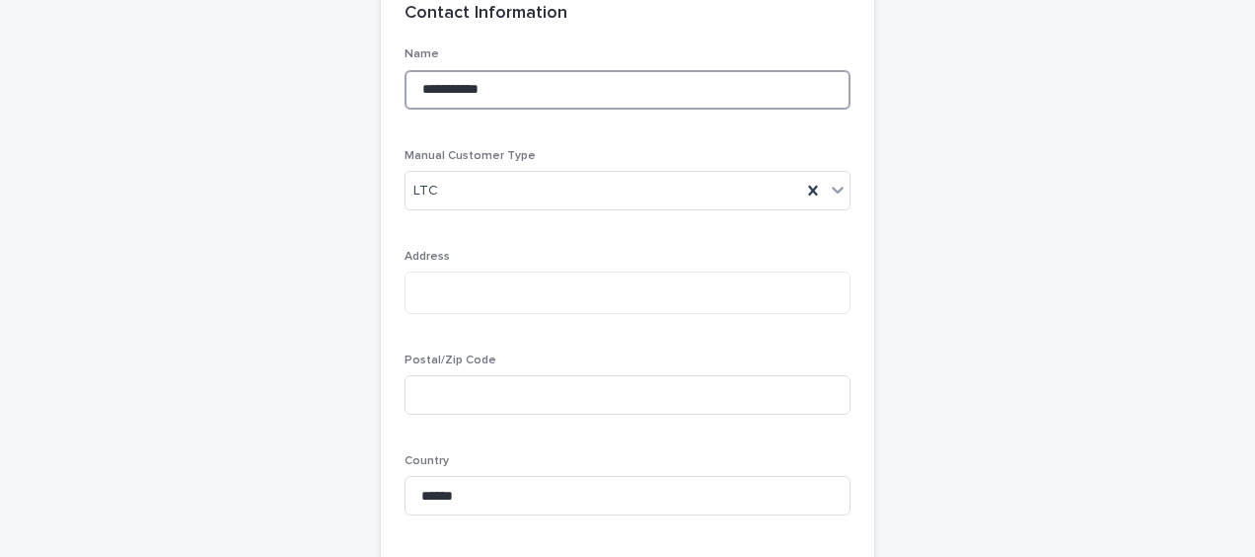
drag, startPoint x: 482, startPoint y: 87, endPoint x: 450, endPoint y: 88, distance: 31.6
click at [450, 88] on input "**********" at bounding box center [628, 89] width 446 height 39
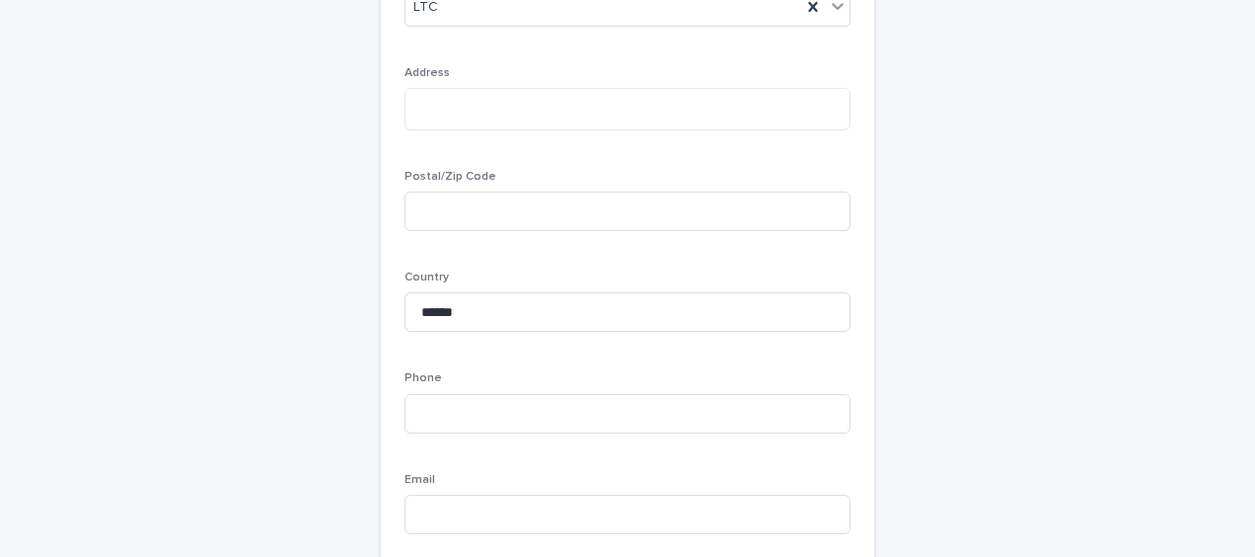
scroll to position [494, 0]
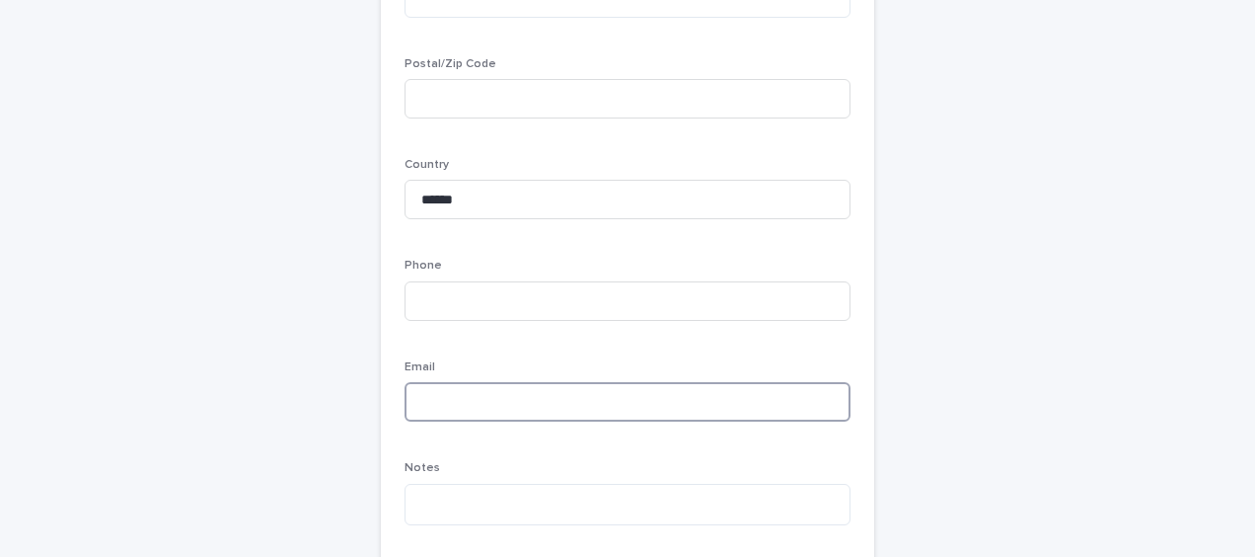
paste input "******"
click at [421, 399] on input "******" at bounding box center [628, 401] width 446 height 39
click at [467, 402] on input "*******" at bounding box center [628, 401] width 446 height 39
type input "**********"
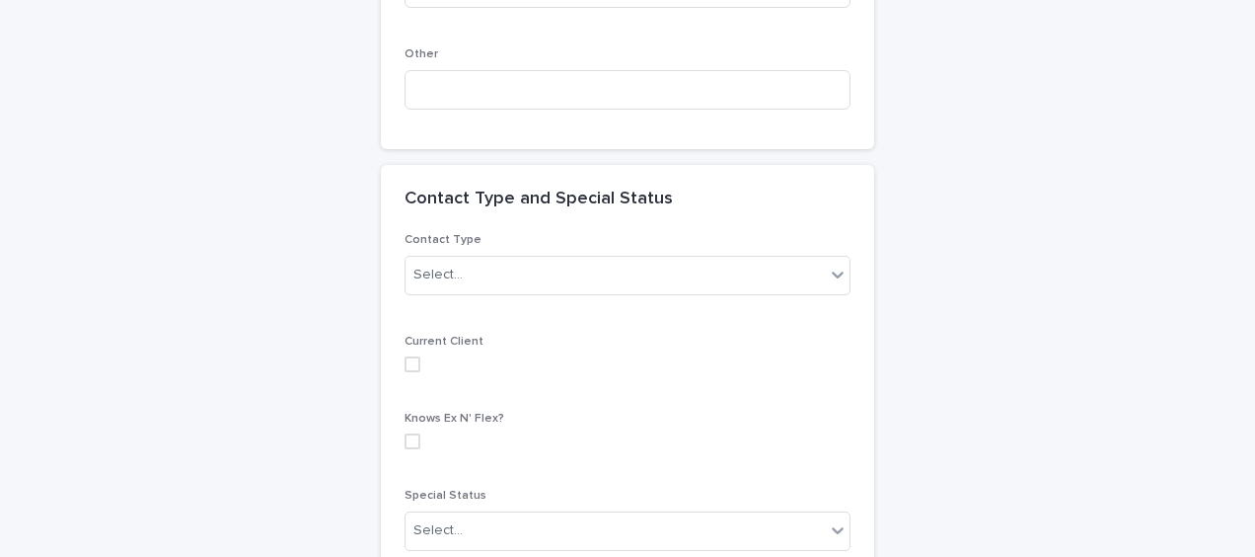
scroll to position [1875, 0]
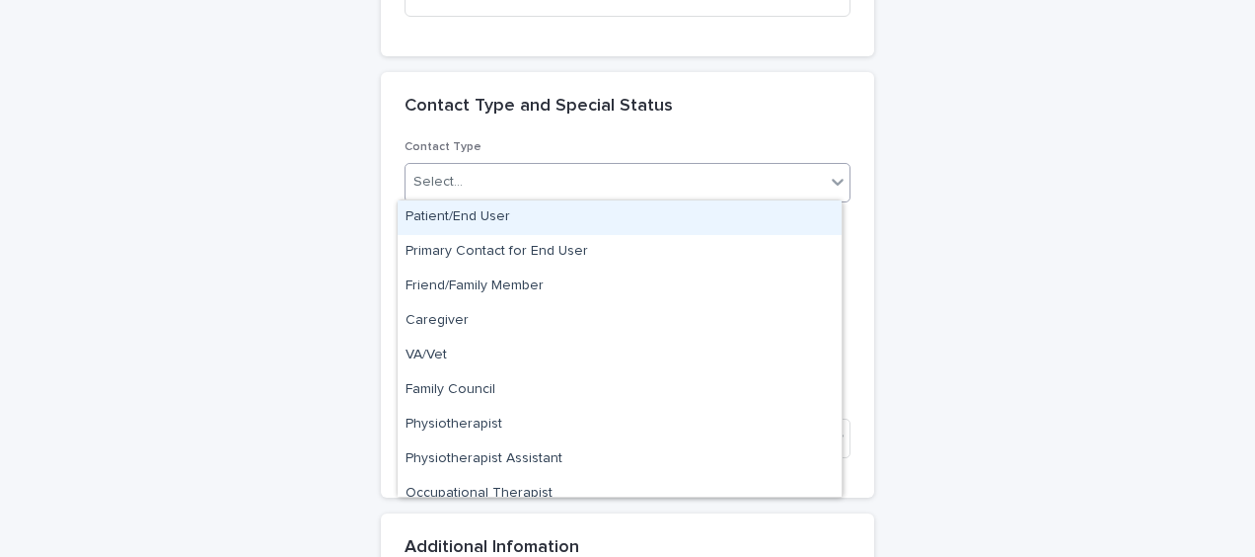
click at [478, 183] on div "Select..." at bounding box center [615, 182] width 419 height 33
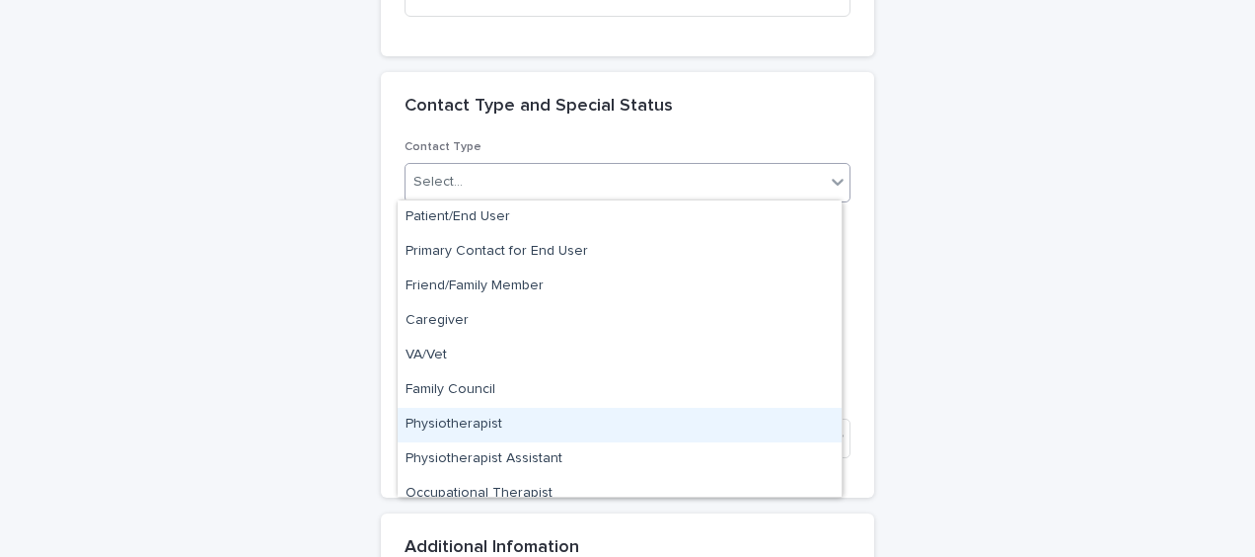
click at [472, 417] on div "Physiotherapist" at bounding box center [620, 425] width 444 height 35
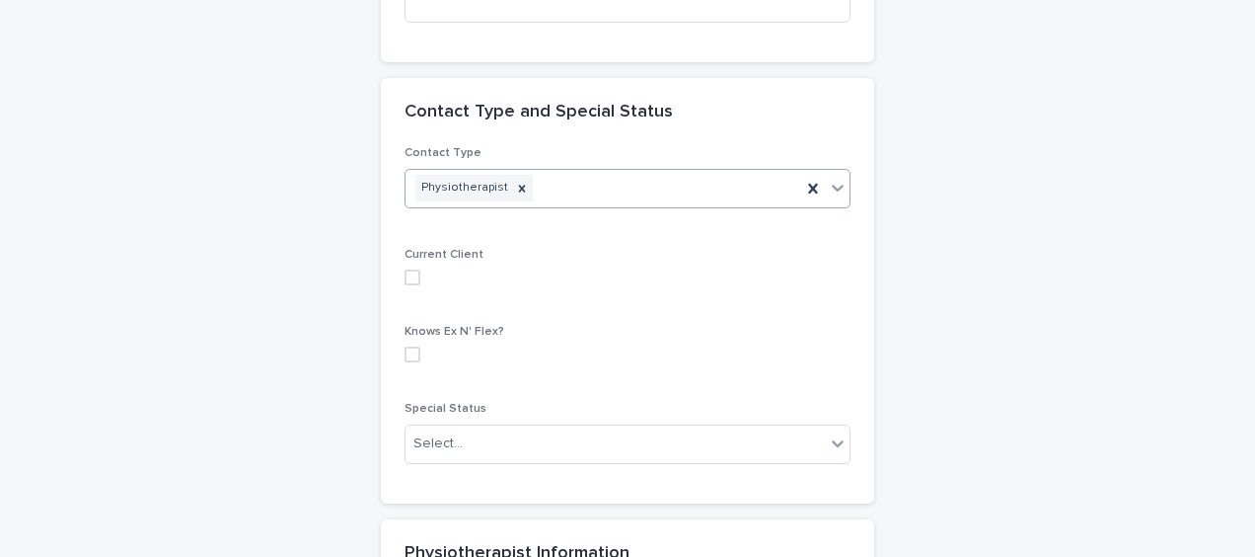
scroll to position [1928, 0]
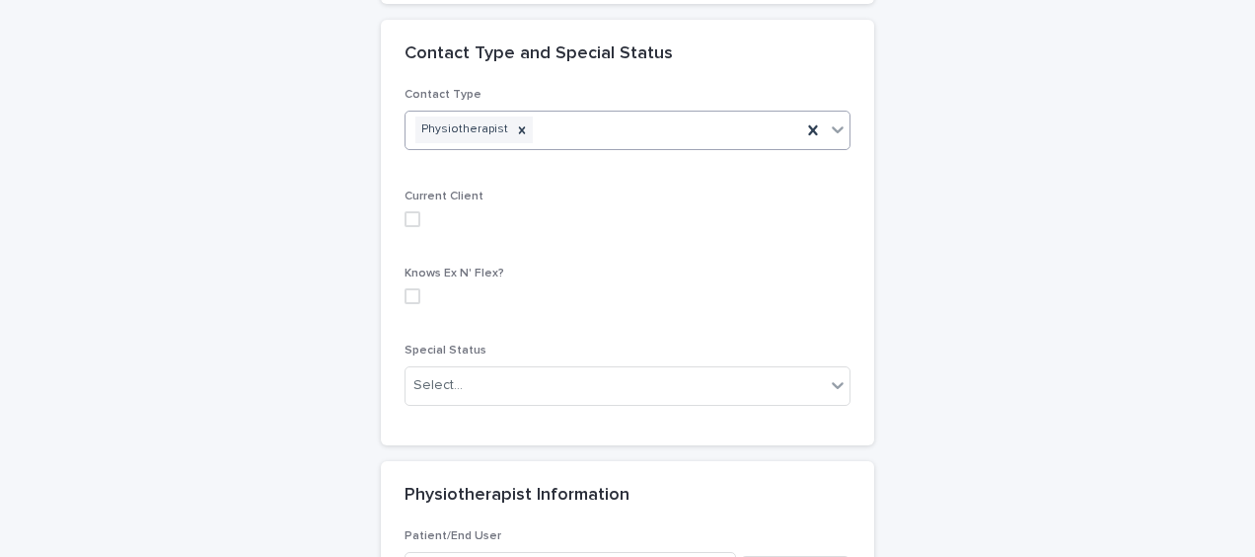
click at [406, 216] on span at bounding box center [413, 219] width 16 height 16
click at [405, 289] on span at bounding box center [413, 296] width 16 height 16
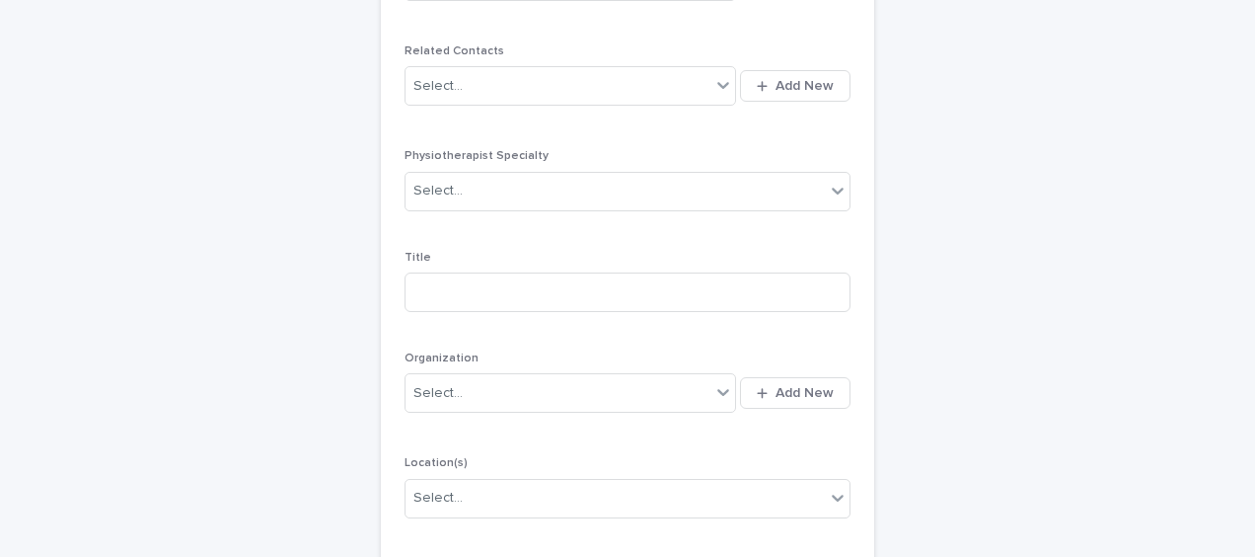
scroll to position [2520, 0]
click at [405, 280] on input at bounding box center [628, 289] width 446 height 39
type input "**********"
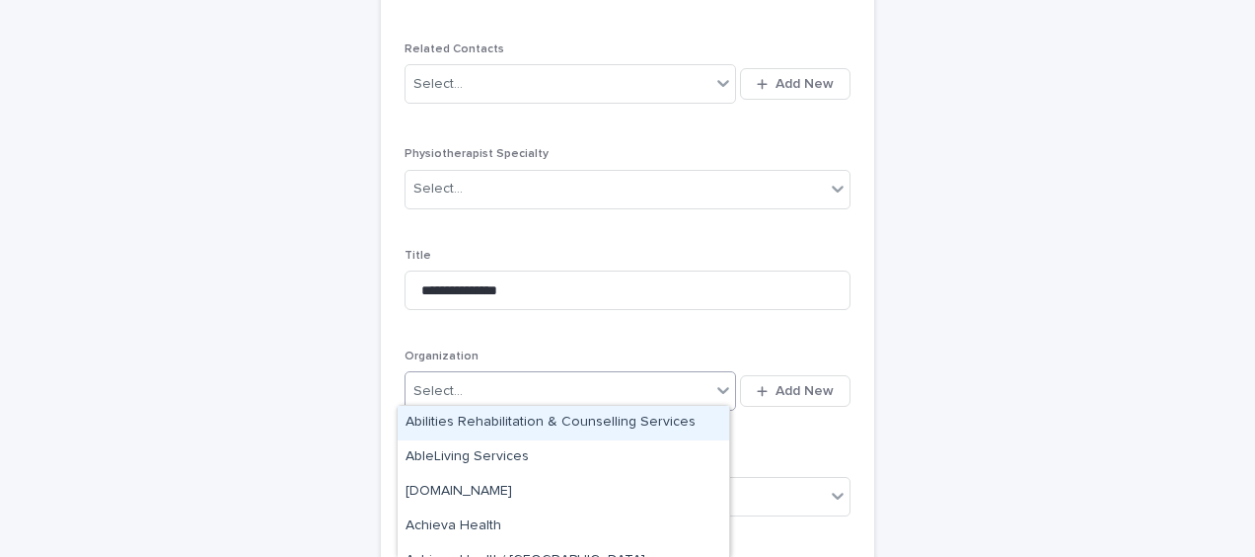
click at [424, 385] on div "Select..." at bounding box center [438, 391] width 49 height 21
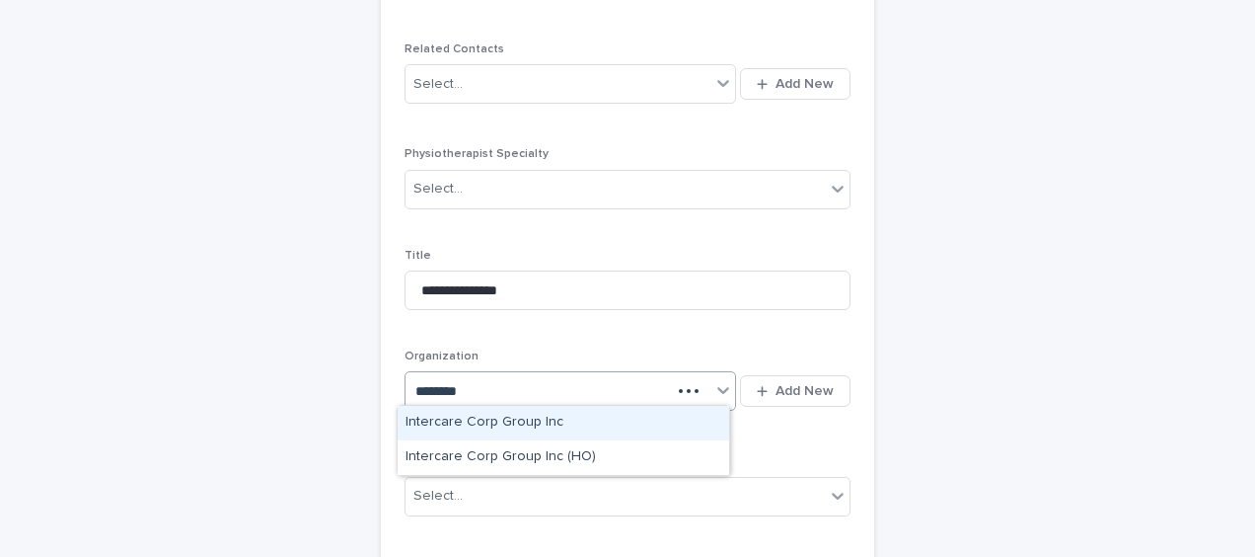
type input "*********"
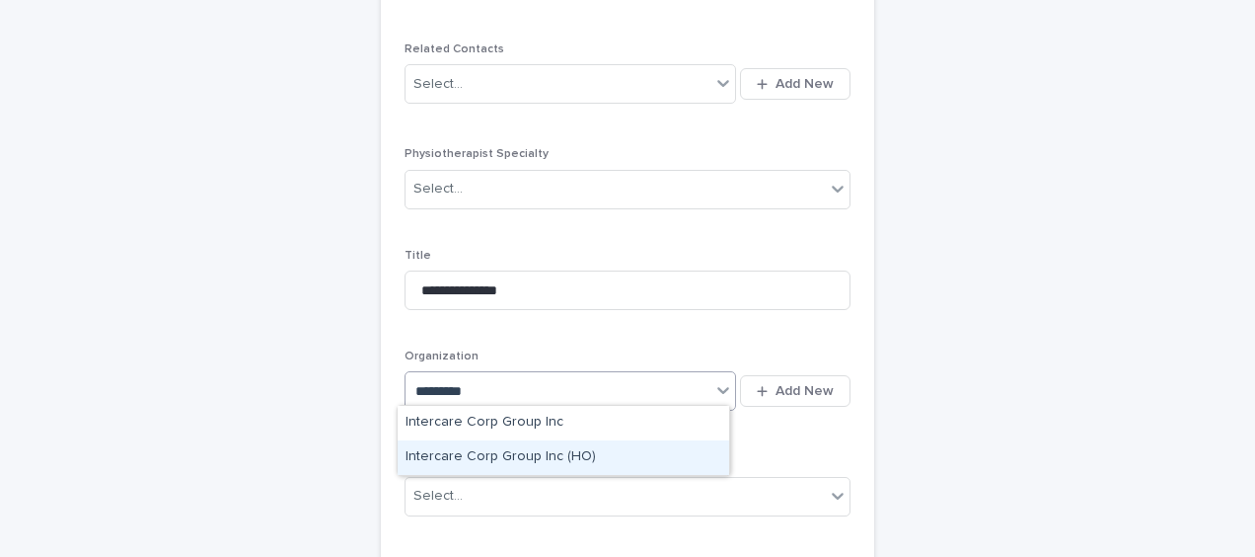
click at [503, 450] on div "Intercare Corp Group Inc (HO)" at bounding box center [564, 457] width 332 height 35
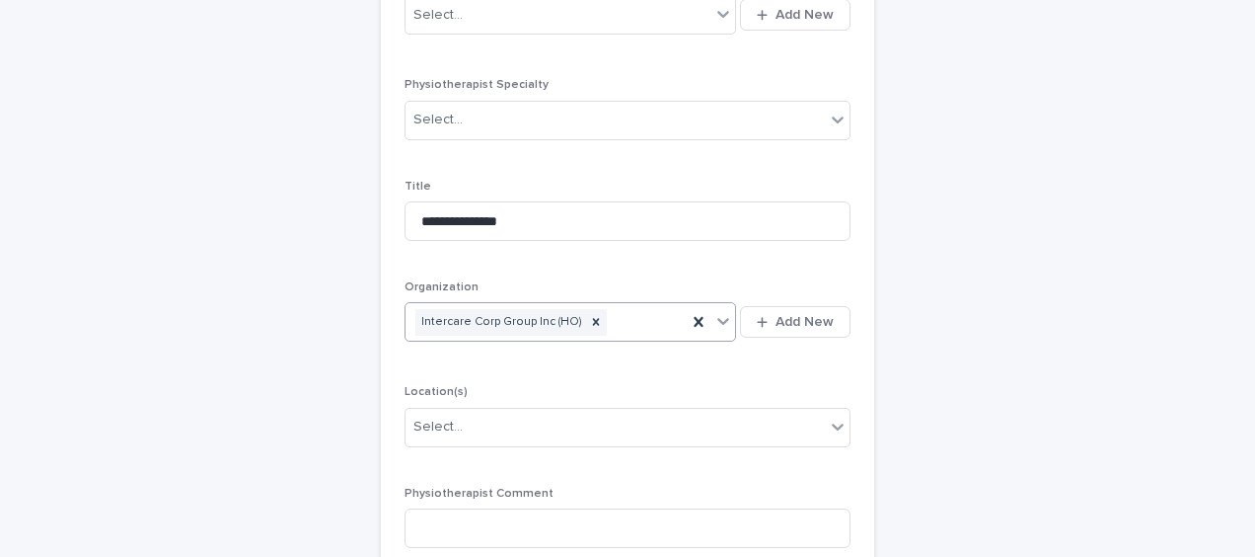
scroll to position [2619, 0]
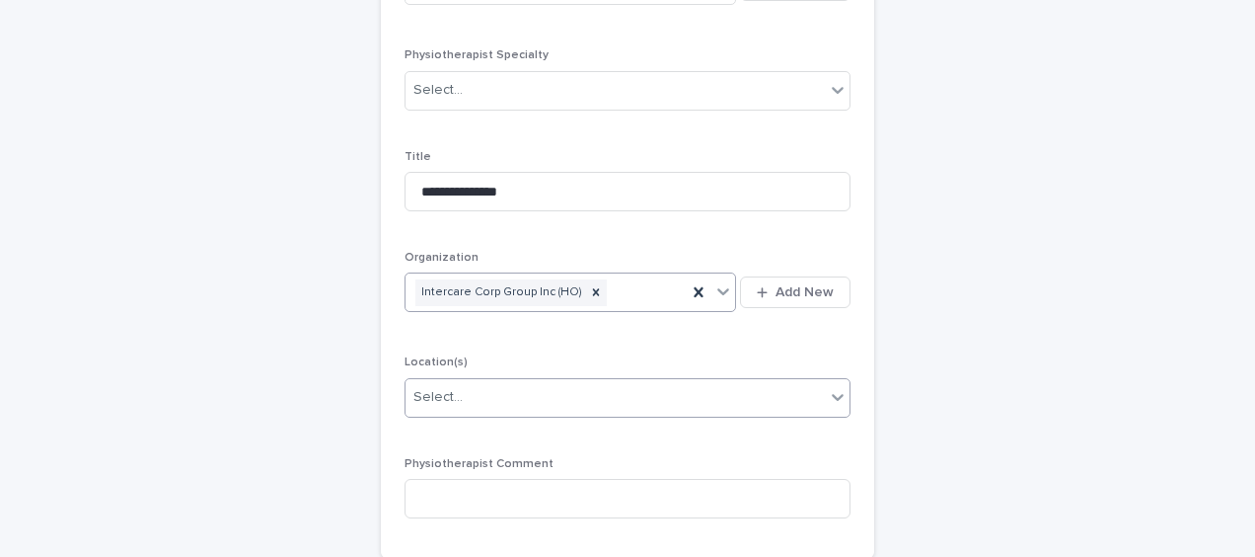
click at [435, 387] on div "Select..." at bounding box center [438, 397] width 49 height 21
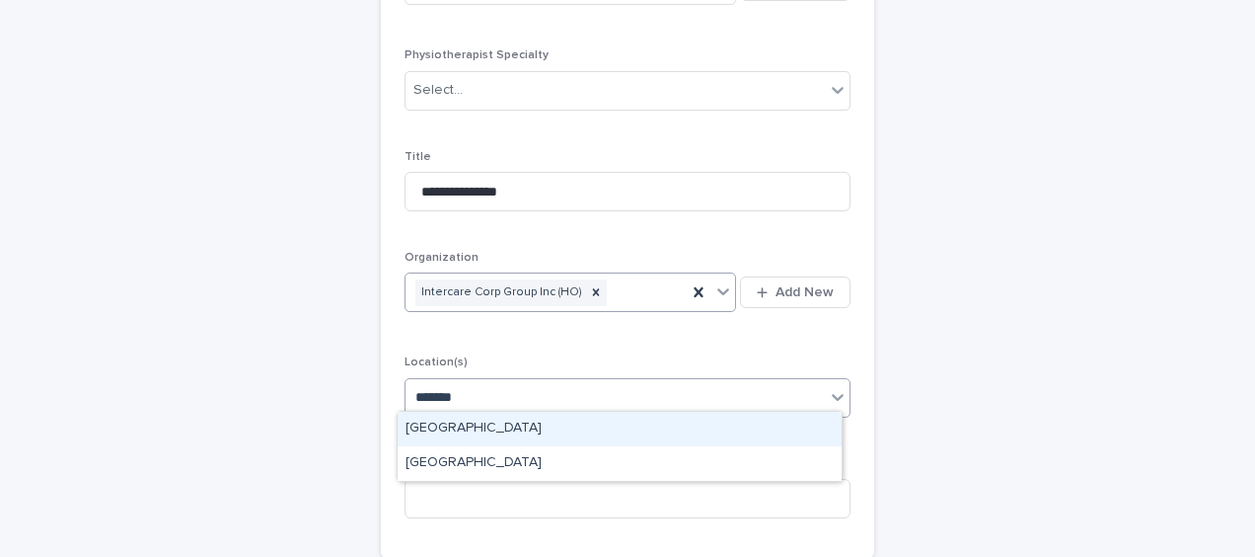
type input "********"
click at [442, 417] on div "[GEOGRAPHIC_DATA]" at bounding box center [620, 429] width 444 height 35
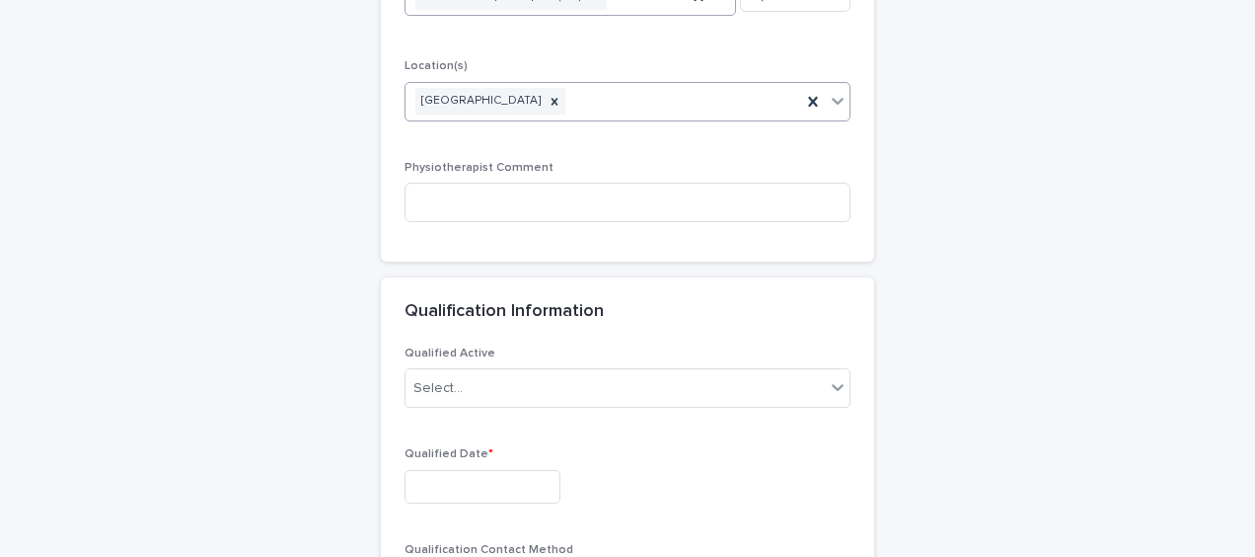
scroll to position [3013, 0]
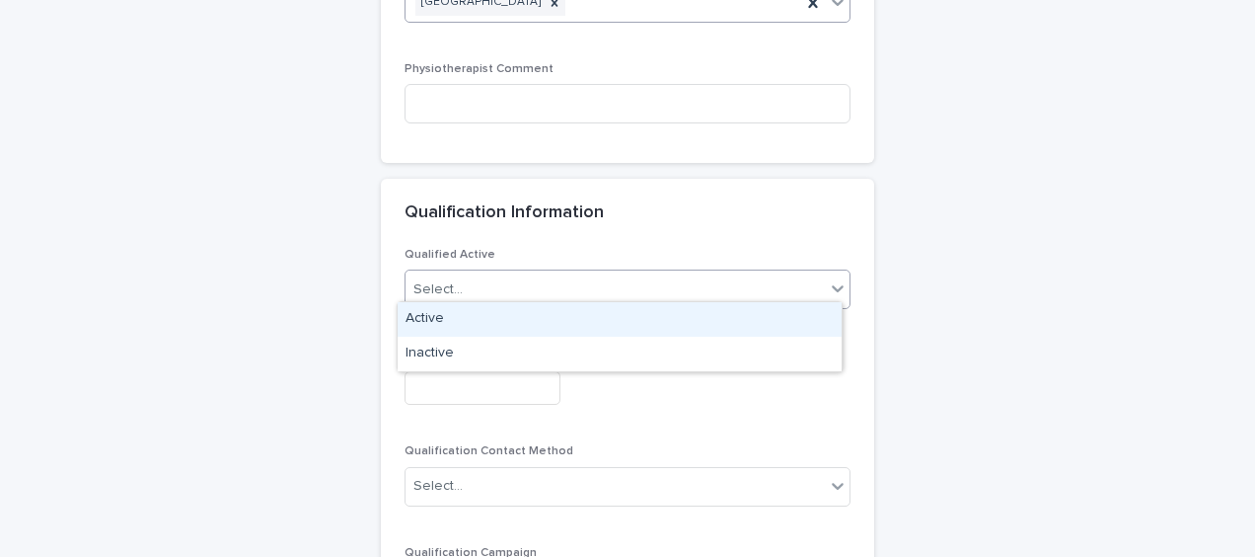
click at [446, 286] on div "Select..." at bounding box center [438, 289] width 49 height 21
click at [444, 310] on div "Active" at bounding box center [620, 319] width 444 height 35
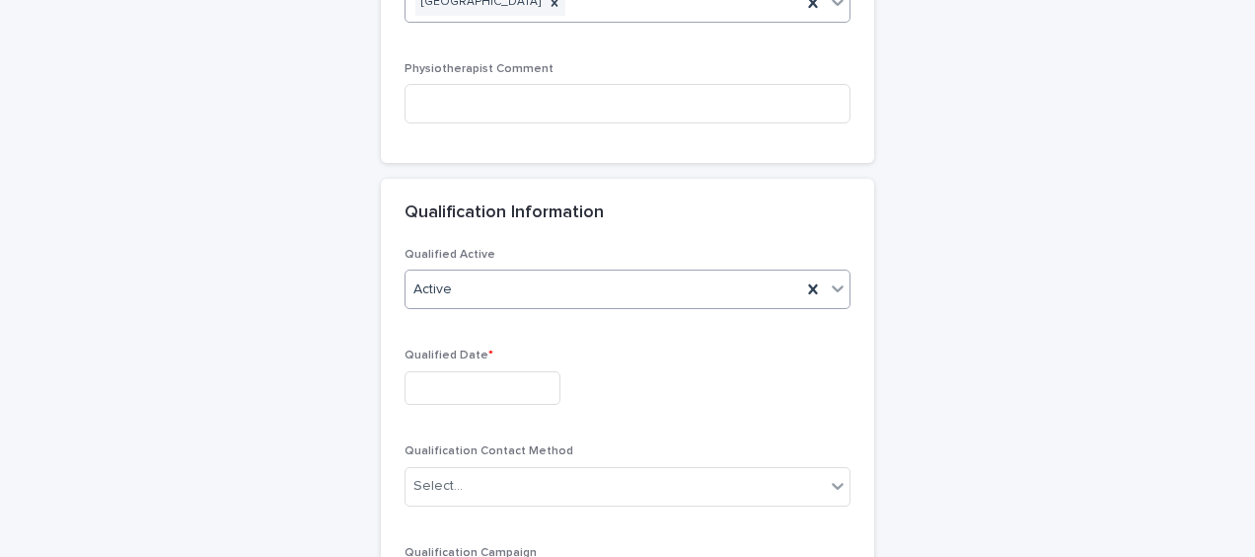
click at [413, 375] on input "text" at bounding box center [483, 388] width 156 height 35
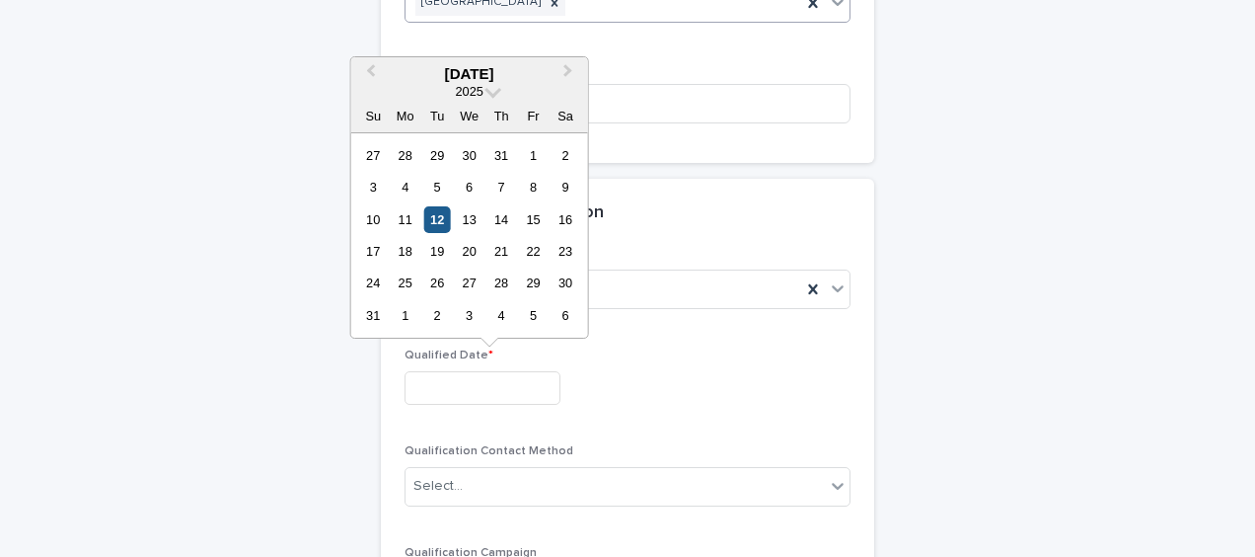
click at [441, 213] on div "12" at bounding box center [437, 219] width 27 height 27
type input "**********"
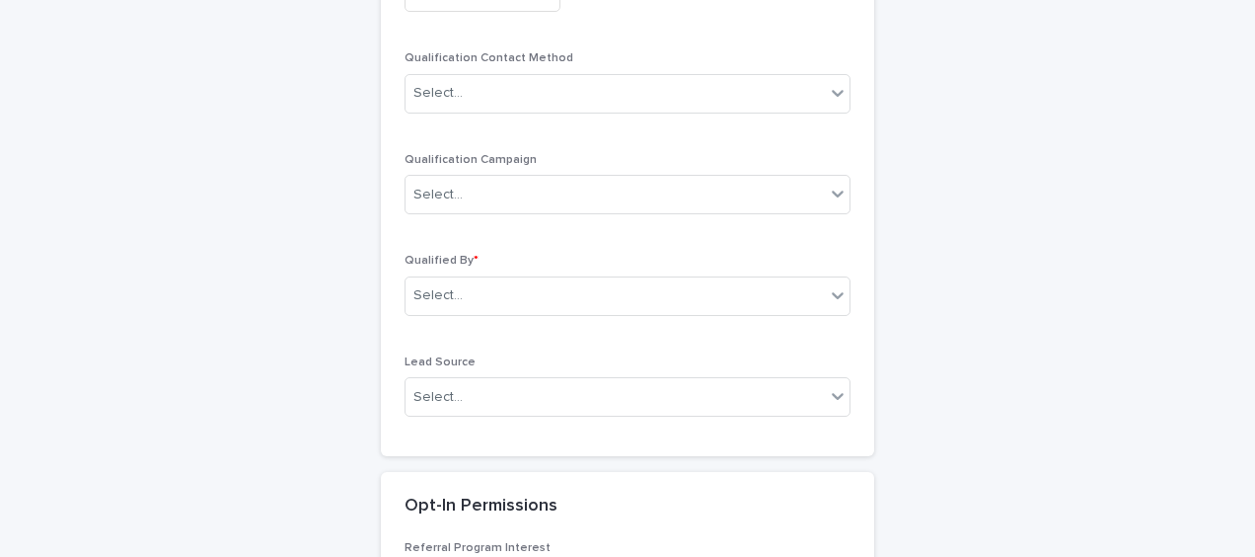
scroll to position [3408, 0]
click at [434, 292] on div "Select..." at bounding box center [438, 293] width 49 height 21
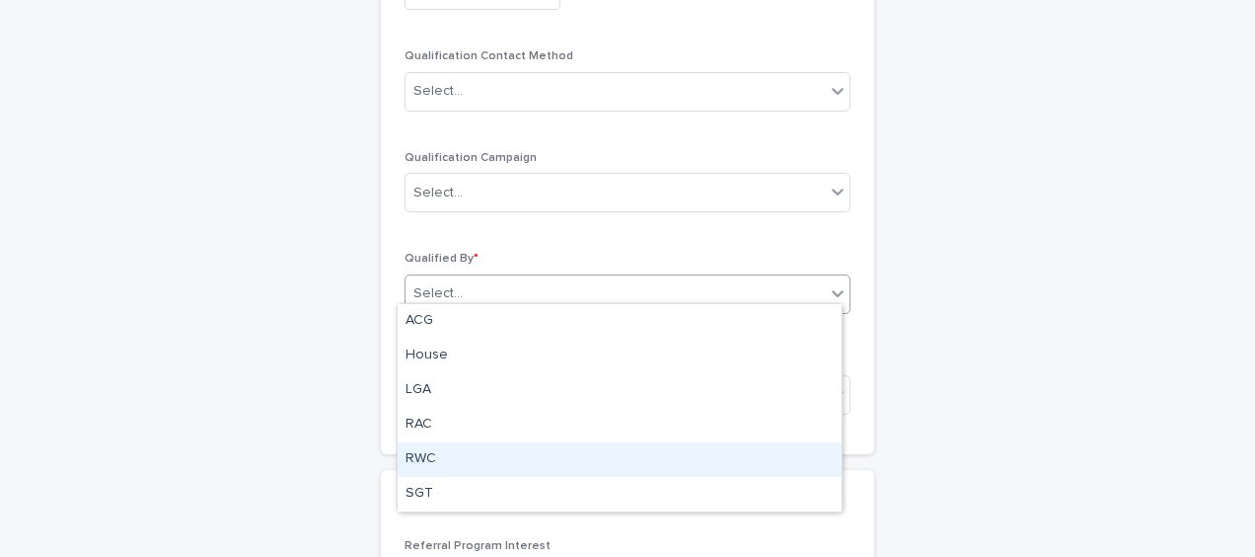
click at [430, 452] on div "RWC" at bounding box center [620, 459] width 444 height 35
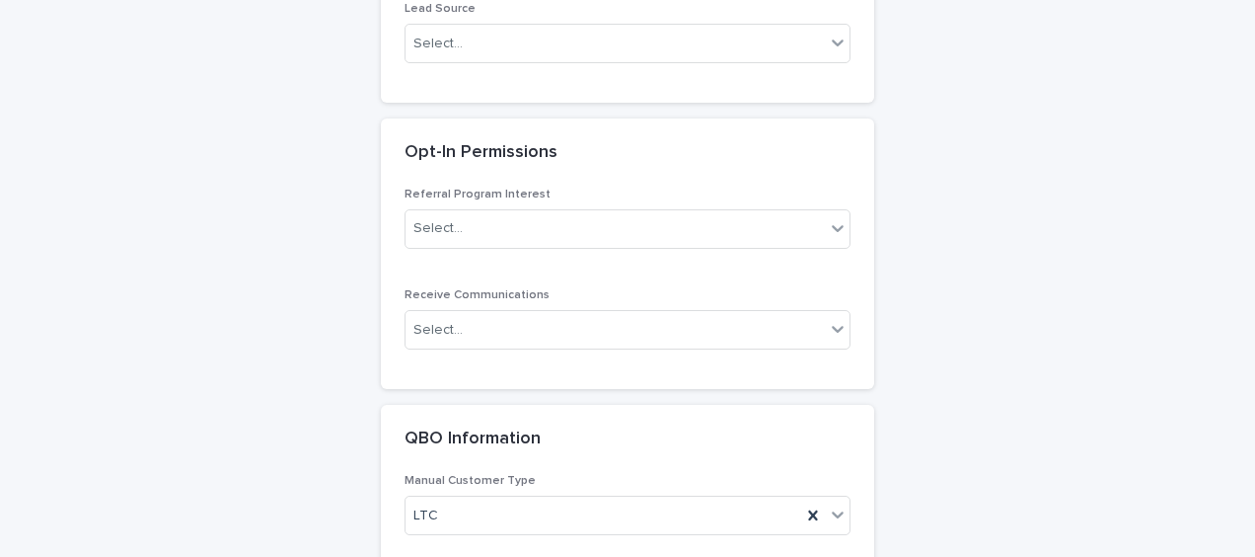
scroll to position [3803, 0]
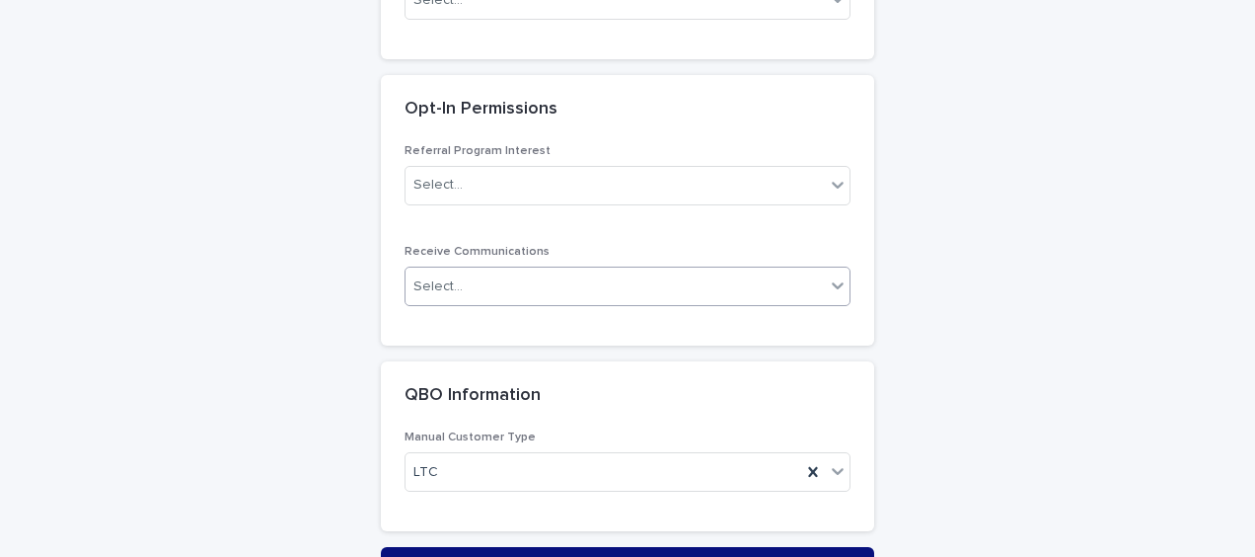
click at [417, 277] on div "Select..." at bounding box center [438, 286] width 49 height 21
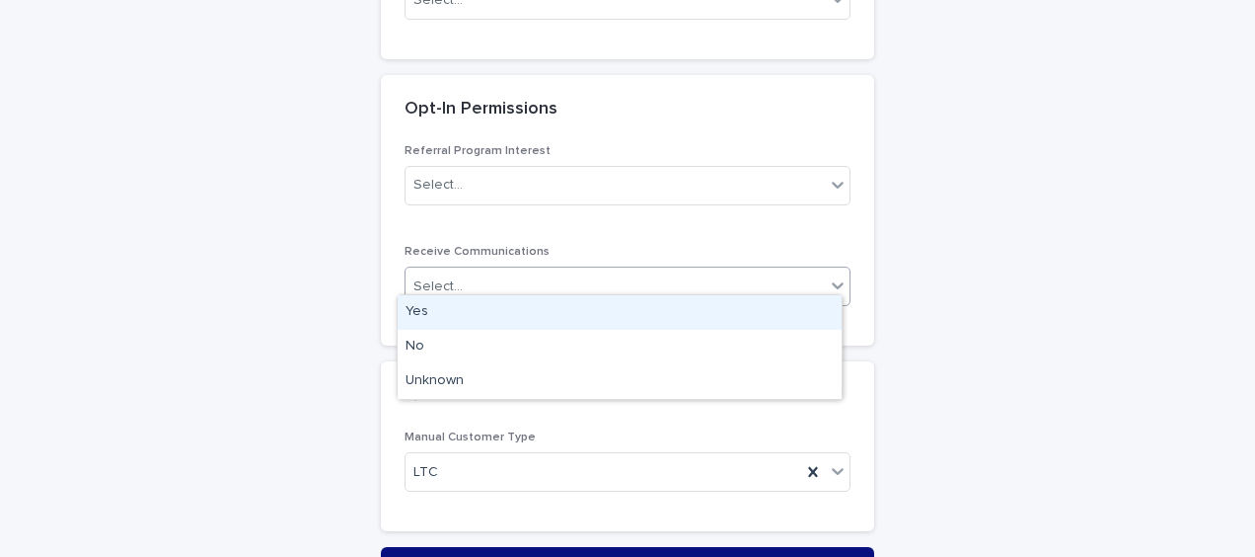
click at [418, 308] on div "Yes" at bounding box center [620, 312] width 444 height 35
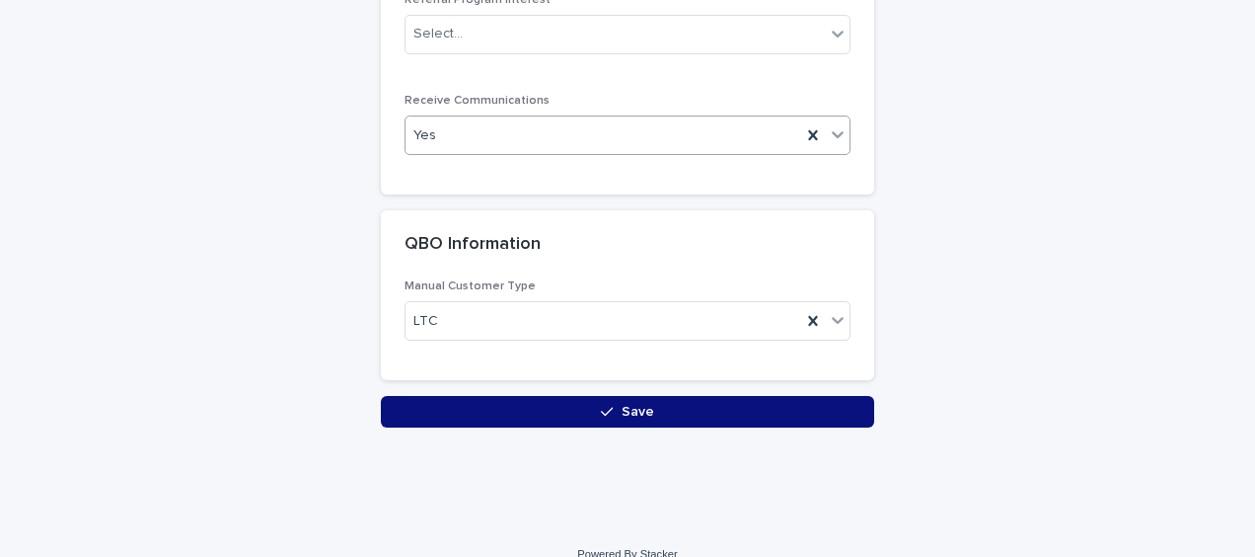
scroll to position [3967, 0]
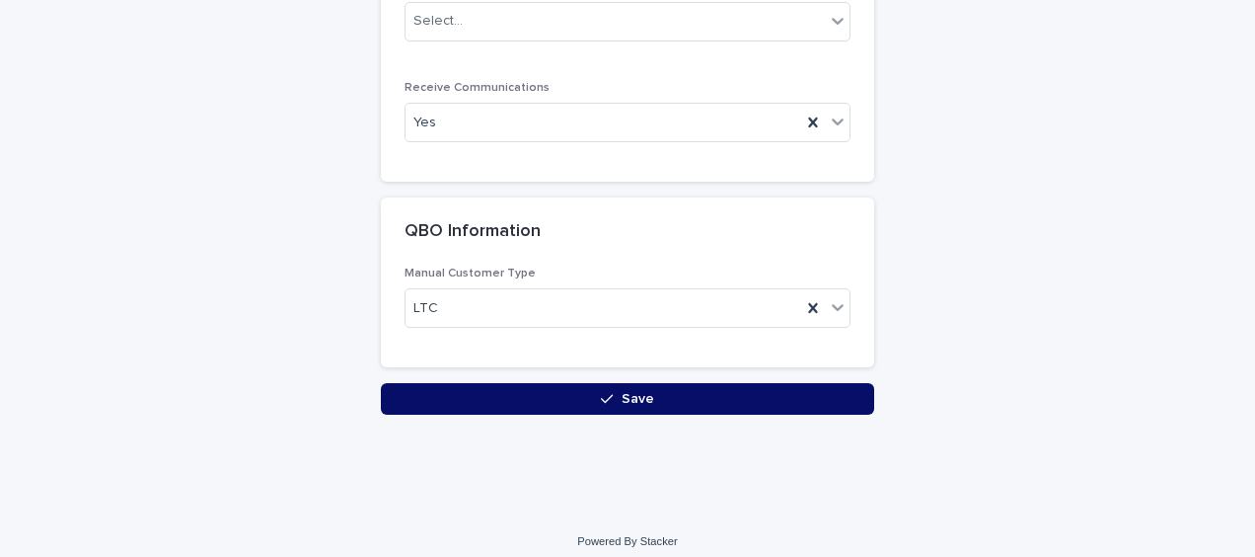
click at [401, 383] on button "Save" at bounding box center [628, 399] width 494 height 32
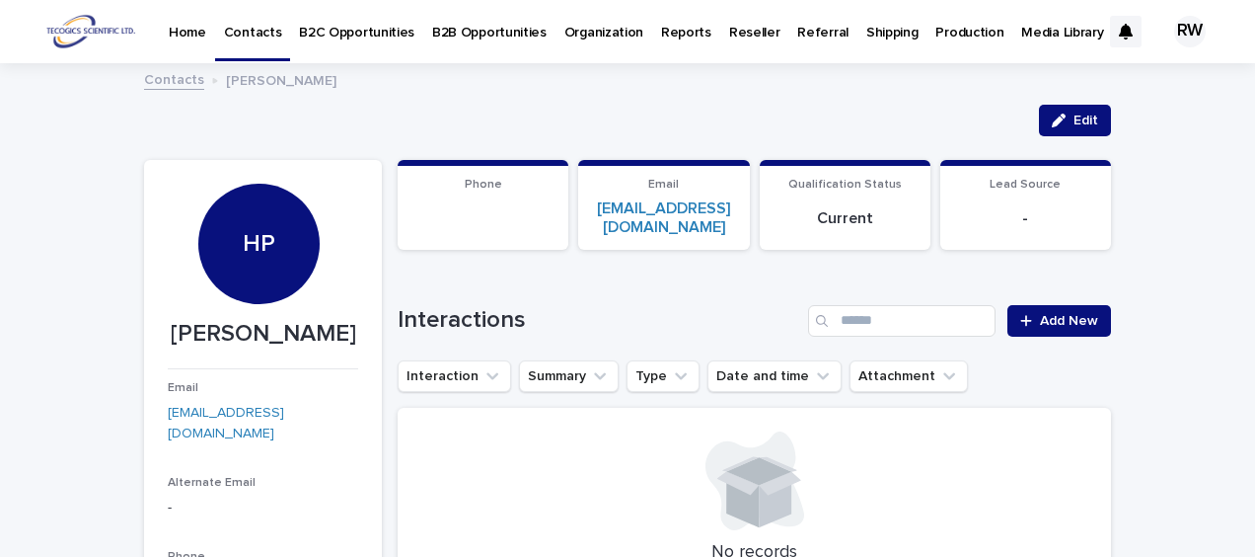
drag, startPoint x: 151, startPoint y: 410, endPoint x: 200, endPoint y: 426, distance: 52.1
drag, startPoint x: 199, startPoint y: 418, endPoint x: 195, endPoint y: 409, distance: 10.6
copy link "[EMAIL_ADDRESS][DOMAIN_NAME]"
